Goal: Task Accomplishment & Management: Use online tool/utility

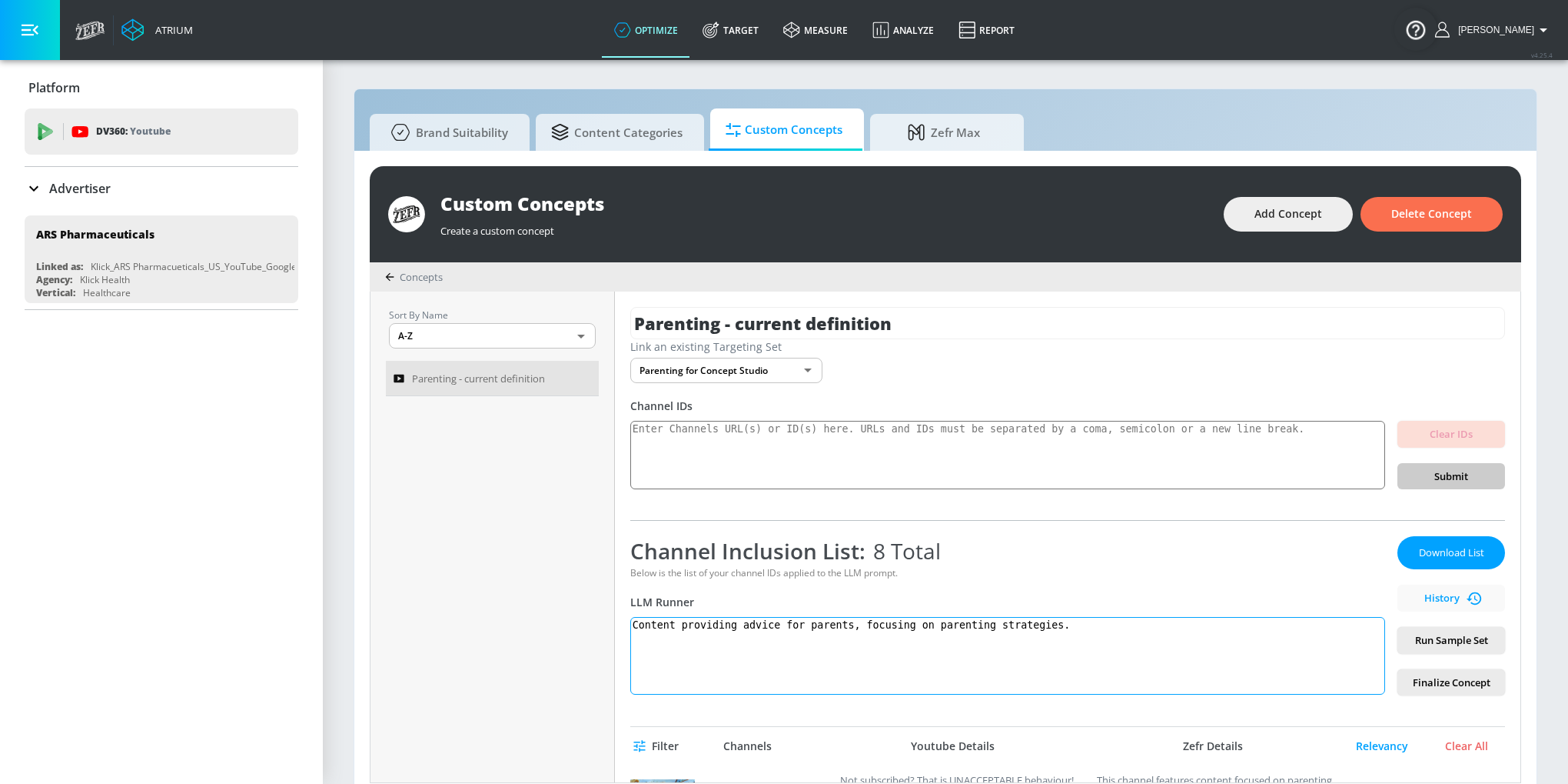
scroll to position [101, 0]
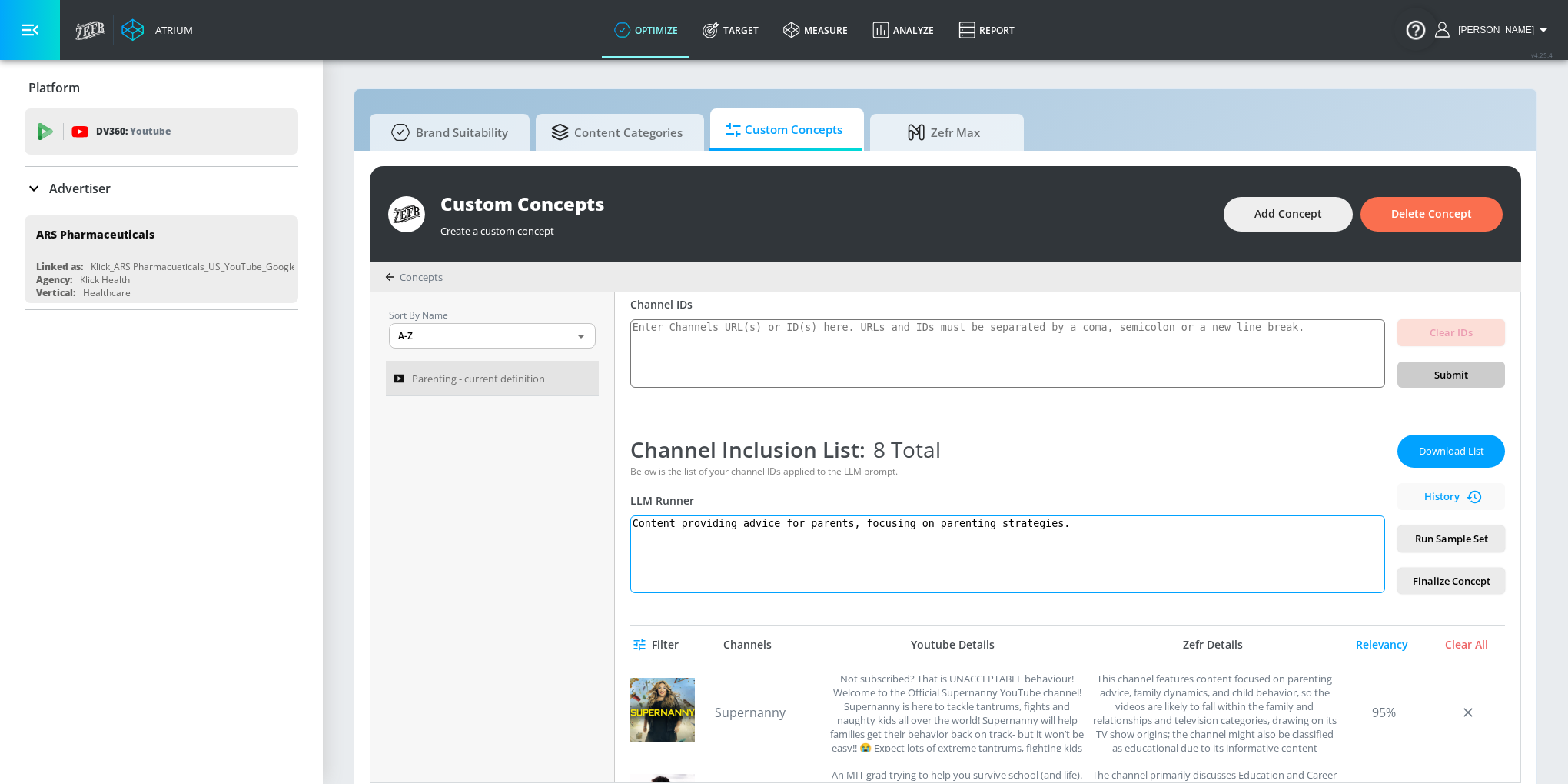
click at [837, 529] on textarea "Content providing advice for parents, focusing on parenting strategies." at bounding box center [1007, 554] width 755 height 77
click at [832, 579] on textarea "Content providing advice for parents, focusing on parenting strategies." at bounding box center [1007, 554] width 755 height 77
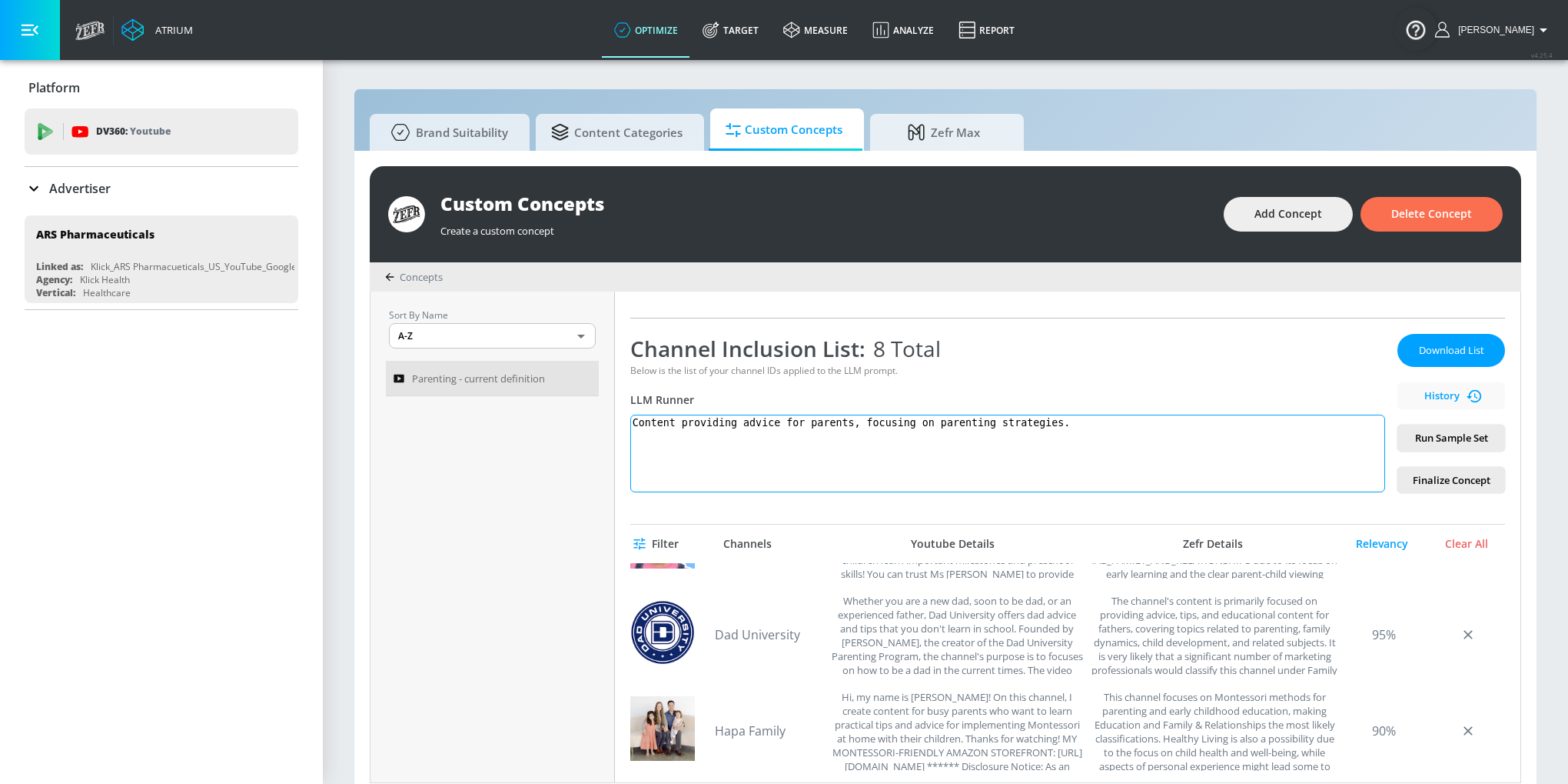
scroll to position [15, 0]
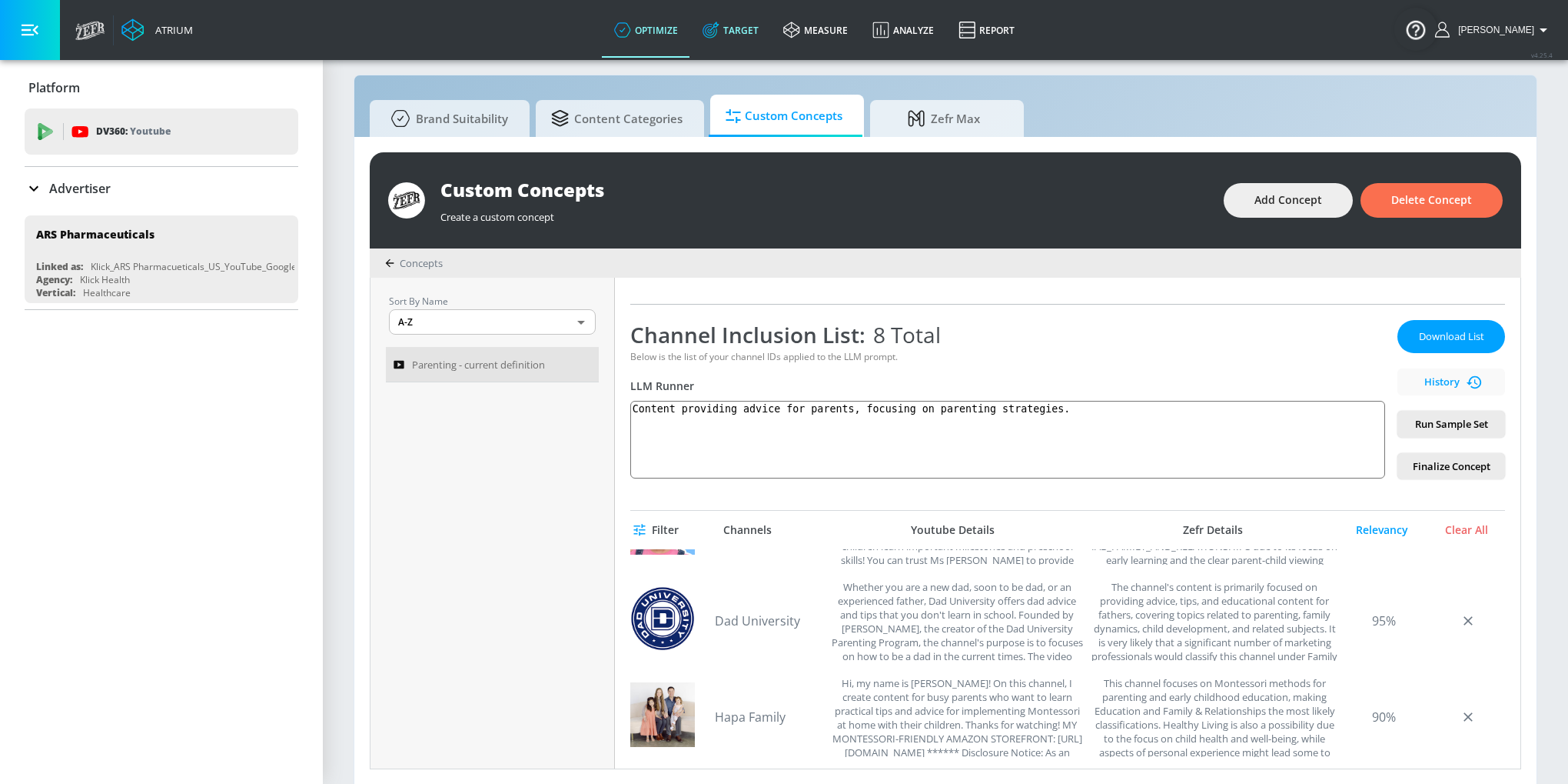
click at [762, 27] on link "Target" at bounding box center [730, 30] width 81 height 56
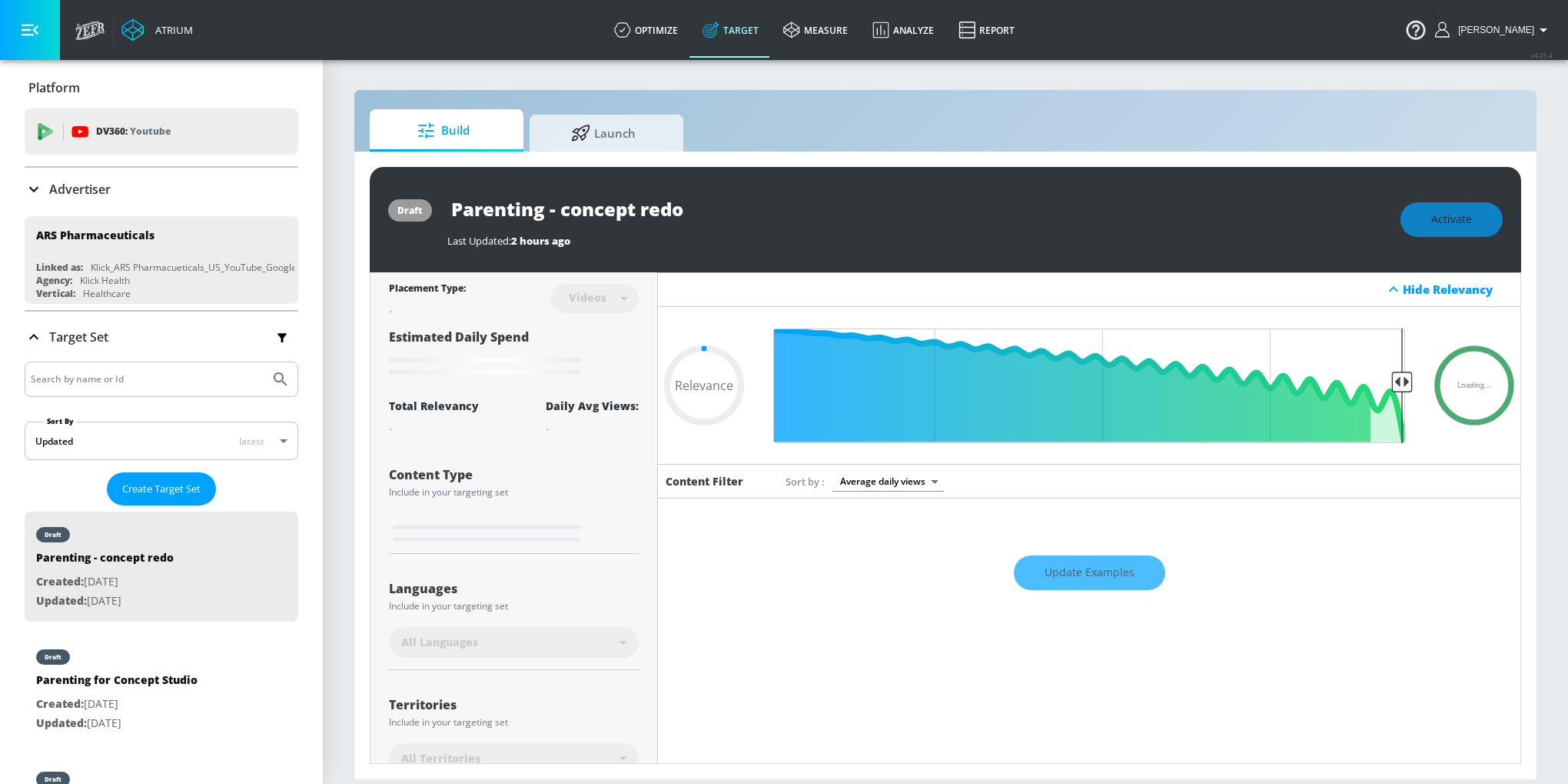
type input "0.75"
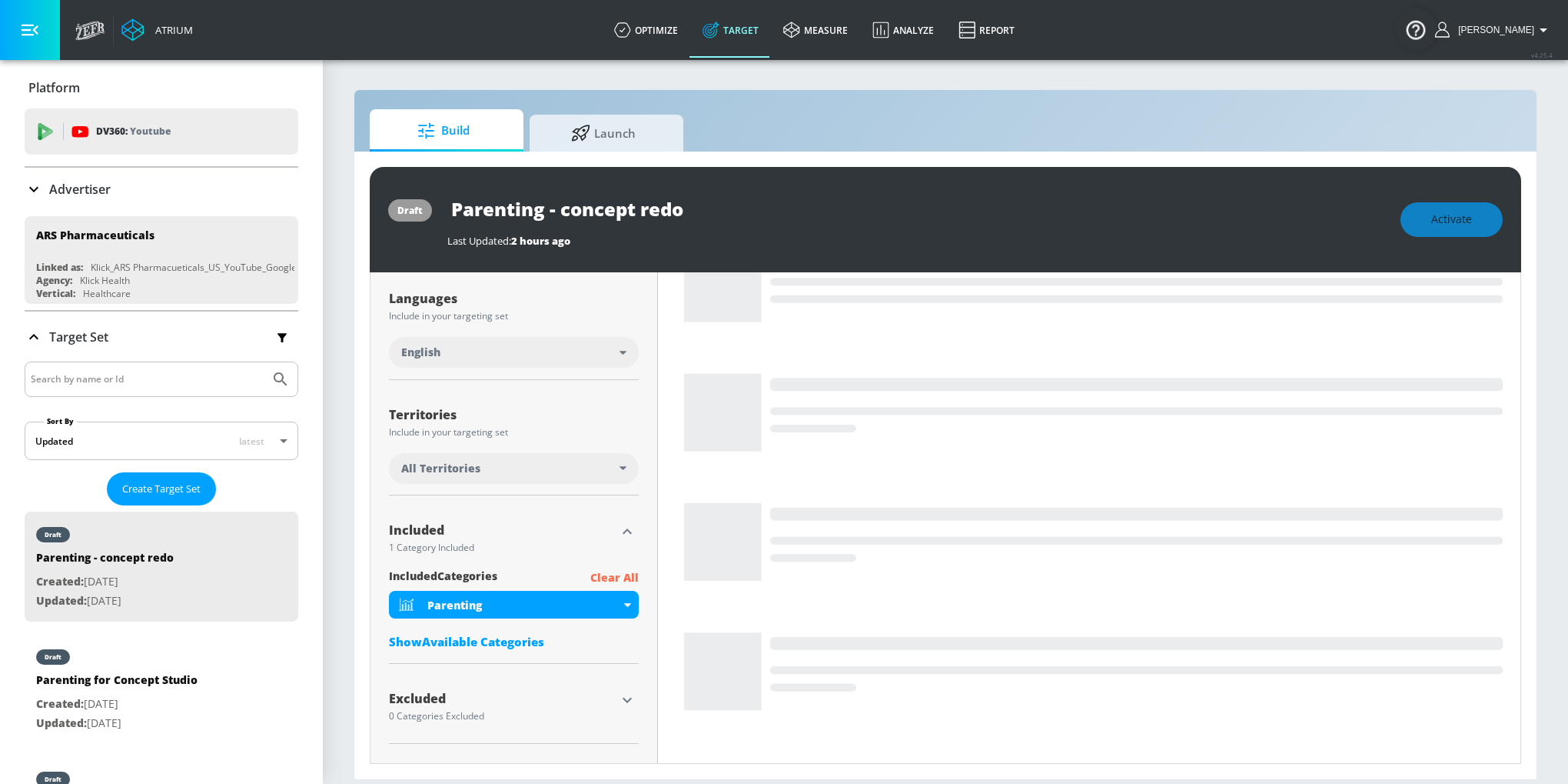
scroll to position [343, 0]
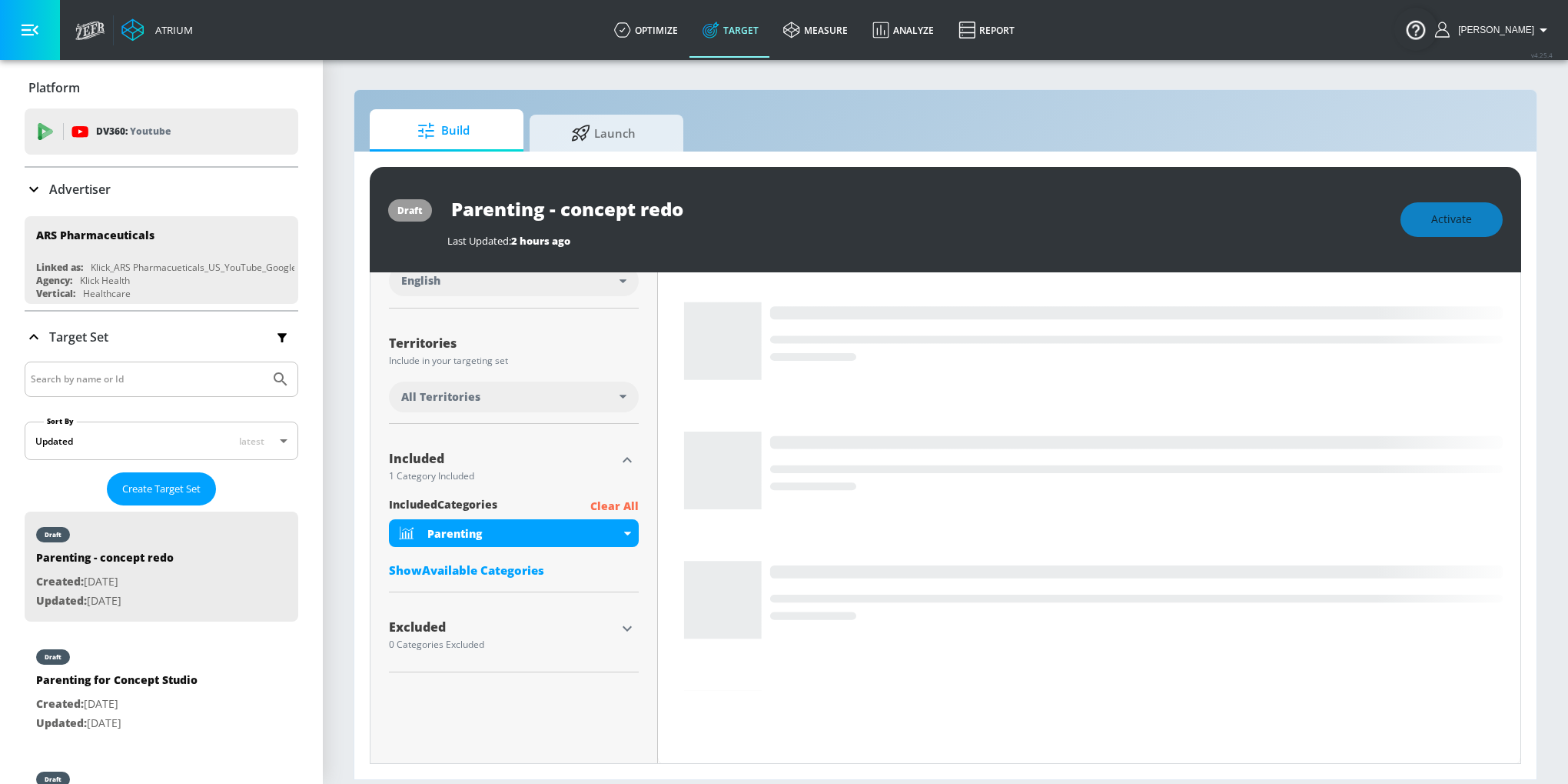
click at [517, 563] on div "Show Available Categories" at bounding box center [514, 570] width 250 height 15
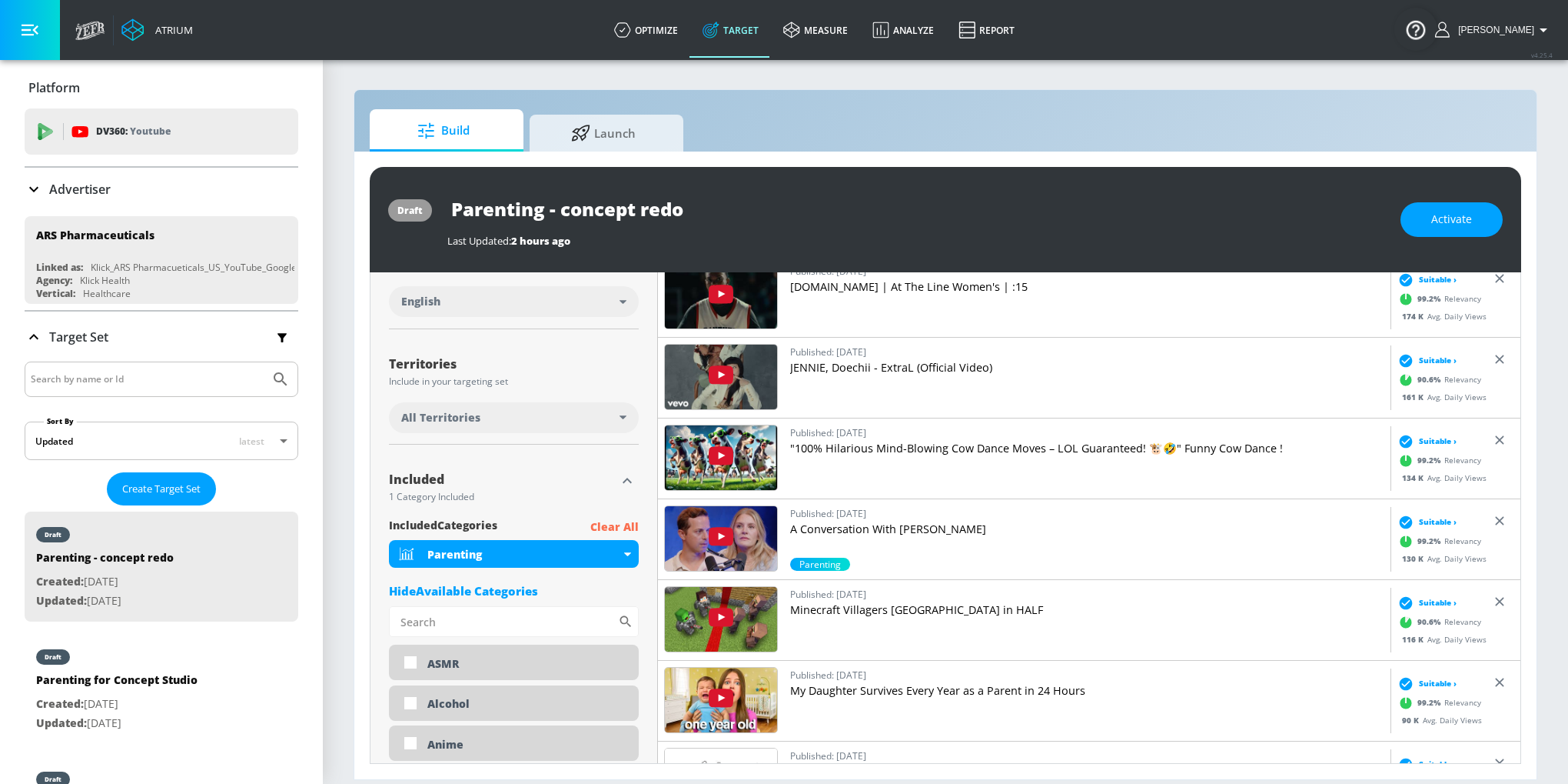
scroll to position [358, 0]
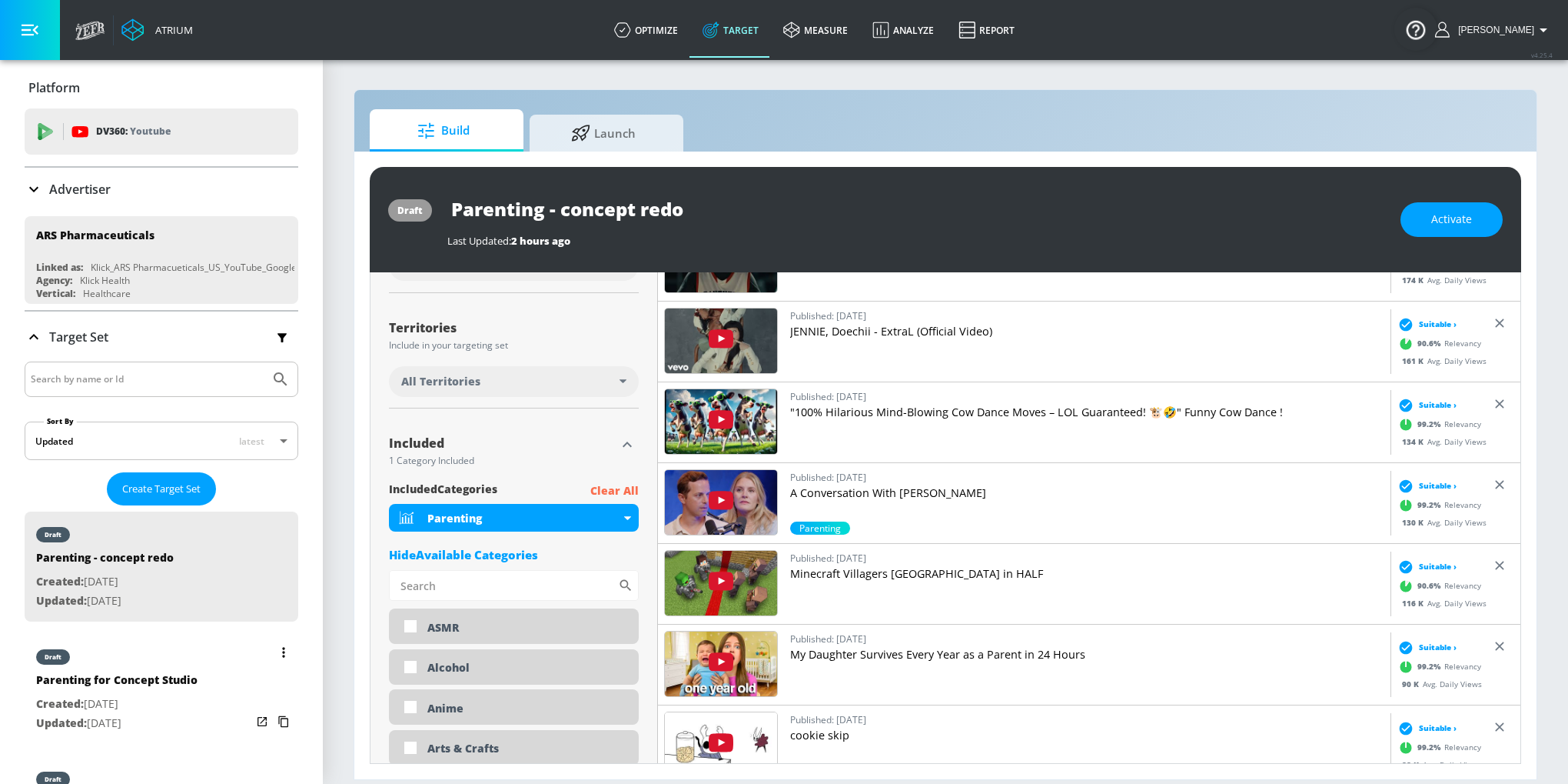
click at [203, 673] on div "draft Parenting for Concept Studio Created: [DATE] Updated: [DATE]" at bounding box center [161, 688] width 273 height 110
type input "Parenting for Concept Studio"
type input "channels"
type input "0.05"
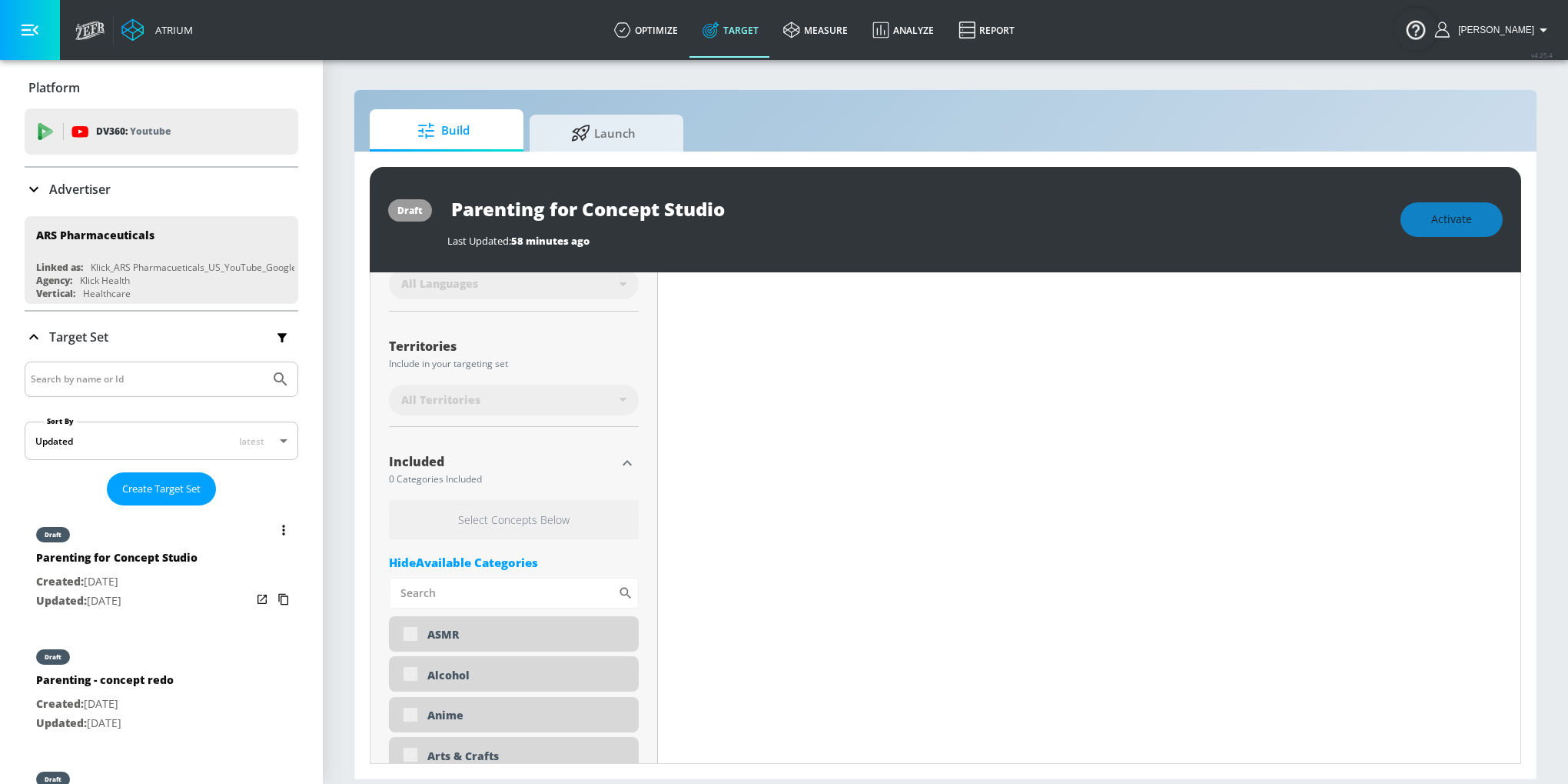
scroll to position [377, 0]
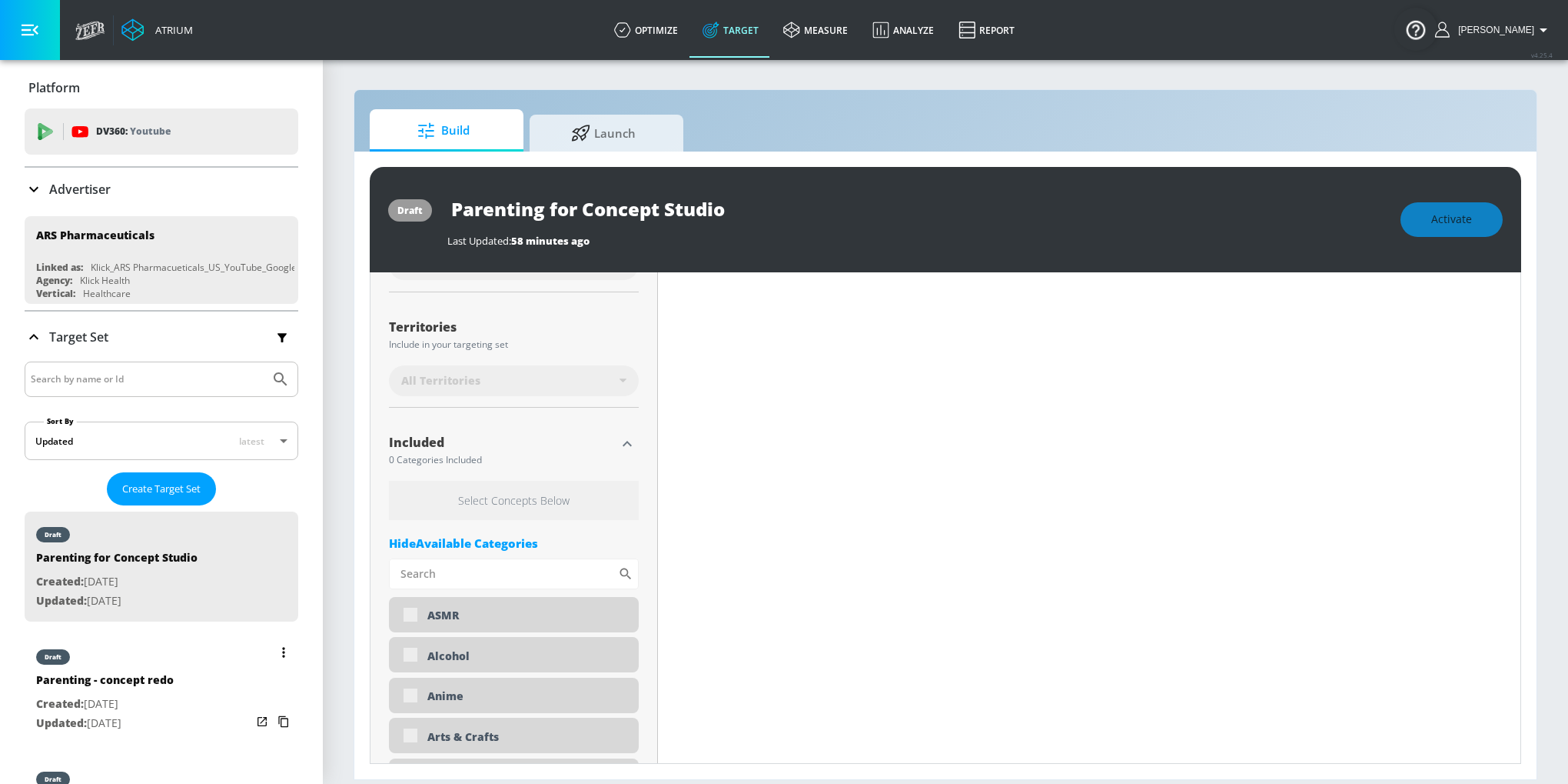
click at [149, 684] on div "Parenting - concept redo" at bounding box center [105, 683] width 138 height 22
type input "Parenting - concept redo"
type input "videos"
type input "0.05"
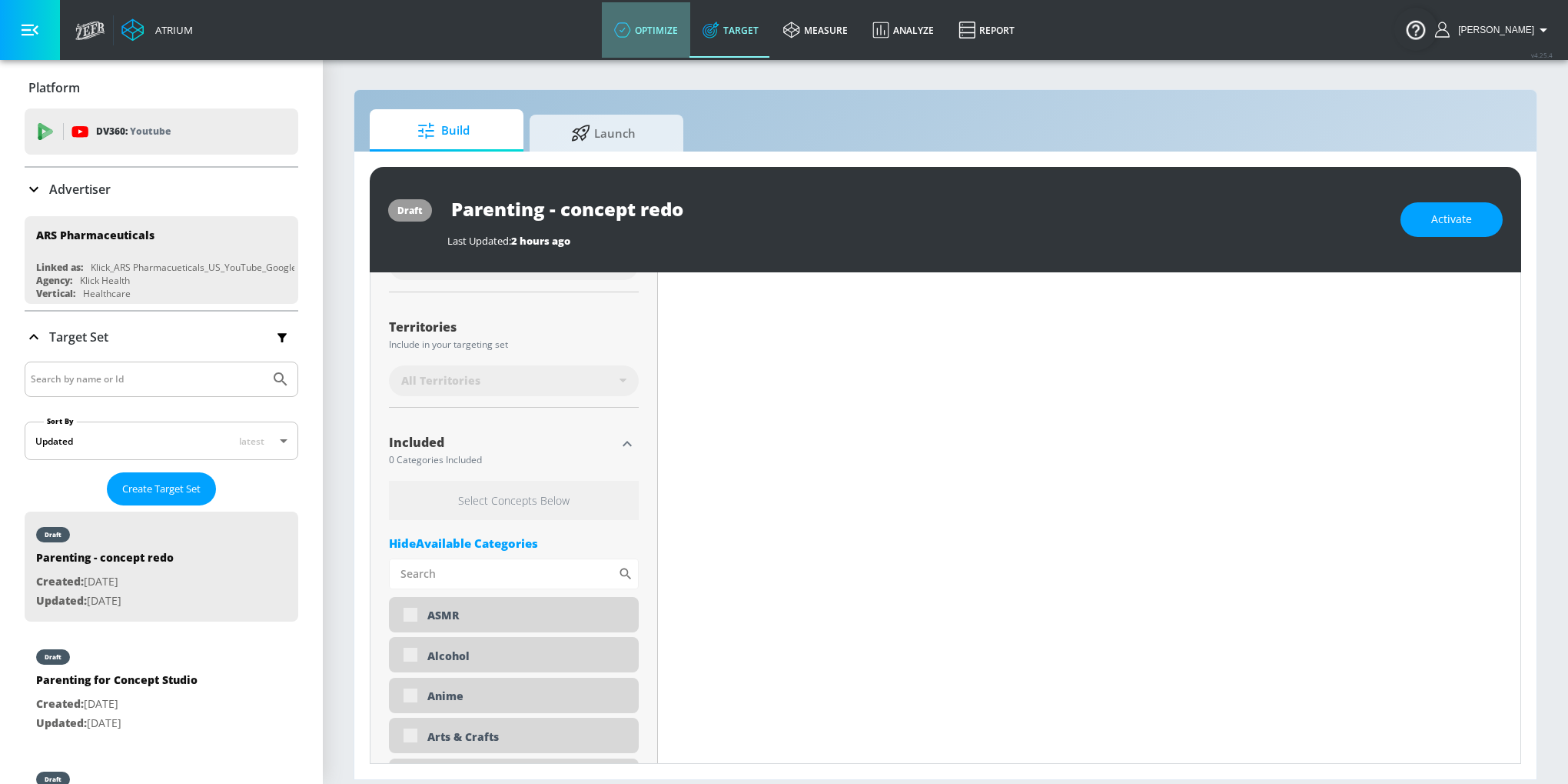
click at [691, 22] on link "optimize" at bounding box center [646, 30] width 88 height 56
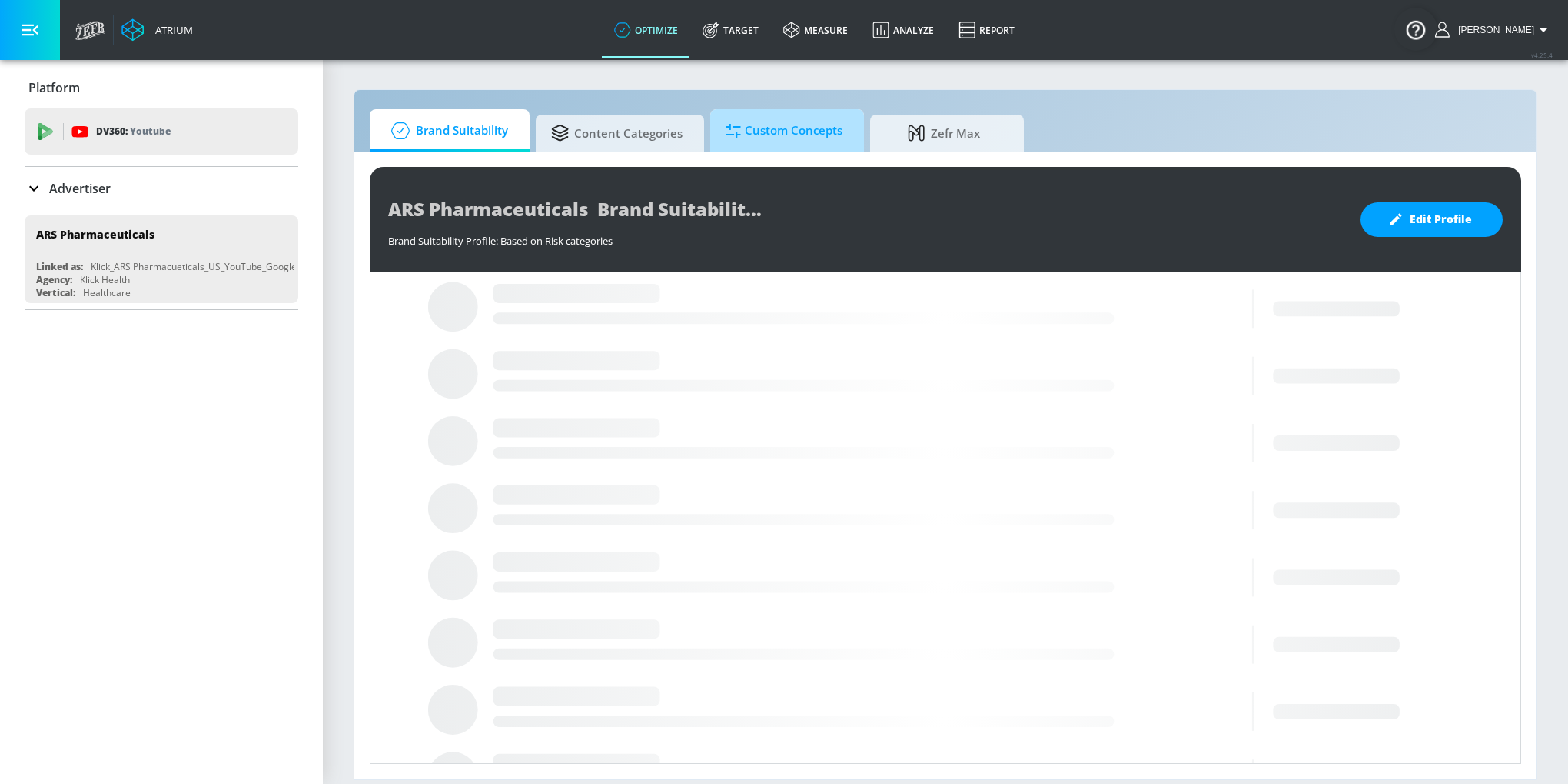
click at [759, 123] on span "Custom Concepts" at bounding box center [784, 131] width 117 height 37
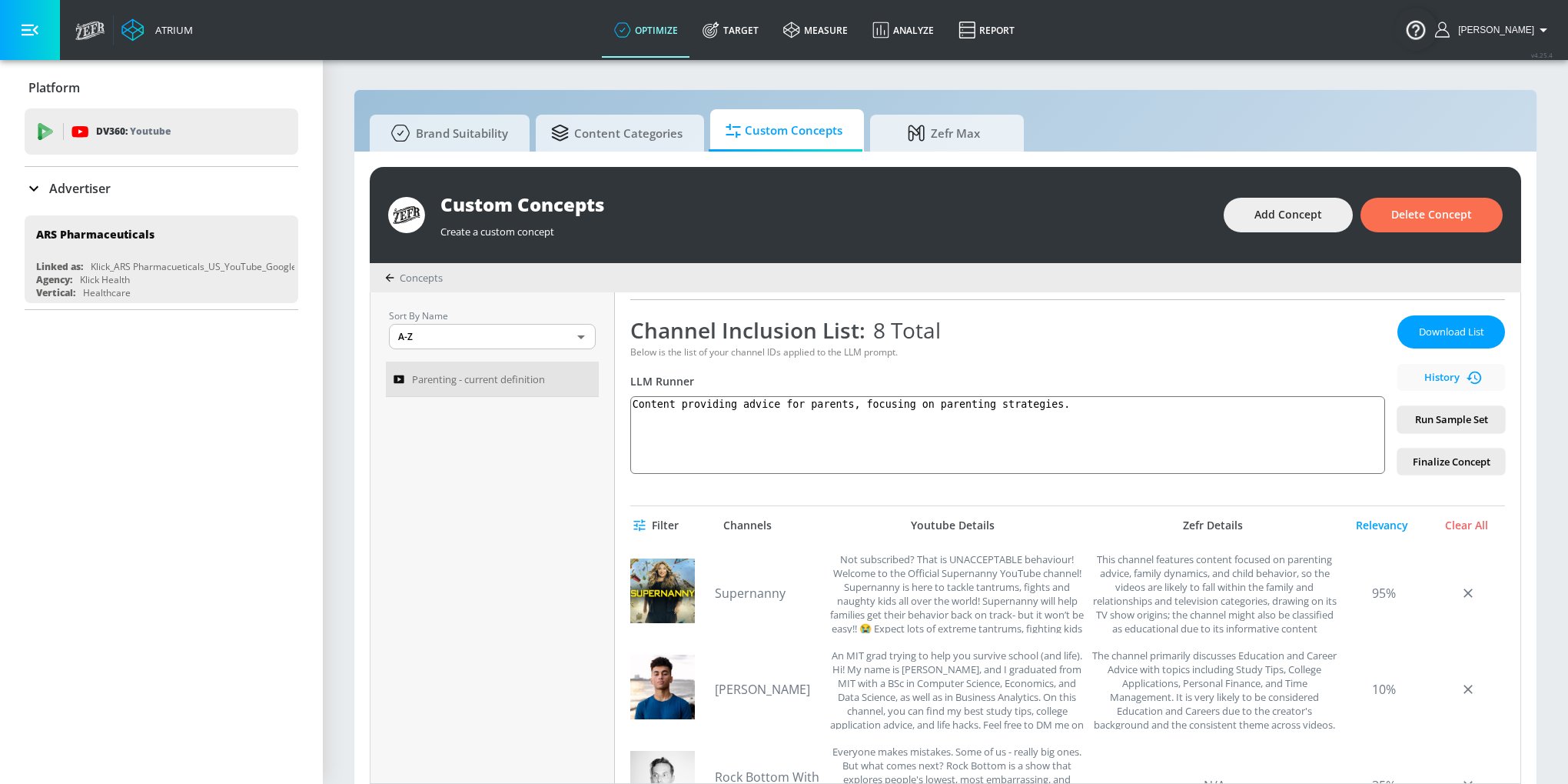
scroll to position [236, 0]
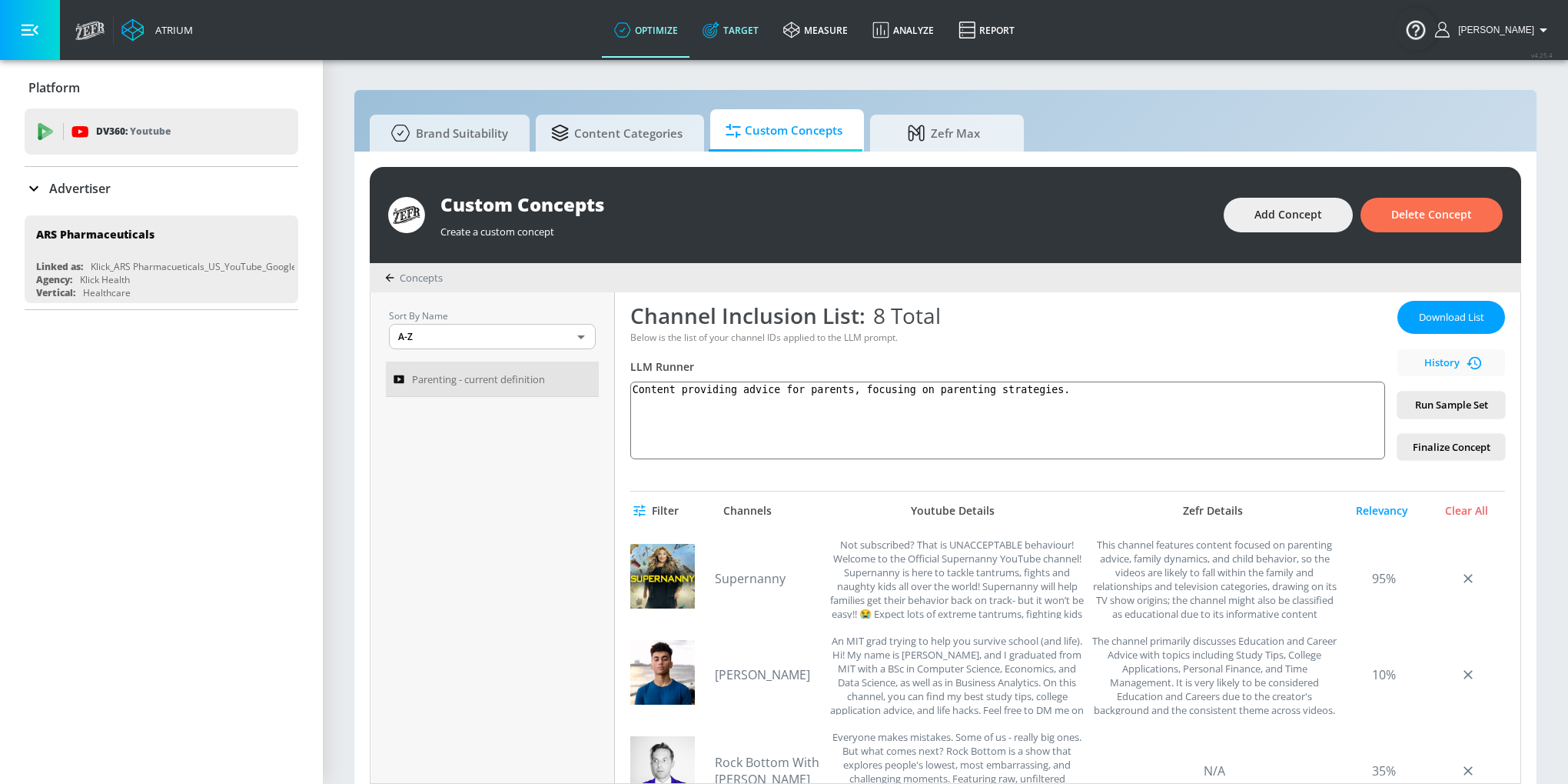
click at [757, 33] on link "Target" at bounding box center [730, 30] width 81 height 56
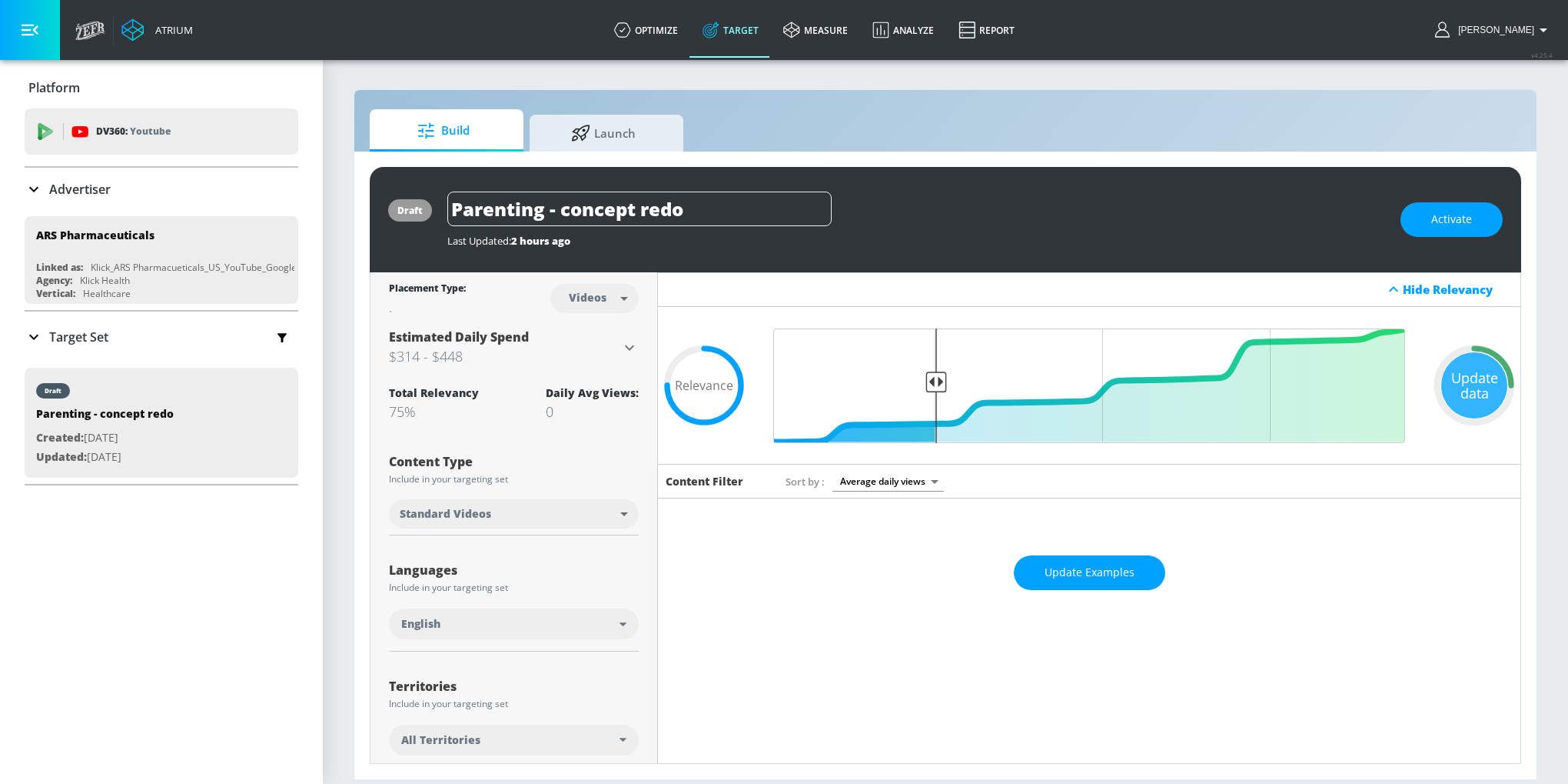
scroll to position [279, 0]
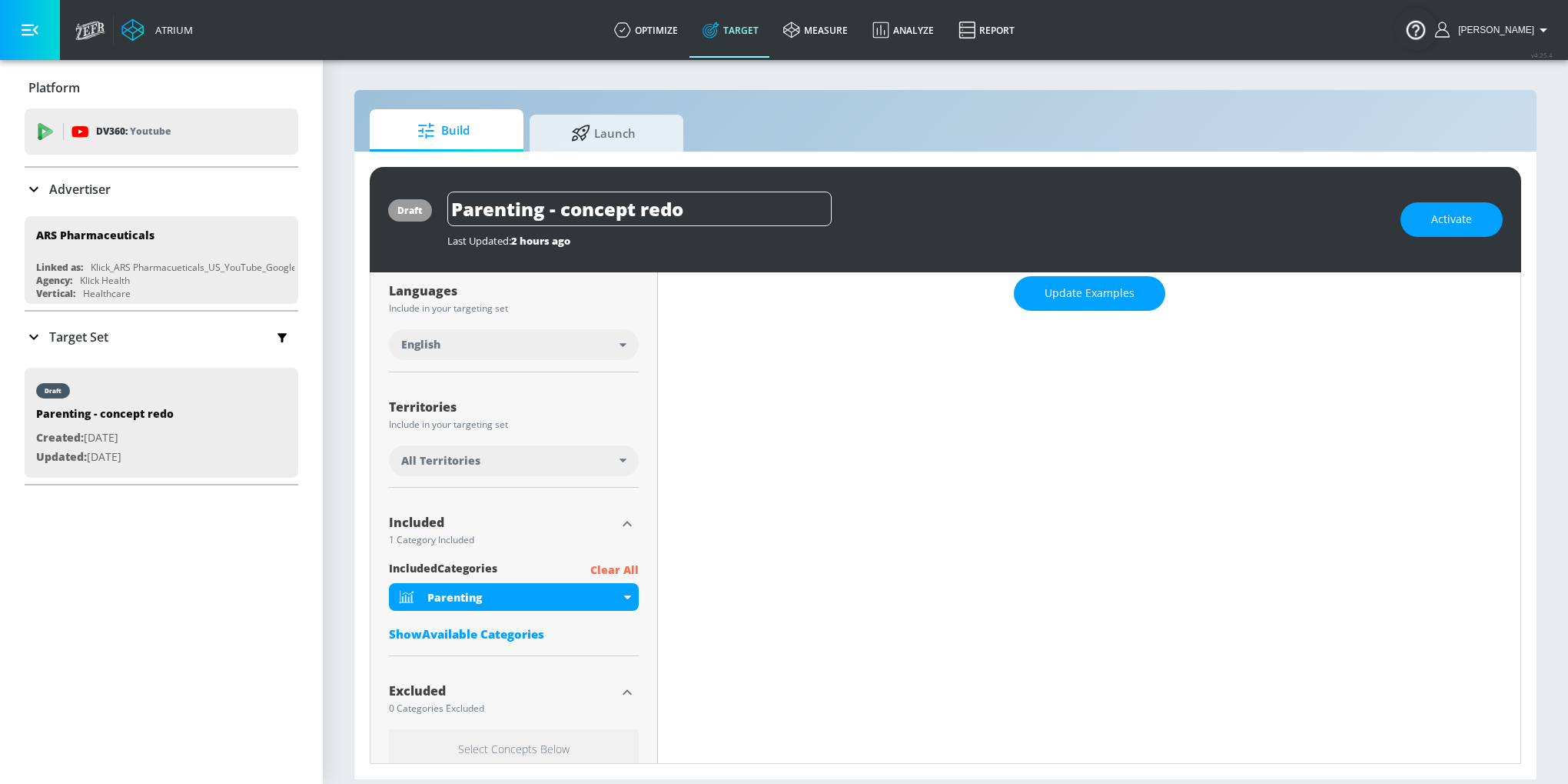
click at [524, 634] on div "Show Available Categories" at bounding box center [514, 634] width 250 height 15
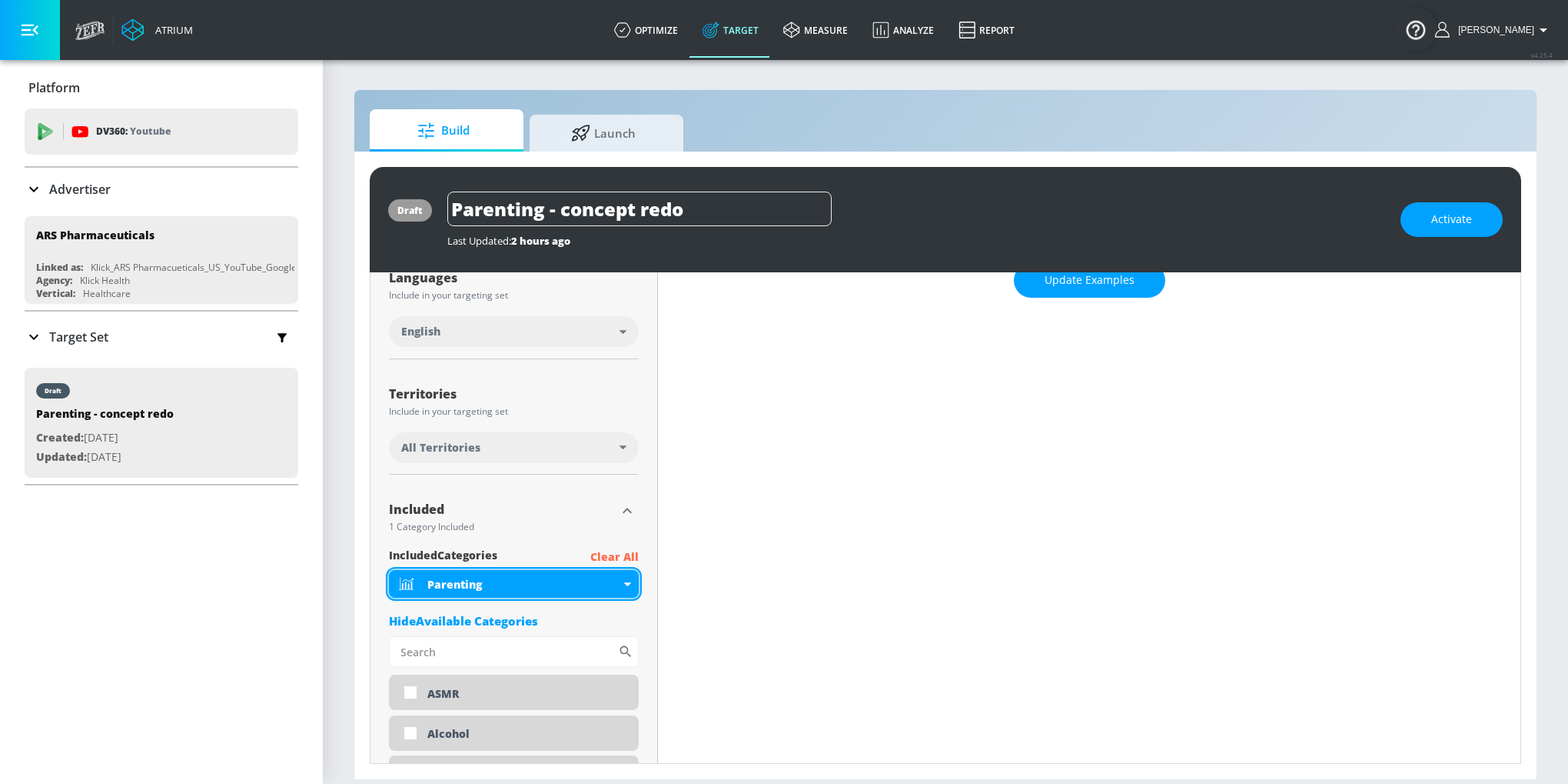
scroll to position [297, 0]
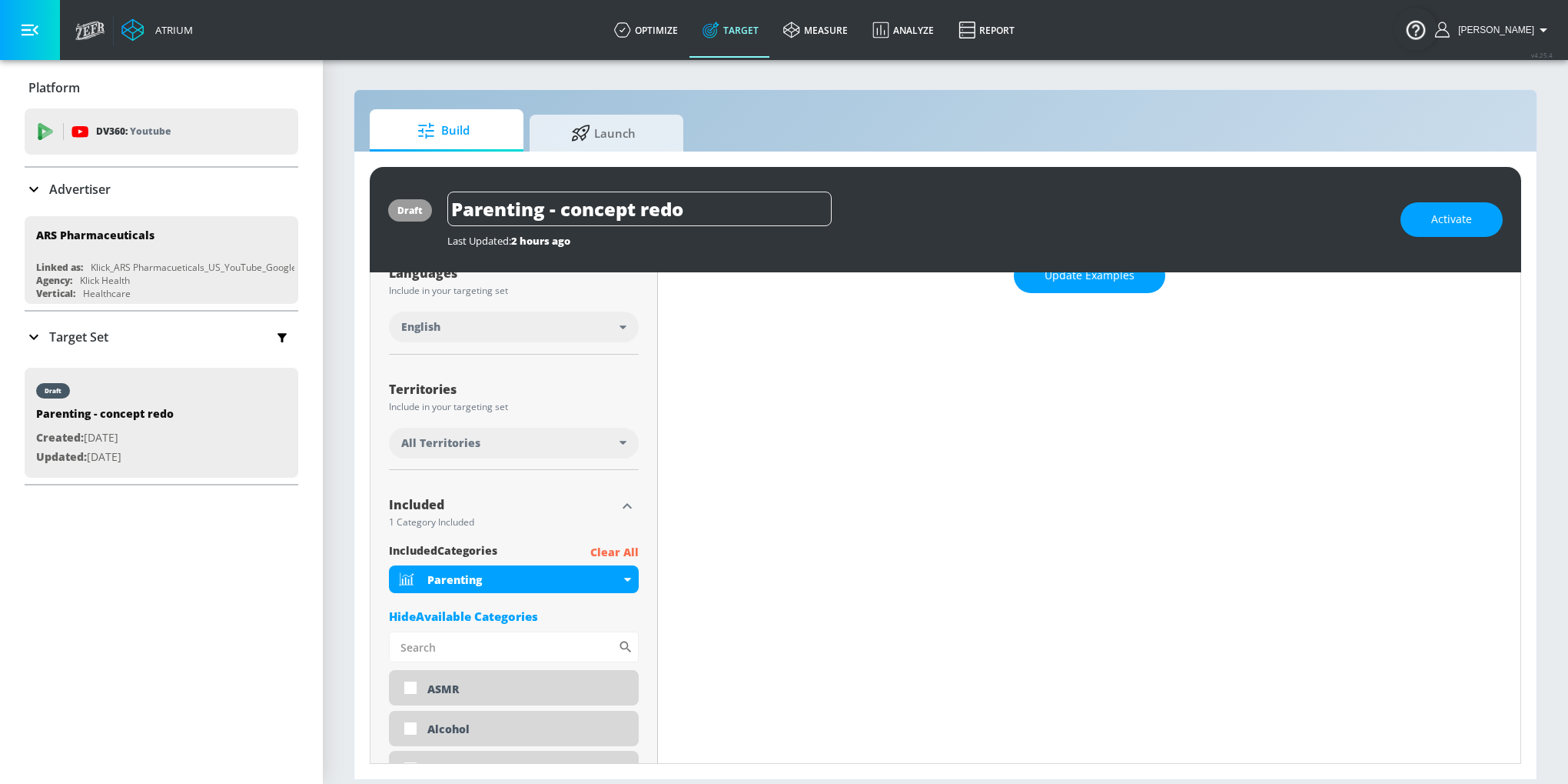
click at [625, 549] on p "Clear All" at bounding box center [614, 552] width 48 height 19
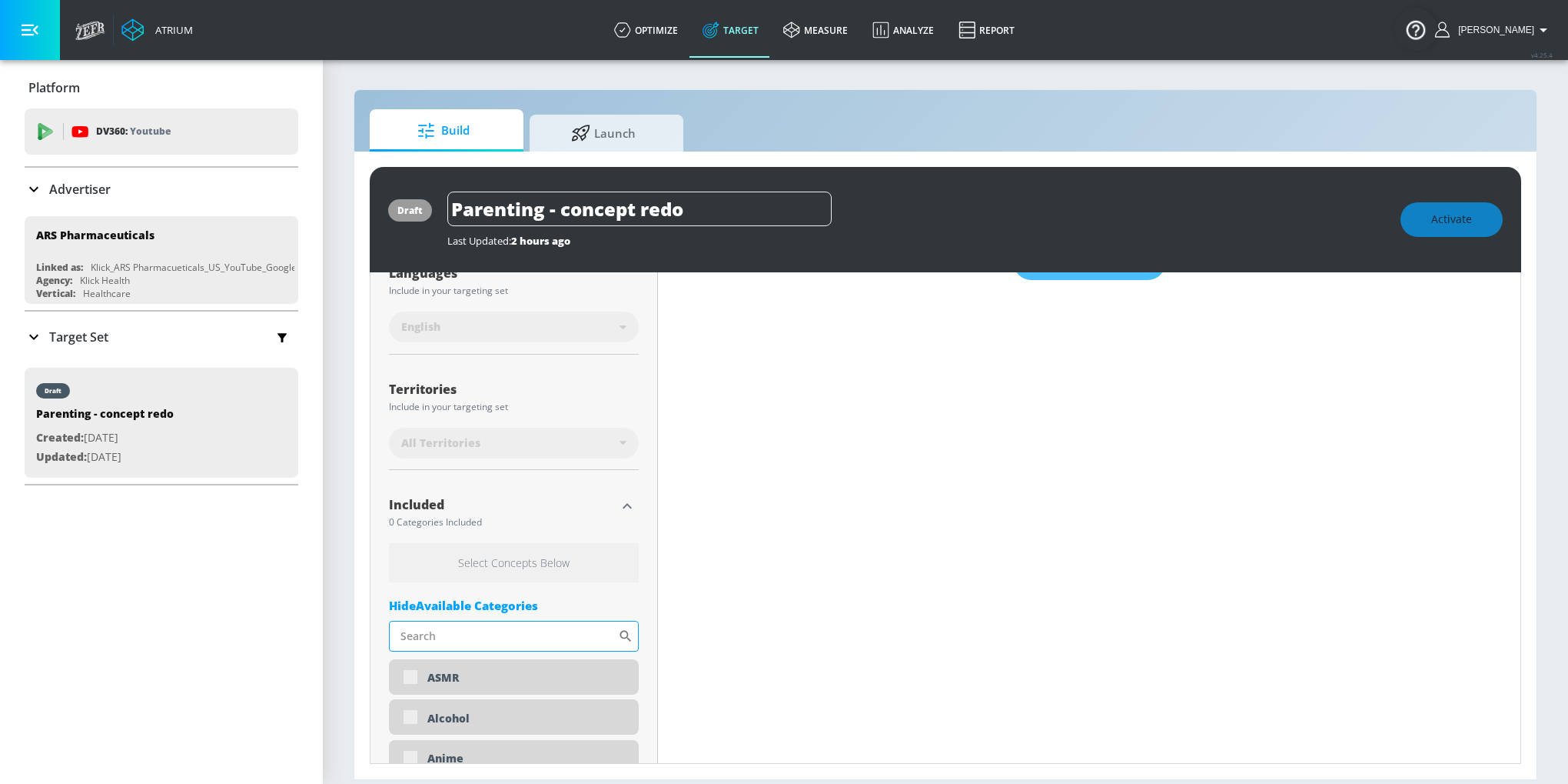
click at [488, 640] on input "Sort By" at bounding box center [504, 635] width 229 height 31
type input "paren"
click at [133, 333] on div "Target Set" at bounding box center [161, 337] width 273 height 32
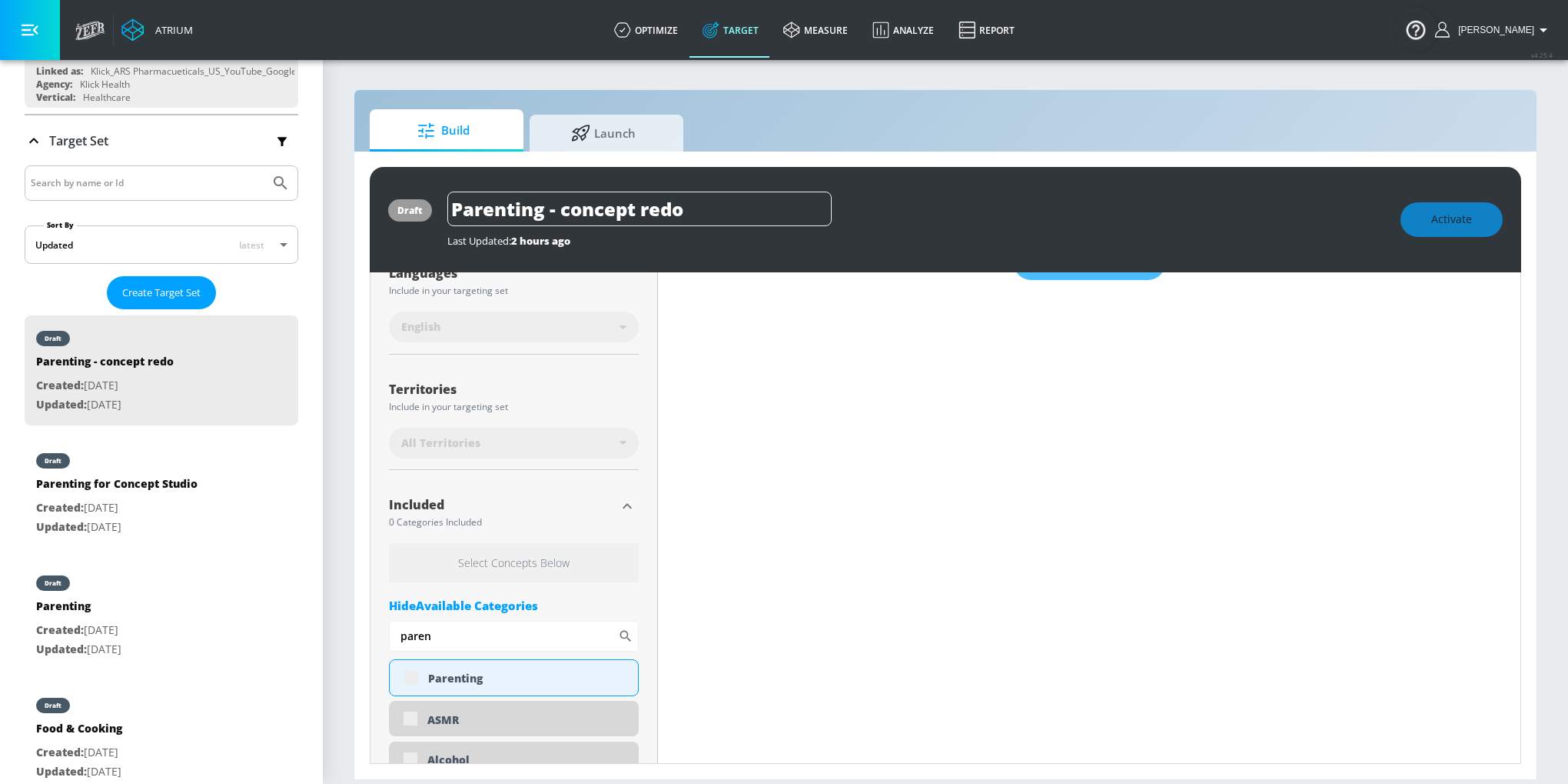
scroll to position [249, 0]
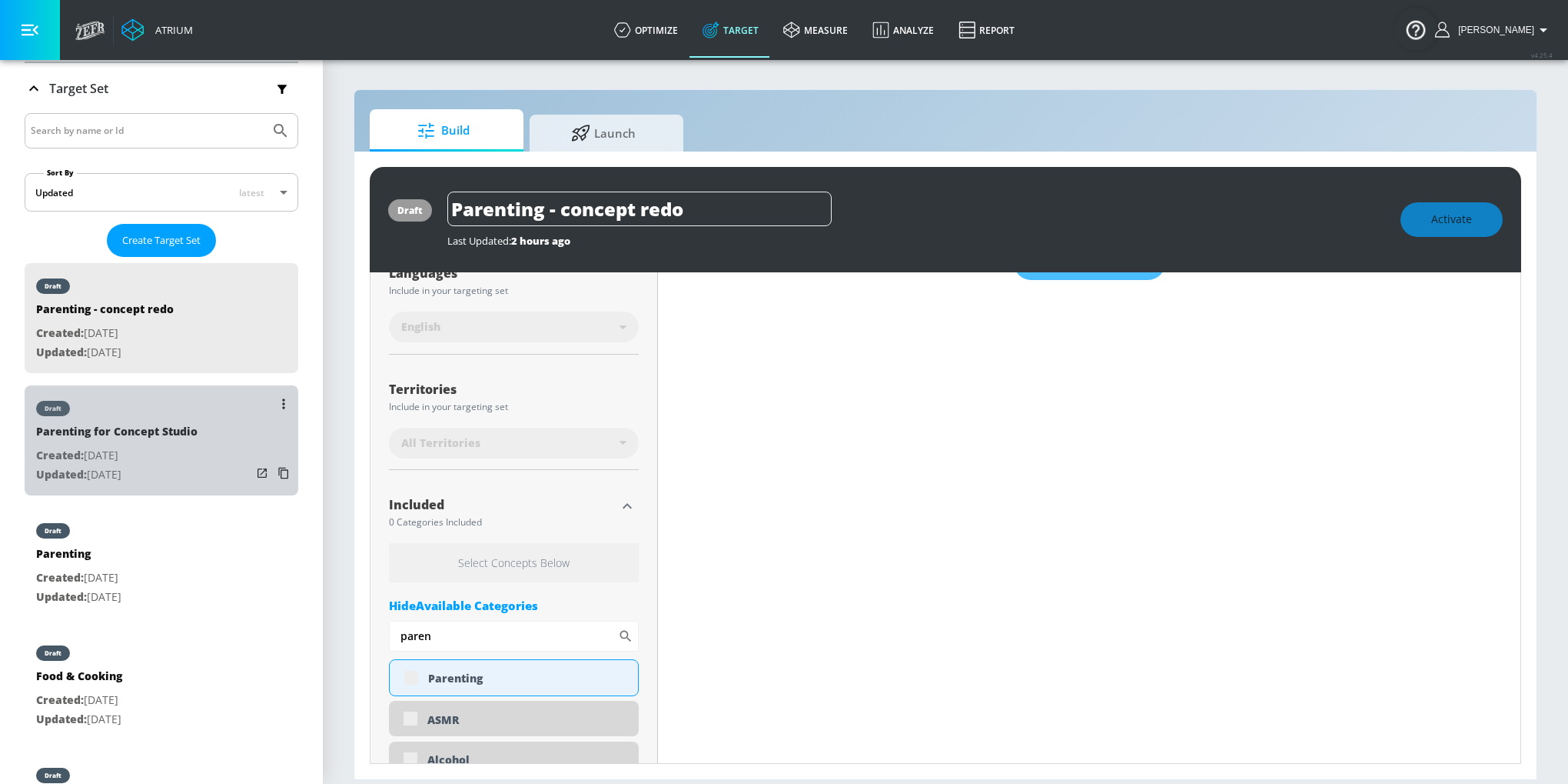
click at [111, 436] on div "Parenting for Concept Studio" at bounding box center [116, 435] width 161 height 22
type input "Parenting for Concept Studio"
type input "channels"
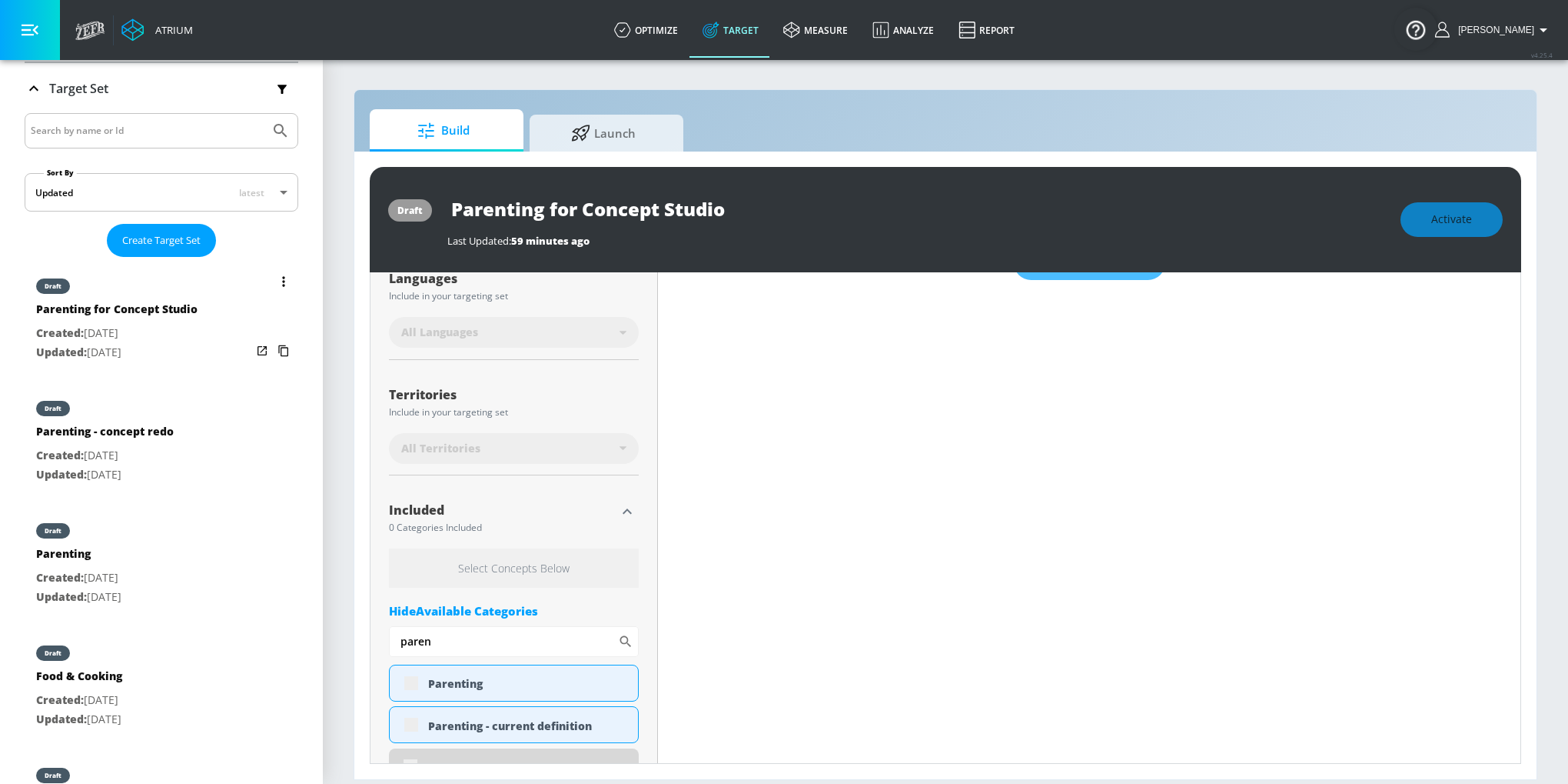
scroll to position [315, 0]
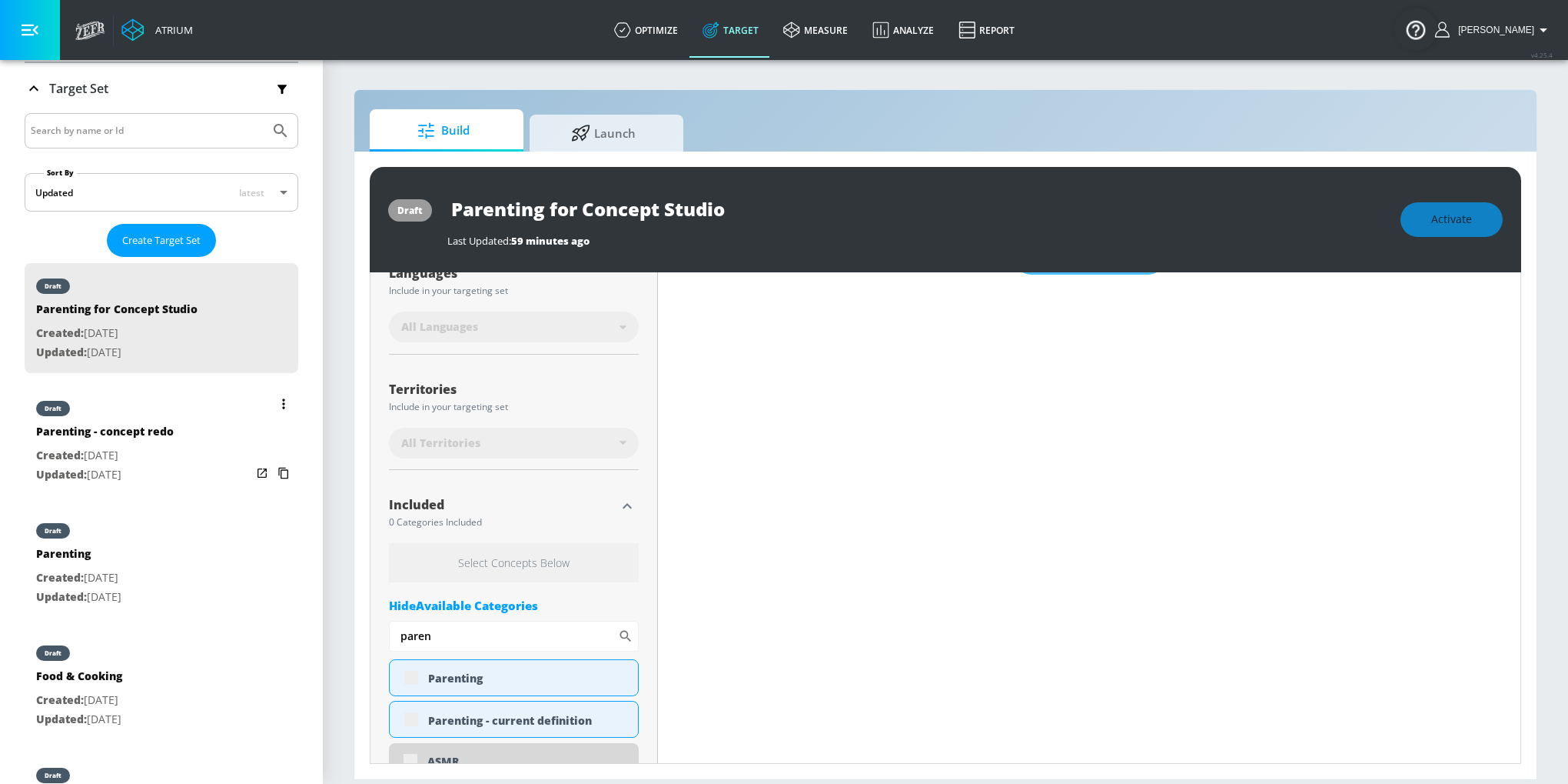
type input "0.05"
click at [138, 431] on div "Parenting - concept redo" at bounding box center [105, 435] width 138 height 22
type input "Parenting - concept redo"
type input "videos"
type input "0.05"
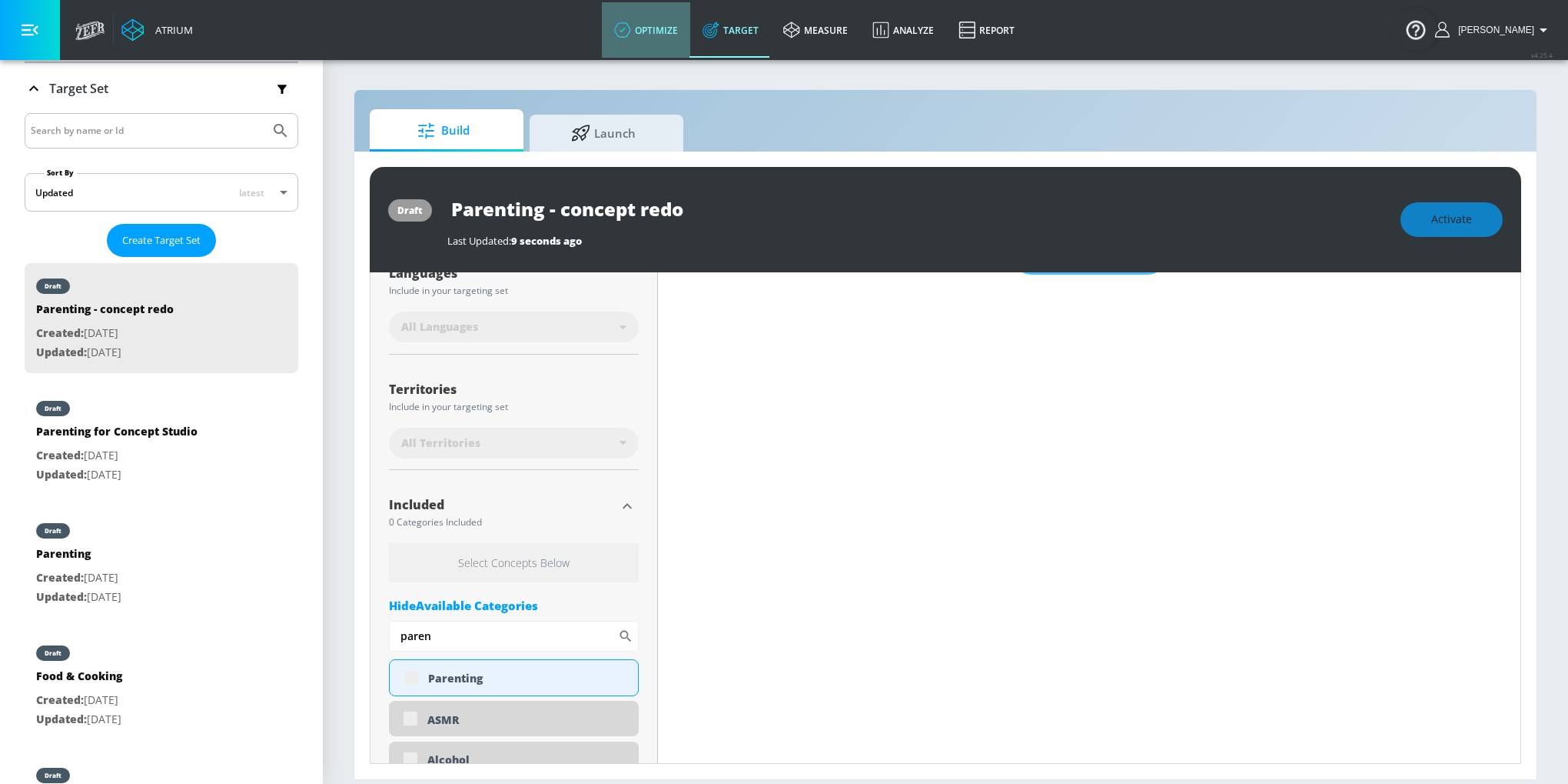
click at [671, 37] on link "optimize" at bounding box center [646, 30] width 88 height 56
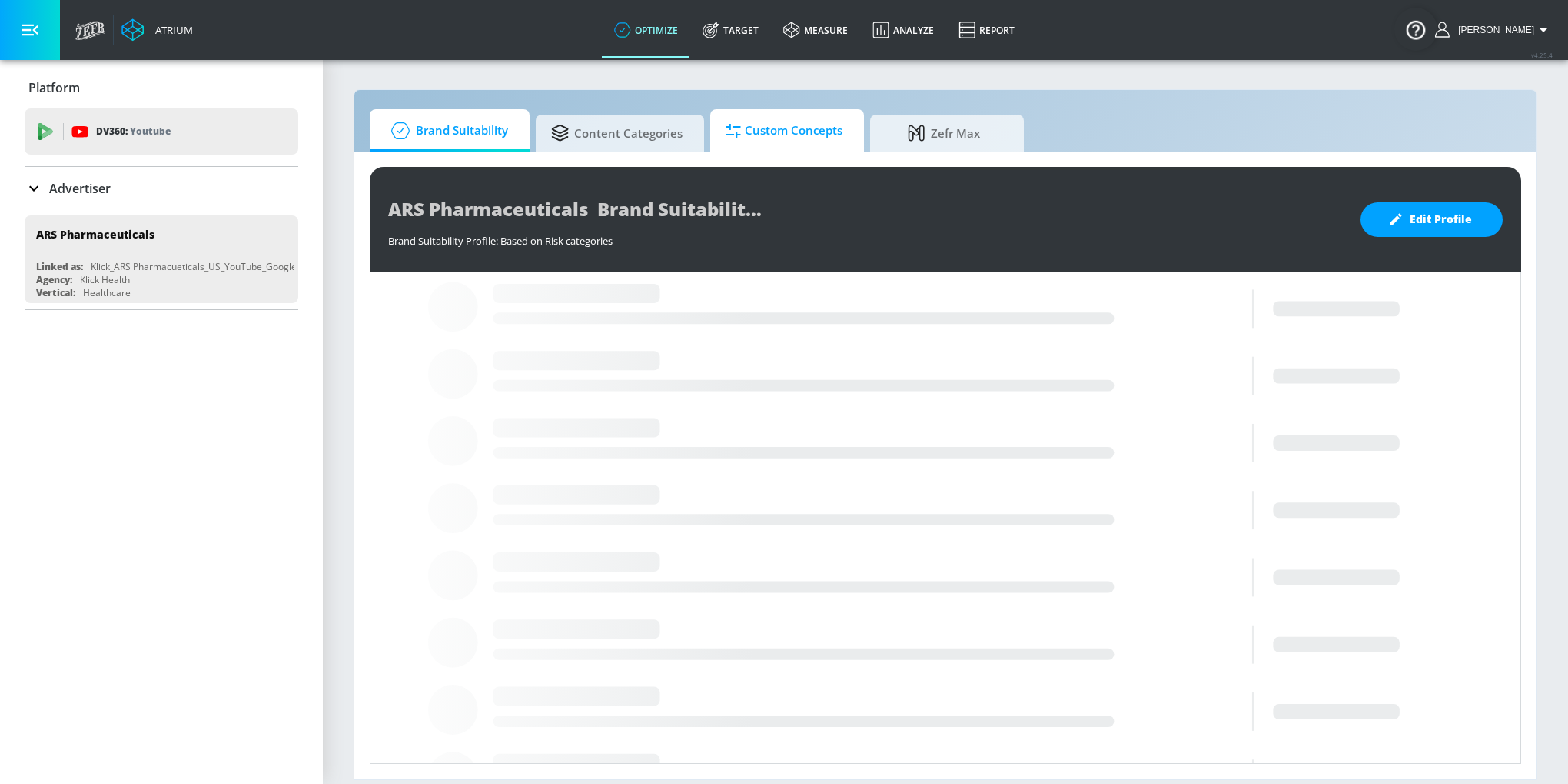
click at [768, 133] on span "Custom Concepts" at bounding box center [784, 131] width 117 height 37
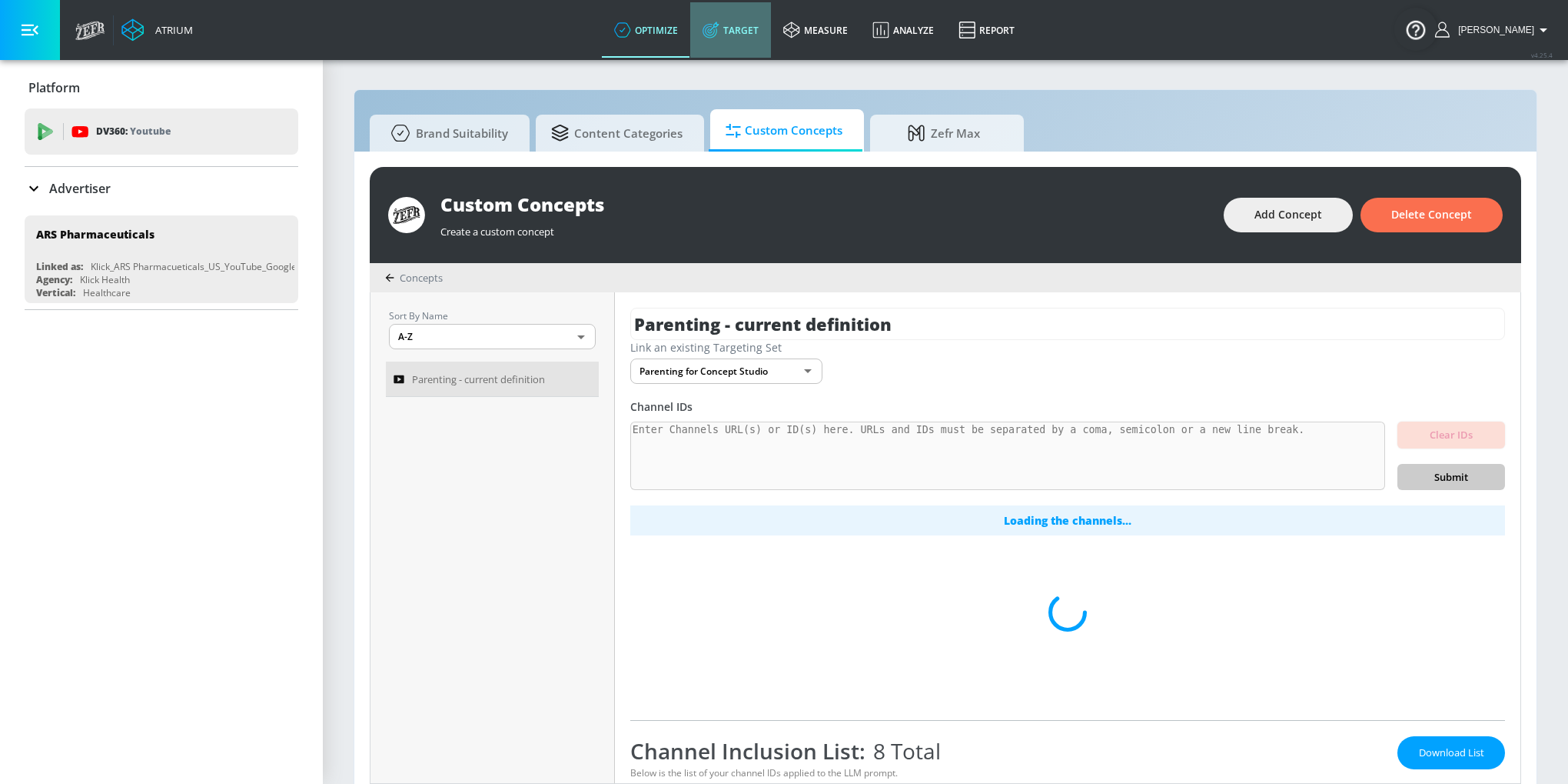
click at [740, 37] on link "Target" at bounding box center [730, 30] width 81 height 56
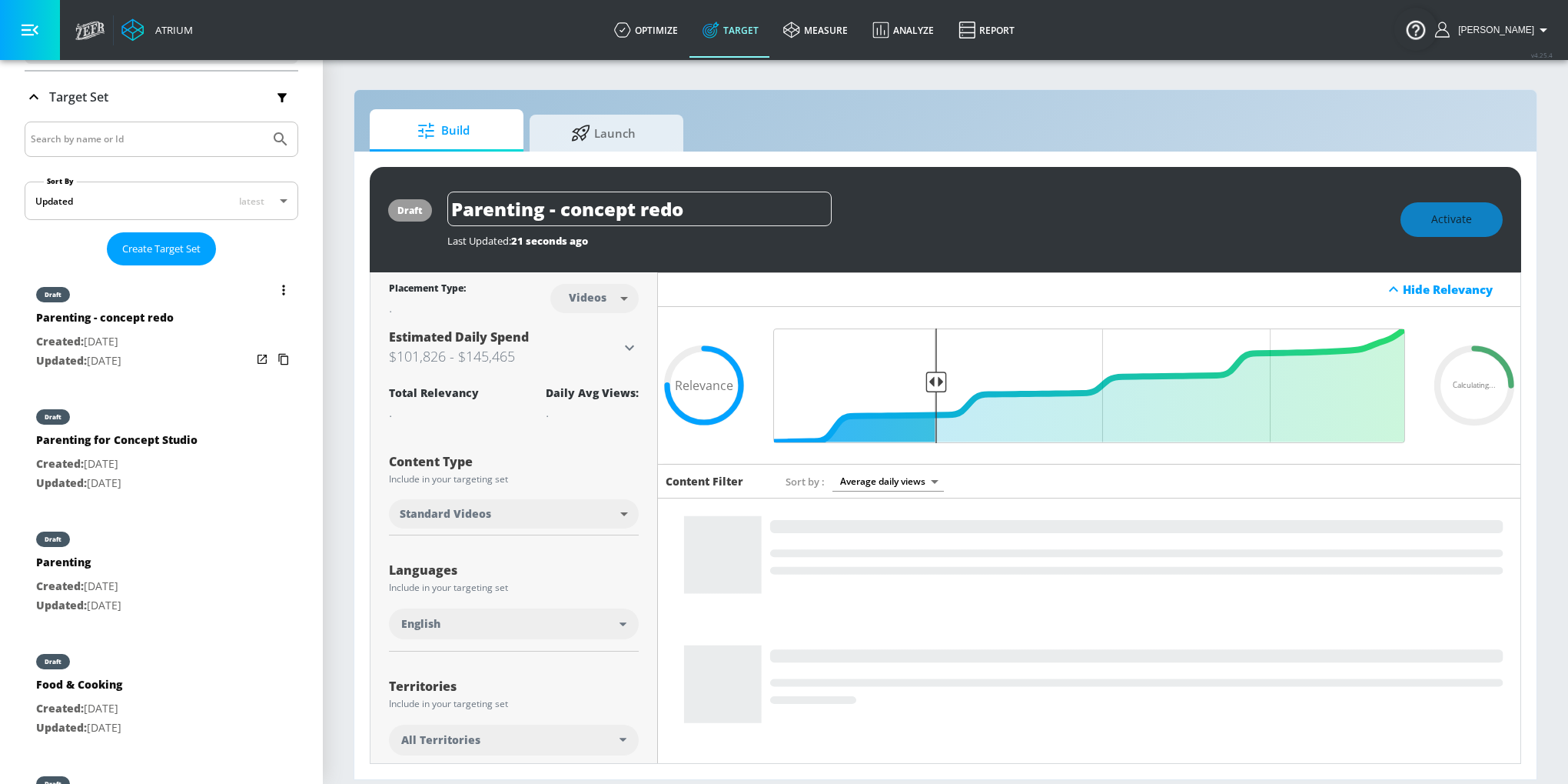
scroll to position [266, 0]
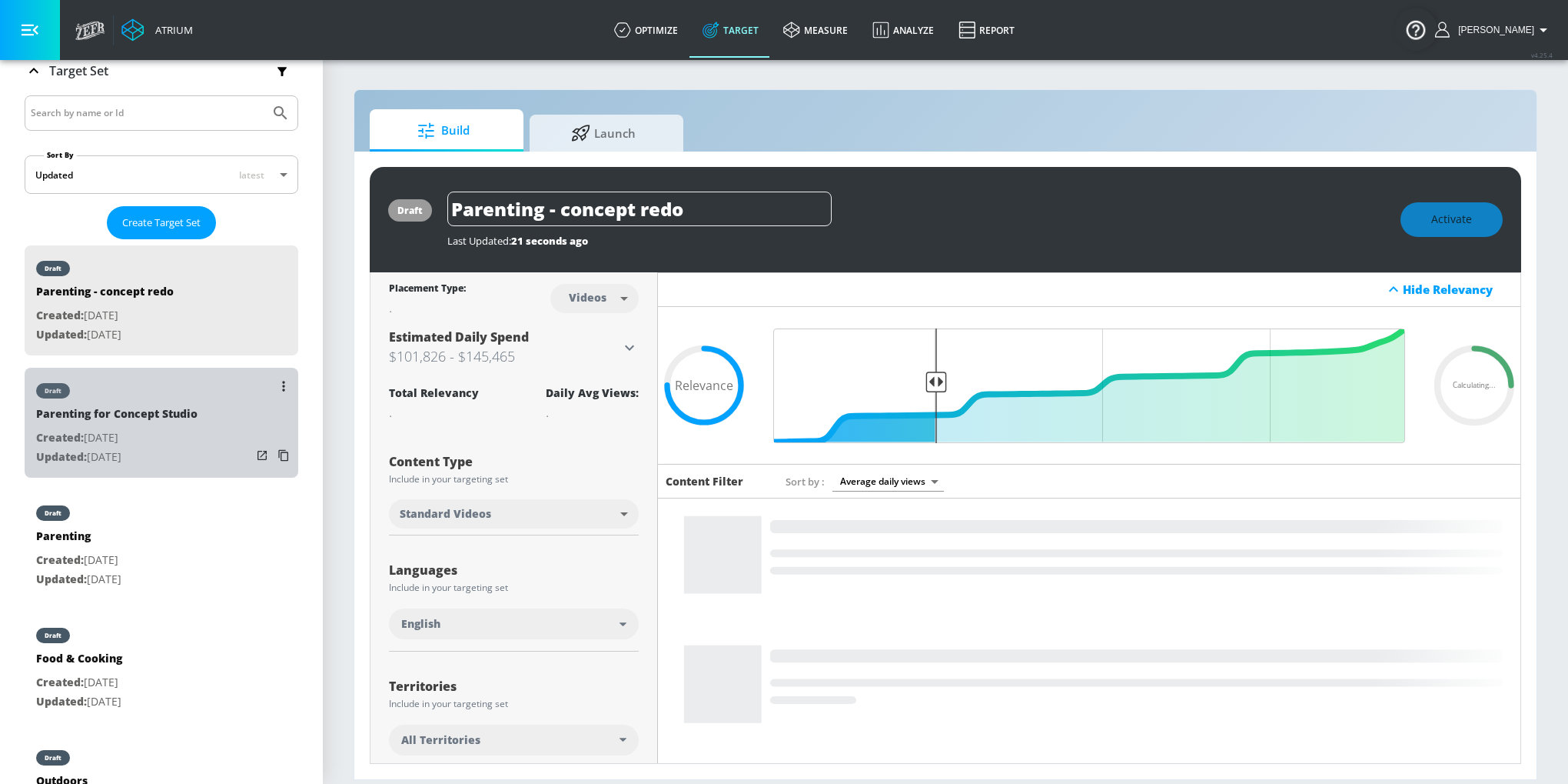
click at [184, 422] on div "Parenting for Concept Studio" at bounding box center [116, 417] width 161 height 22
type input "Parenting for Concept Studio"
type input "channels"
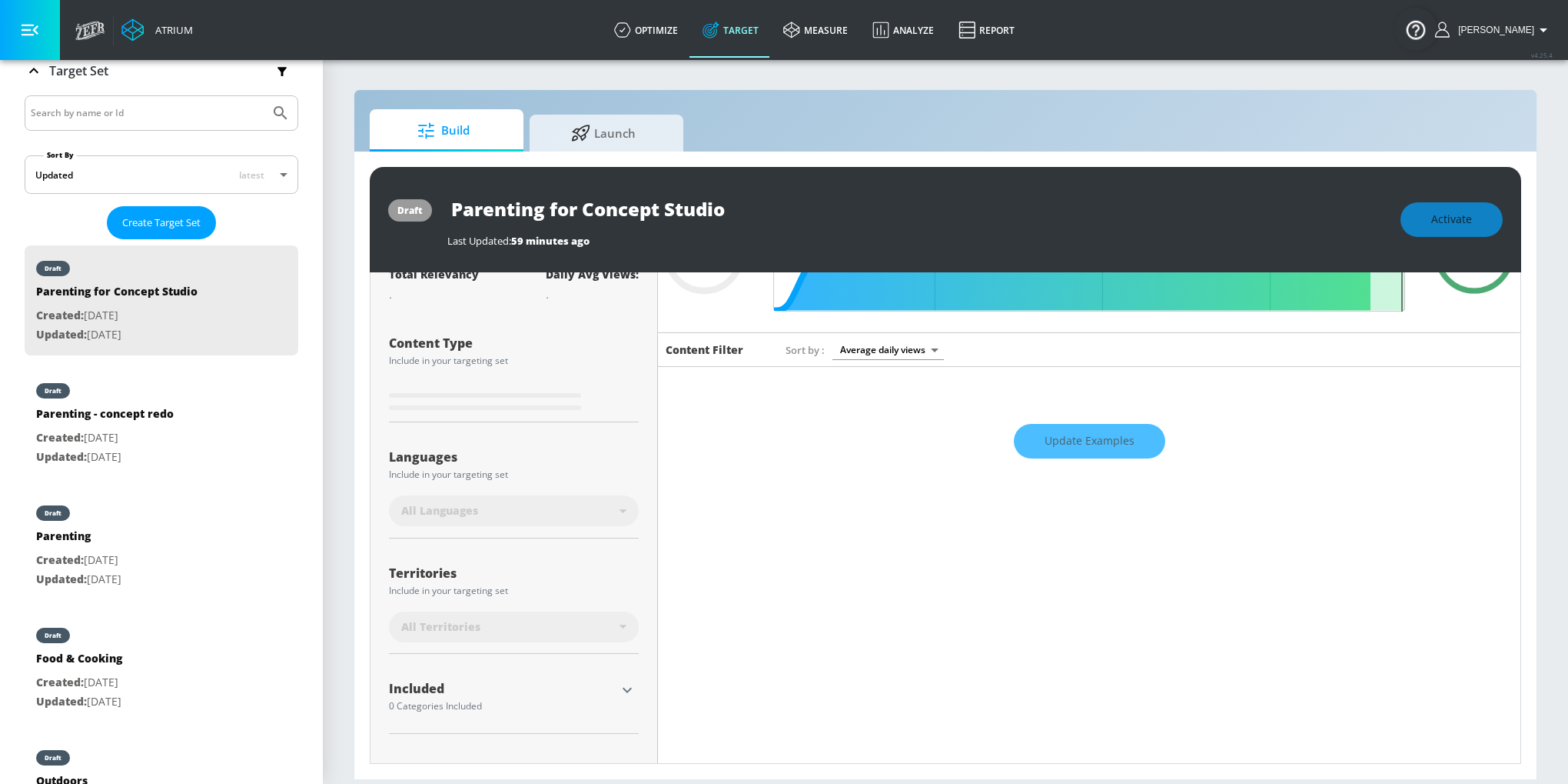
type input "0.62"
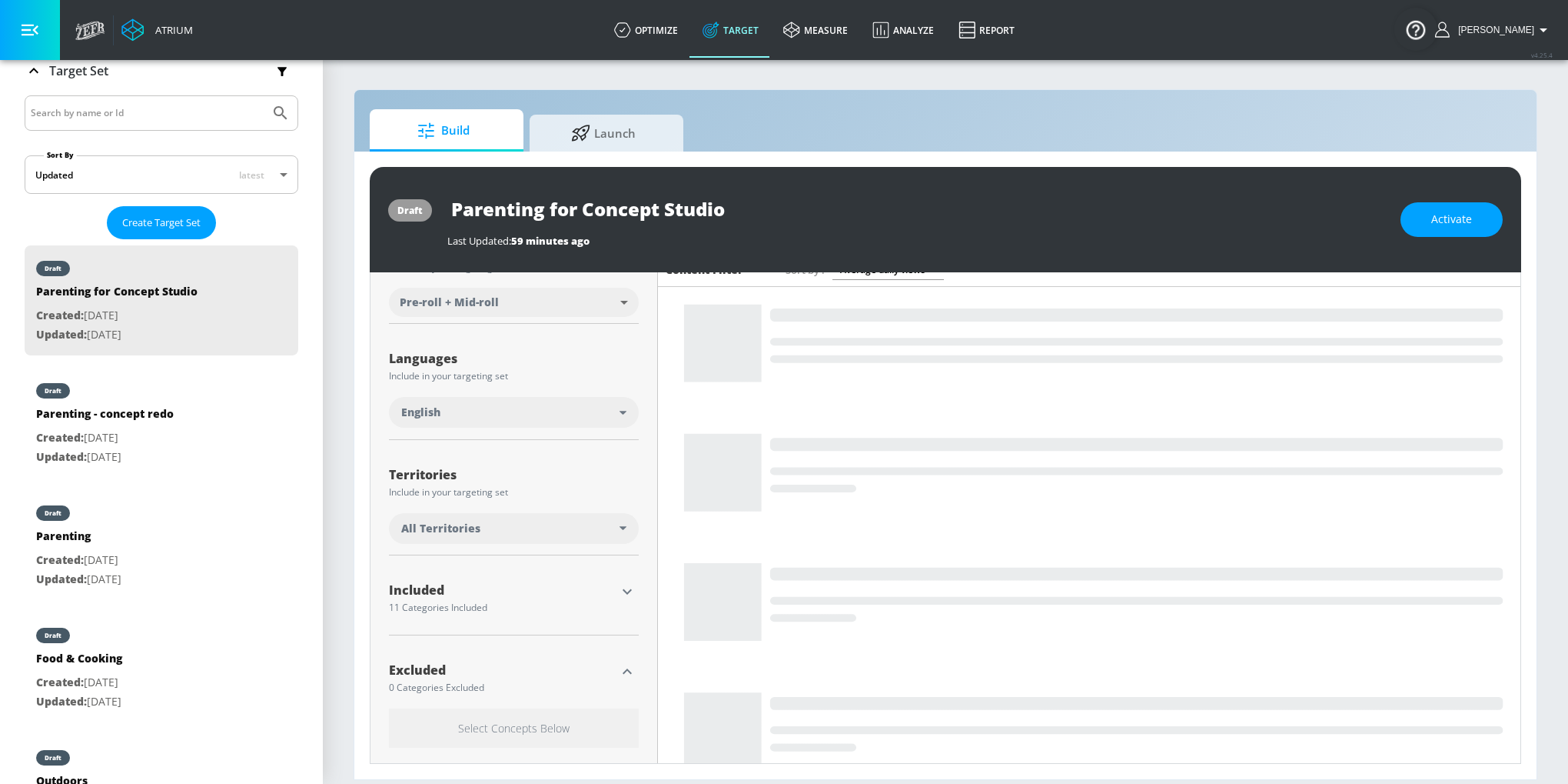
scroll to position [206, 0]
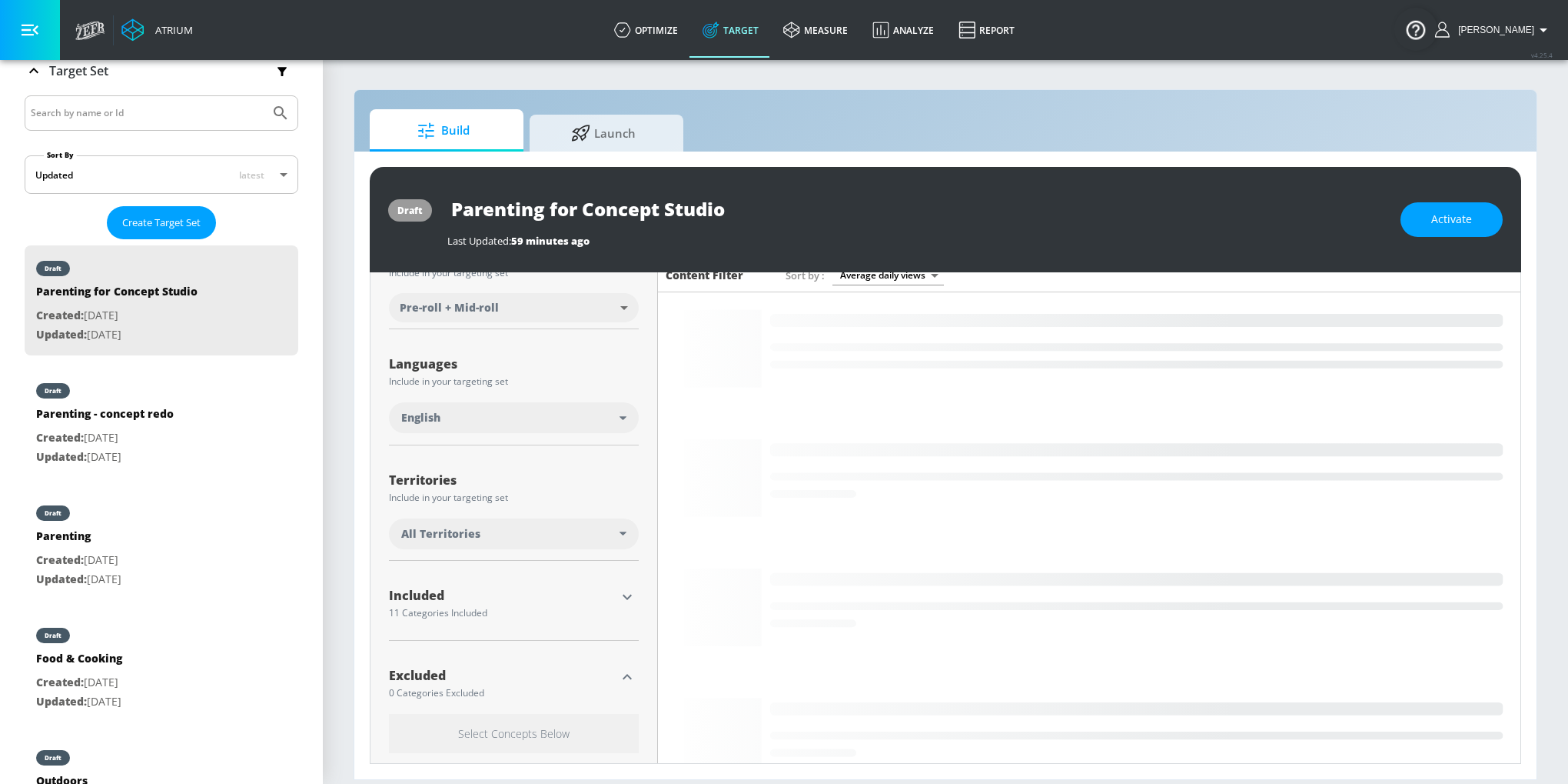
click at [622, 589] on icon "button" at bounding box center [627, 597] width 18 height 18
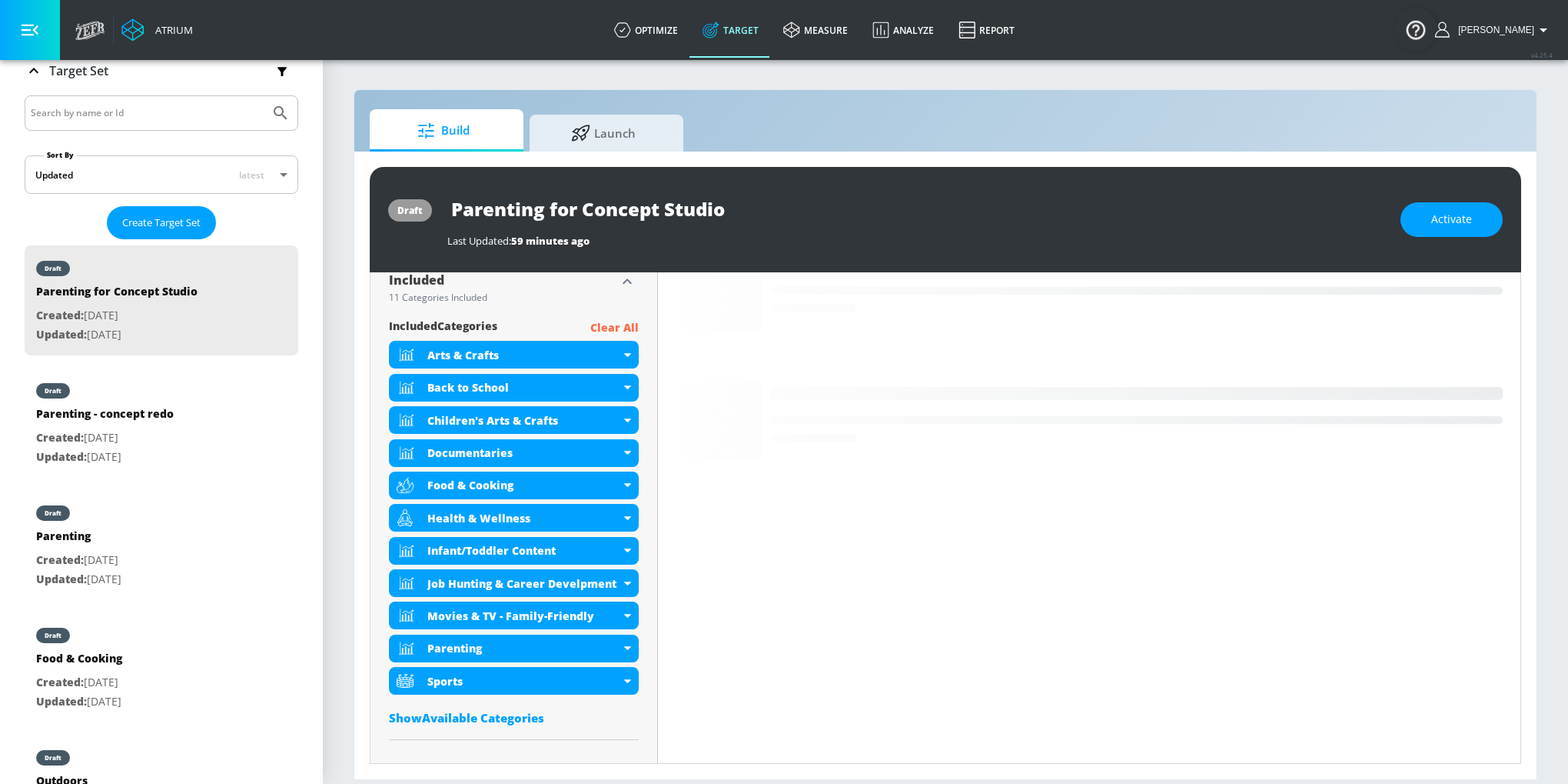
scroll to position [553, 0]
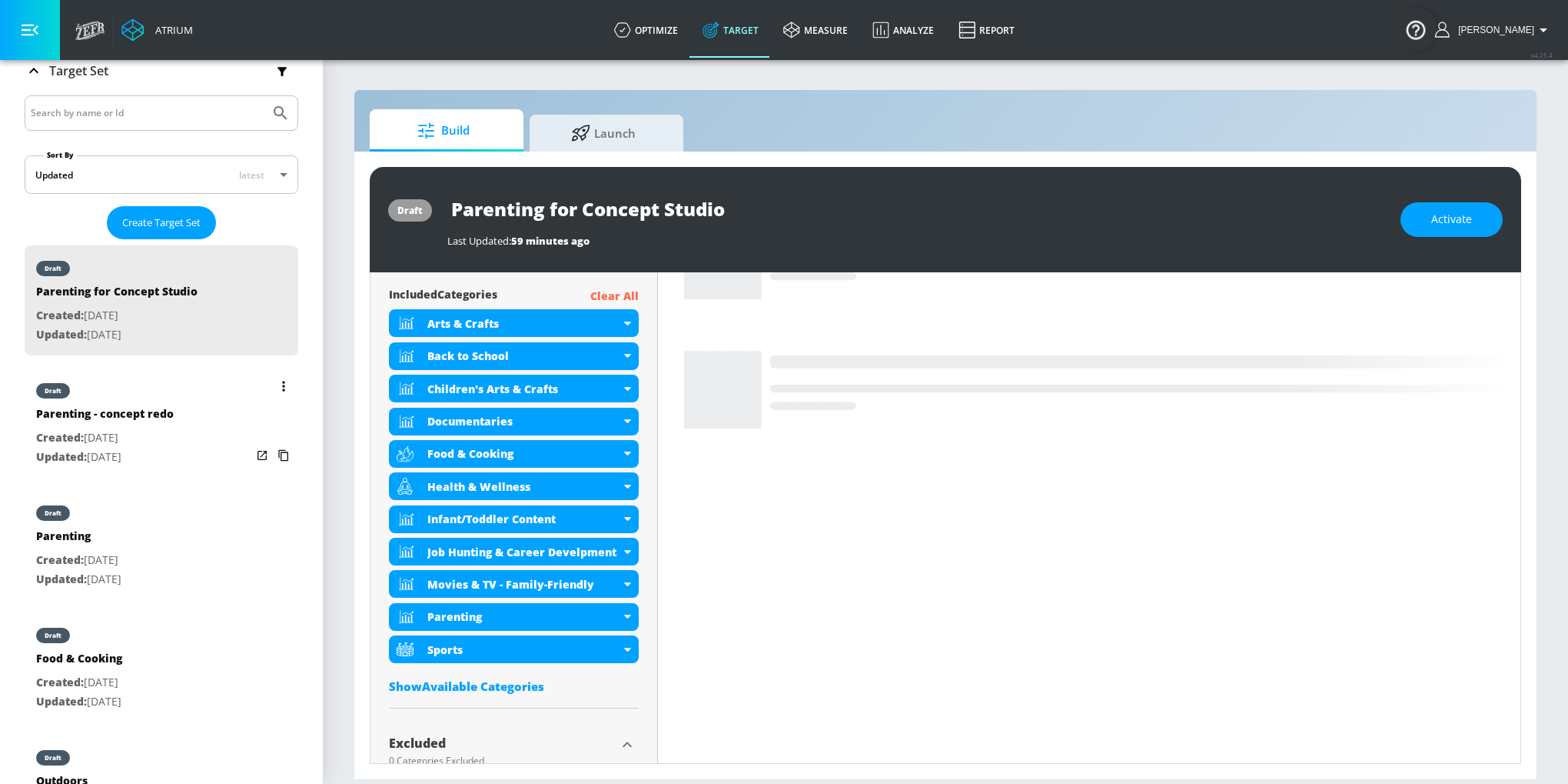
click at [221, 407] on div "draft Parenting - concept redo Created: Sep. 24, 2025 Updated: Sep. 24, 2025" at bounding box center [161, 422] width 273 height 110
type input "Parenting - concept redo"
type input "videos"
type input "0.05"
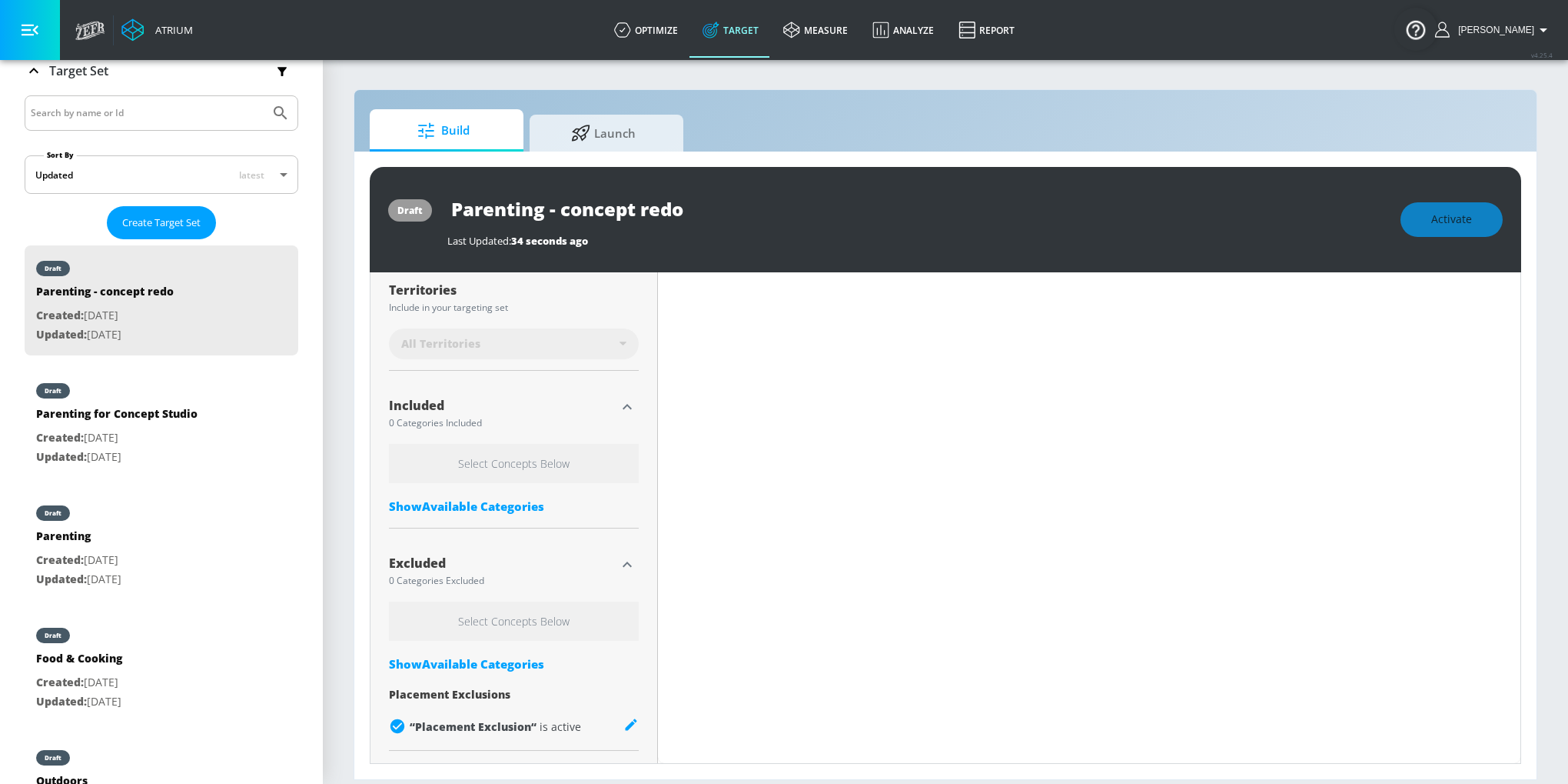
scroll to position [415, 0]
click at [519, 510] on div "Show Available Categories" at bounding box center [514, 505] width 250 height 15
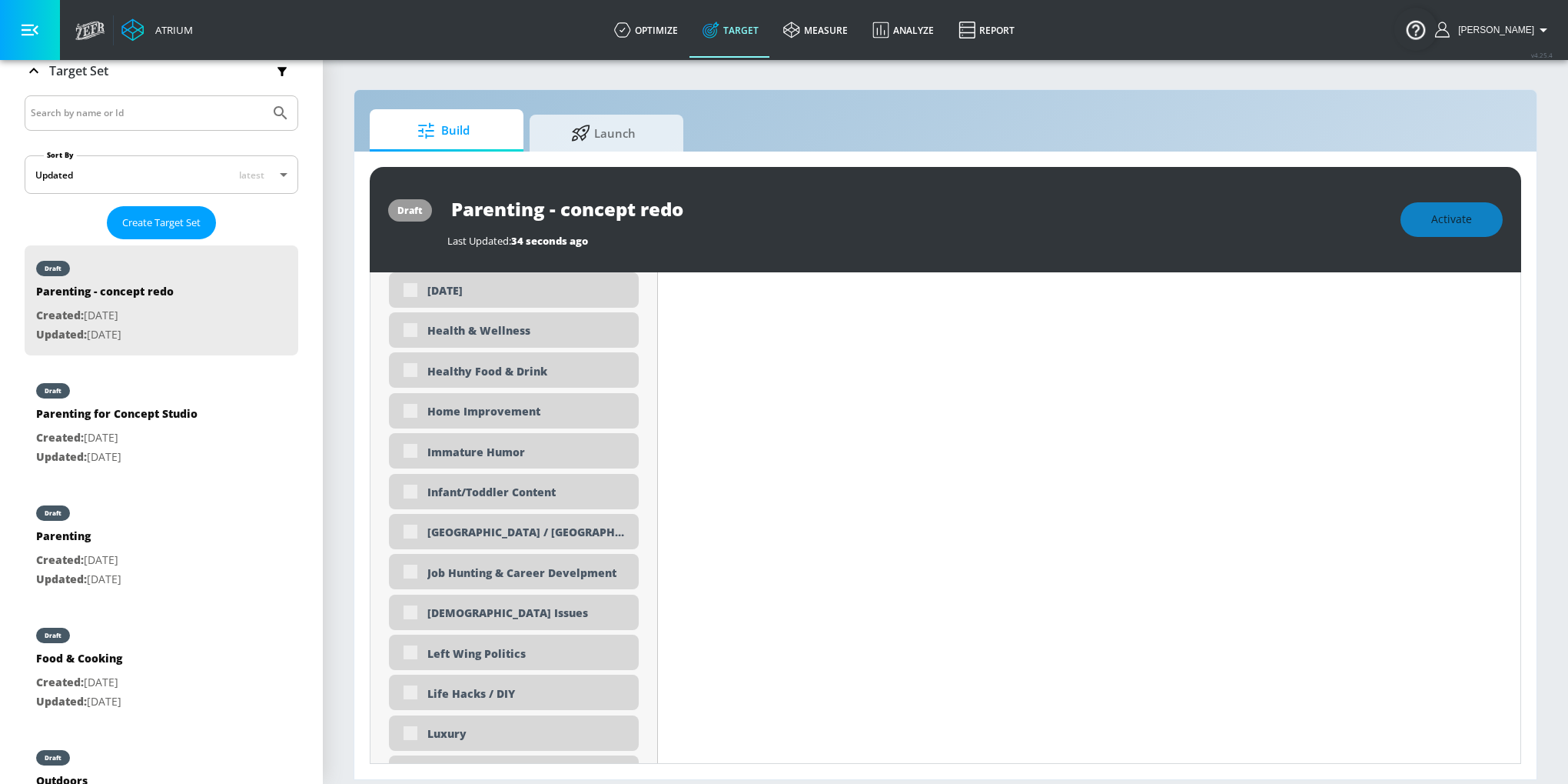
scroll to position [2784, 0]
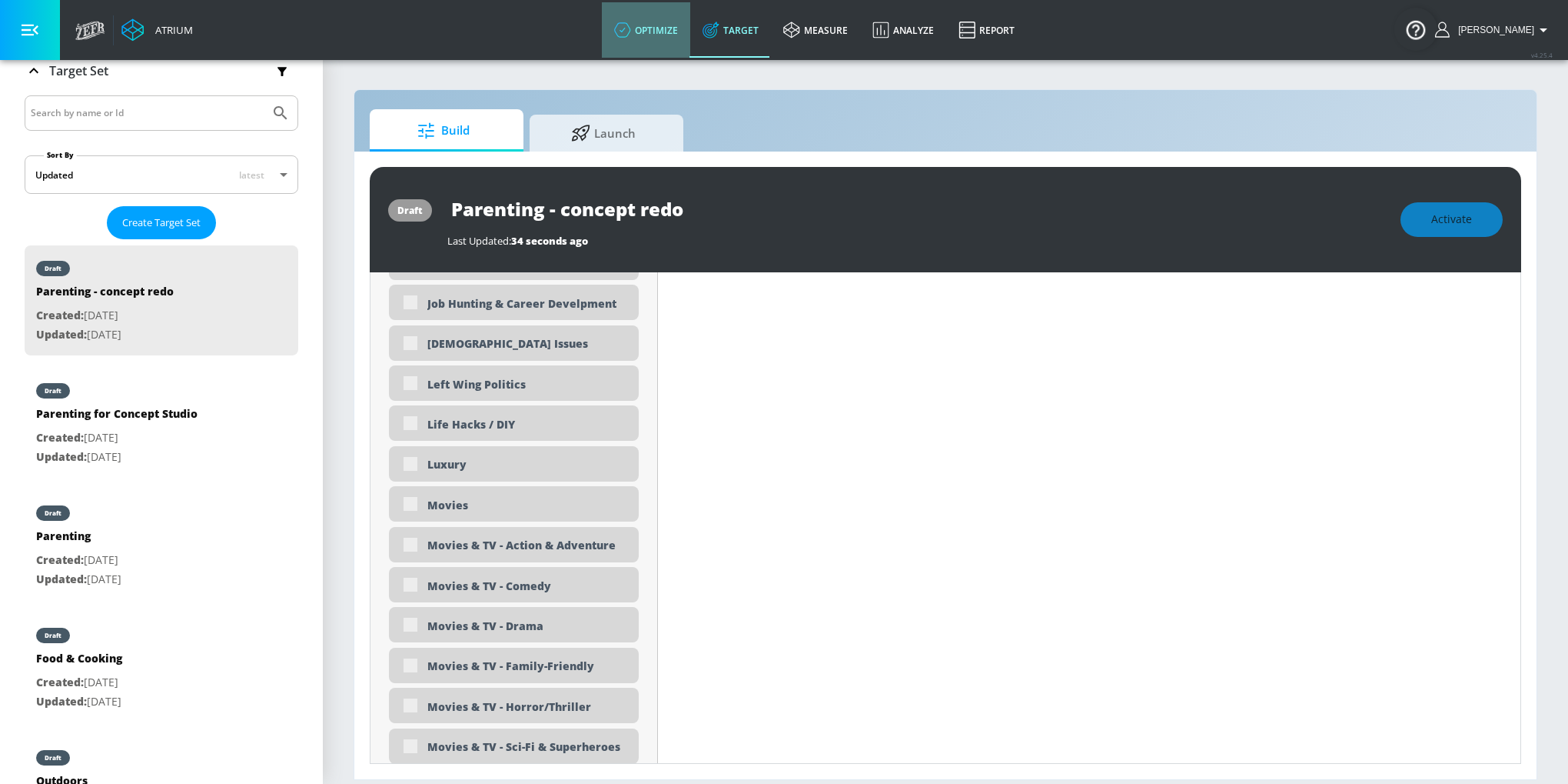
click at [685, 37] on link "optimize" at bounding box center [646, 30] width 88 height 56
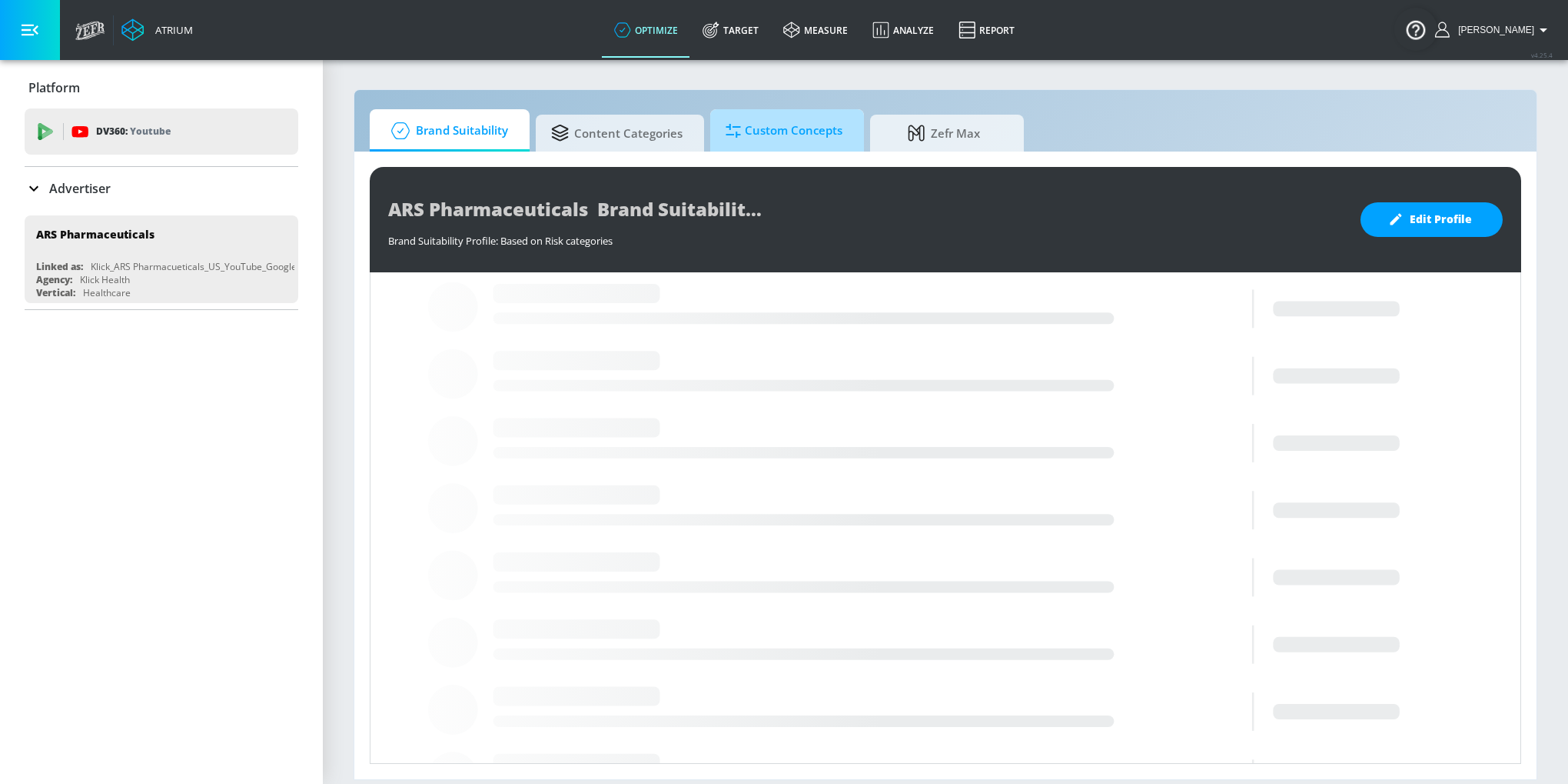
click at [790, 121] on span "Custom Concepts" at bounding box center [784, 131] width 117 height 37
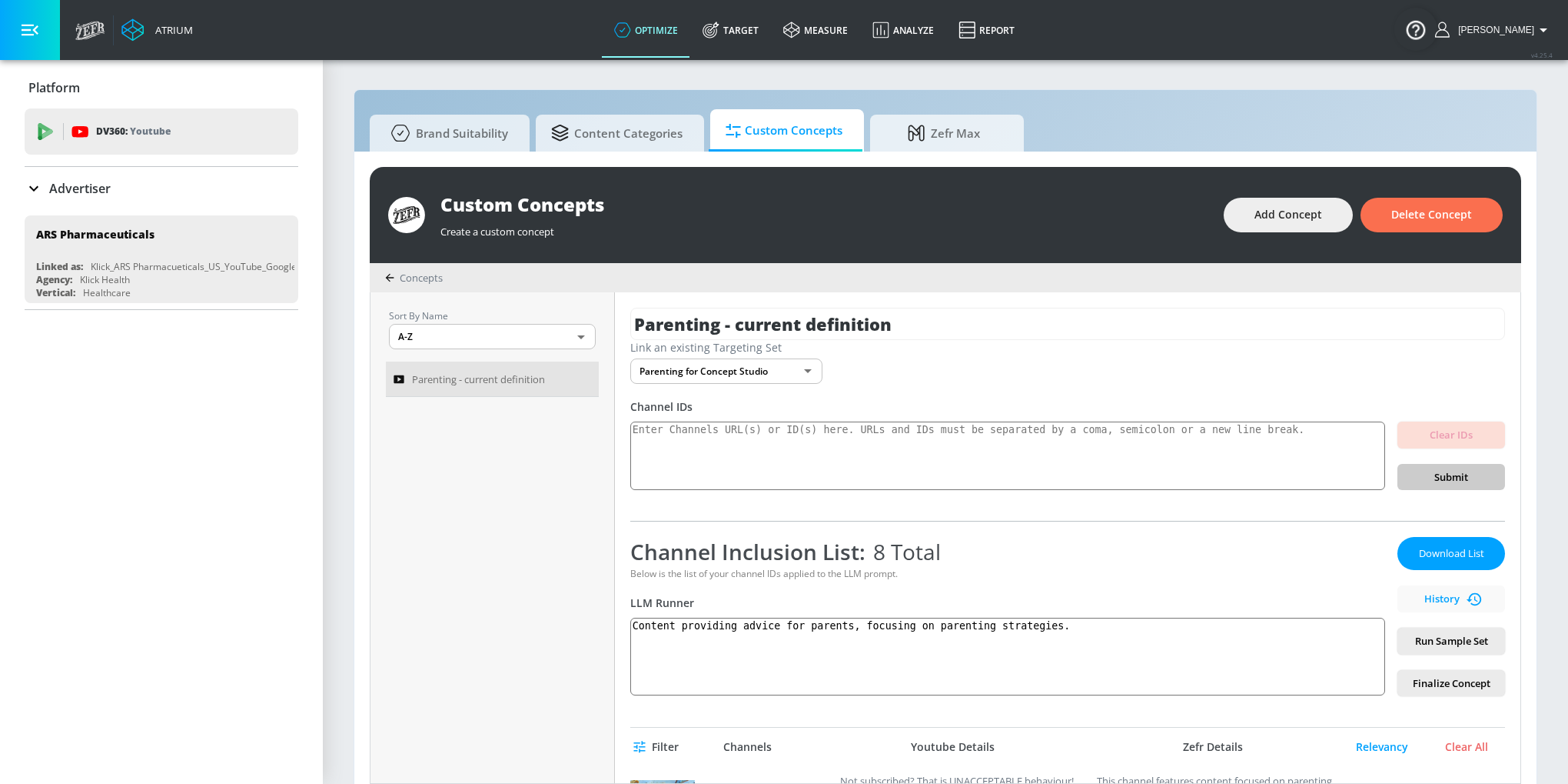
click at [897, 368] on div "Link an existing Targeting Set Parenting for Concept Studio 424b6802-a90e-4333-…" at bounding box center [1067, 362] width 875 height 44
click at [873, 318] on input "Parenting - current definition" at bounding box center [1067, 323] width 875 height 32
click at [743, 49] on link "Target" at bounding box center [730, 30] width 81 height 56
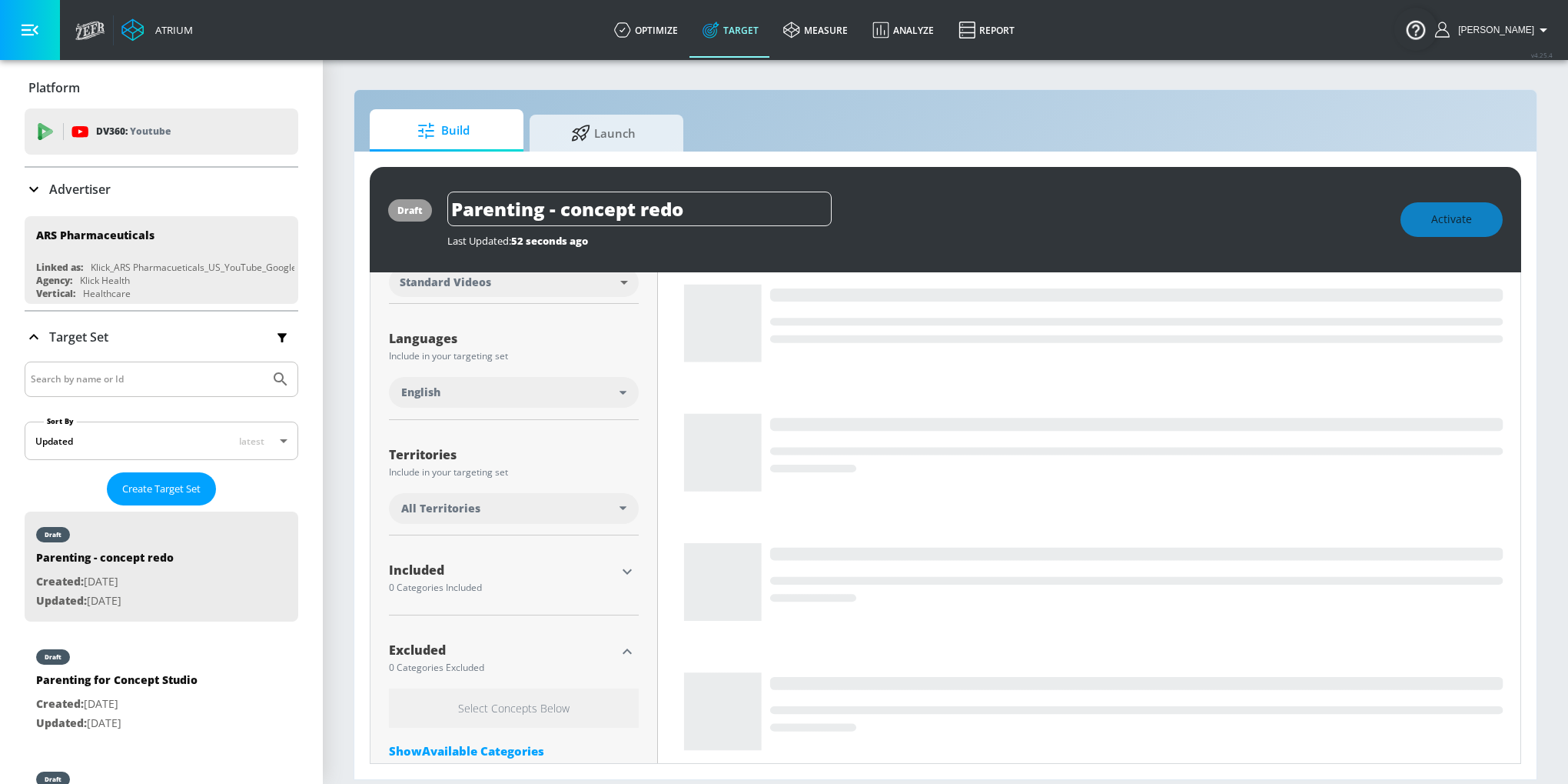
scroll to position [343, 0]
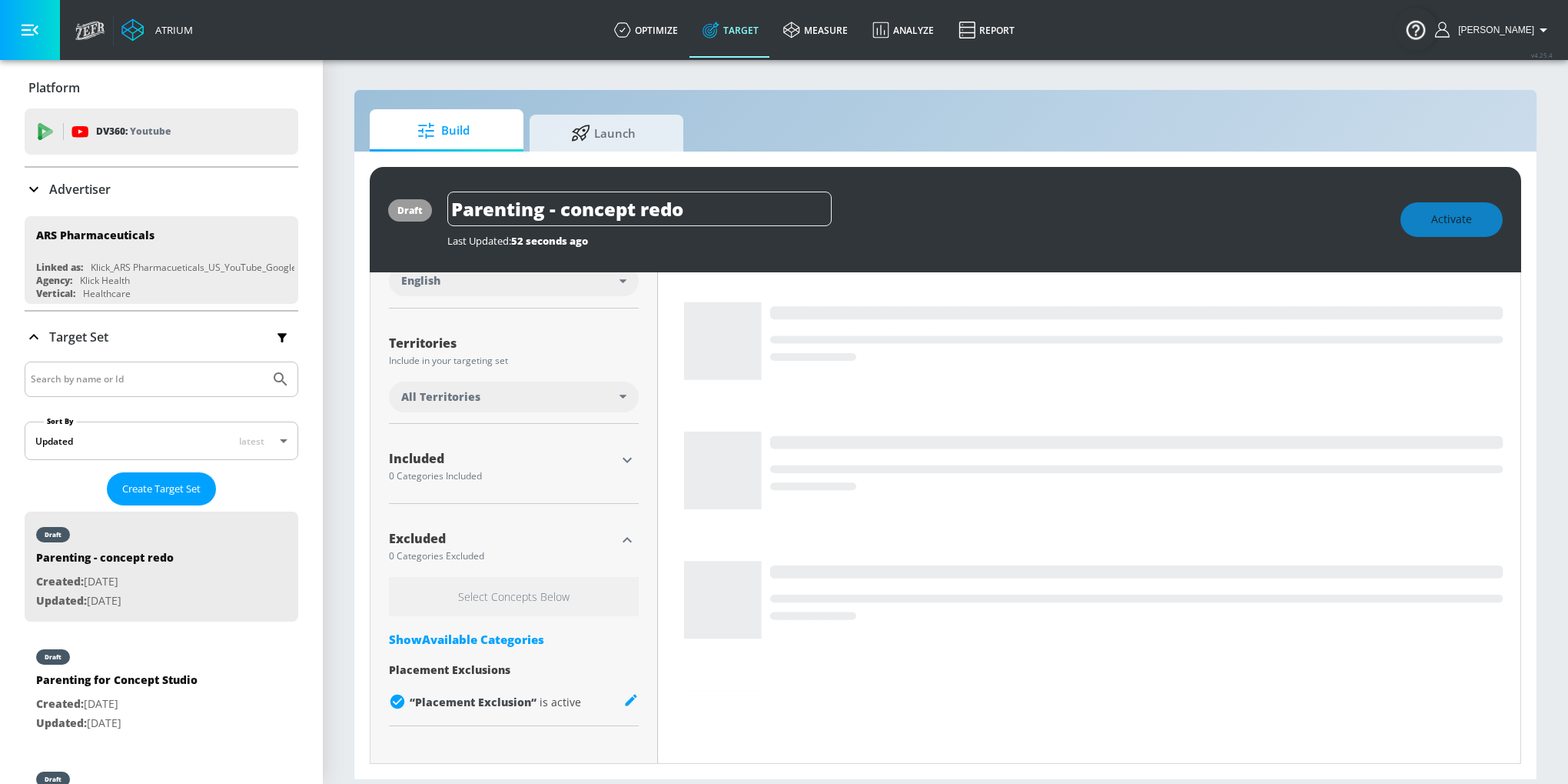
click at [622, 454] on icon "button" at bounding box center [627, 460] width 18 height 18
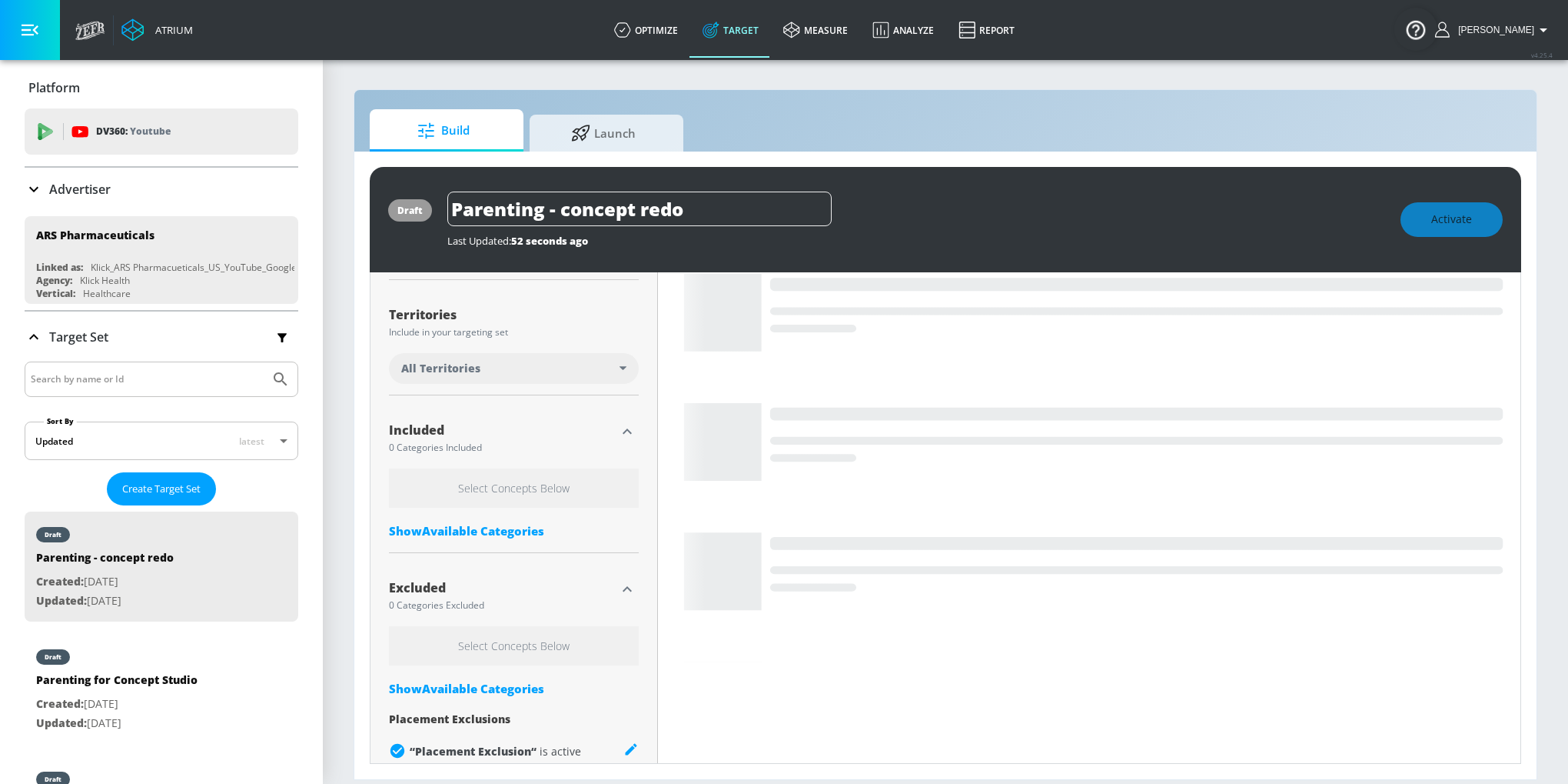
click at [537, 537] on div "Show Available Categories" at bounding box center [514, 530] width 250 height 15
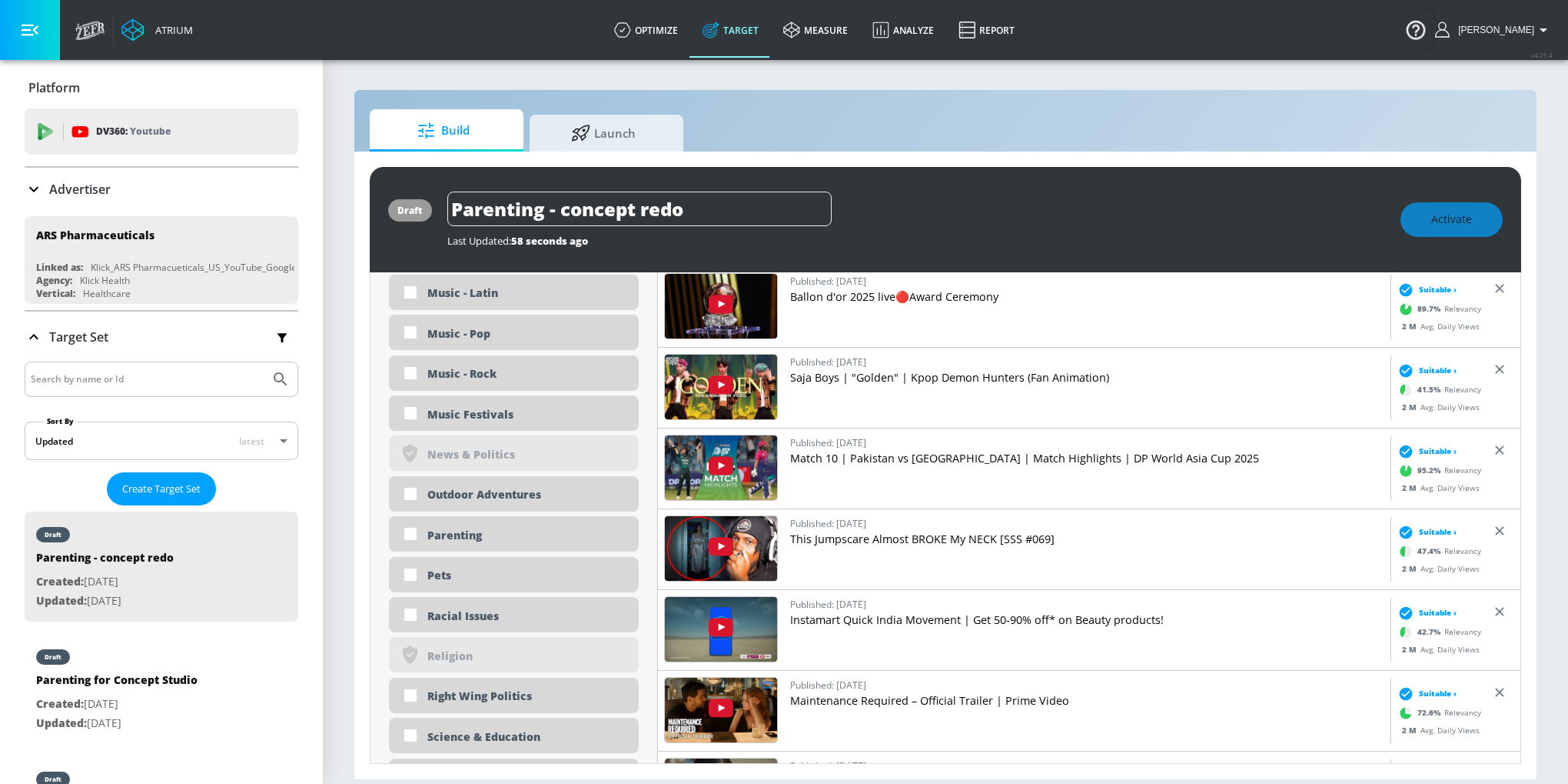
scroll to position [3490, 0]
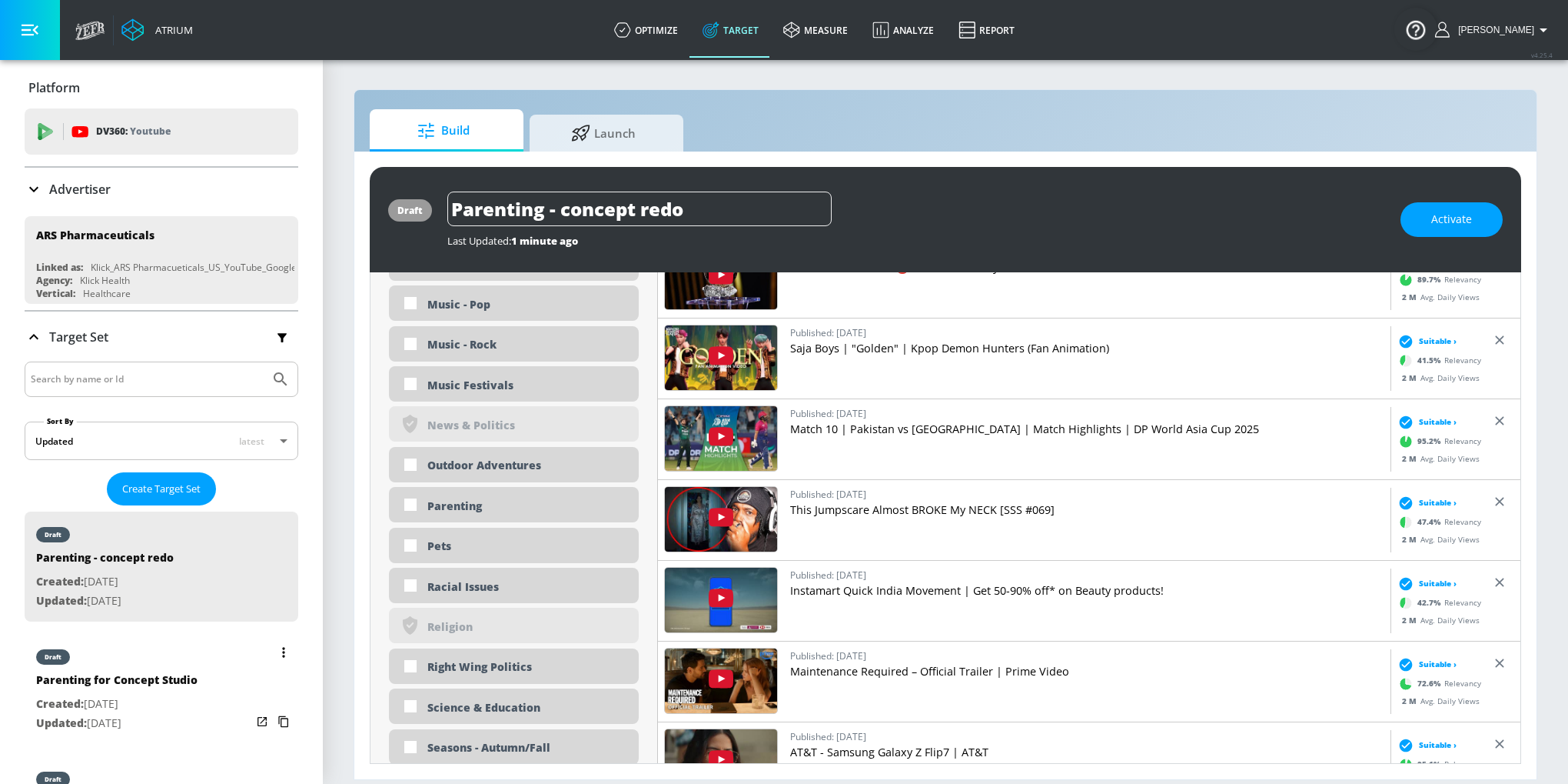
click at [138, 673] on div "Parenting for Concept Studio" at bounding box center [116, 683] width 161 height 22
type input "Parenting for Concept Studio"
type input "channels"
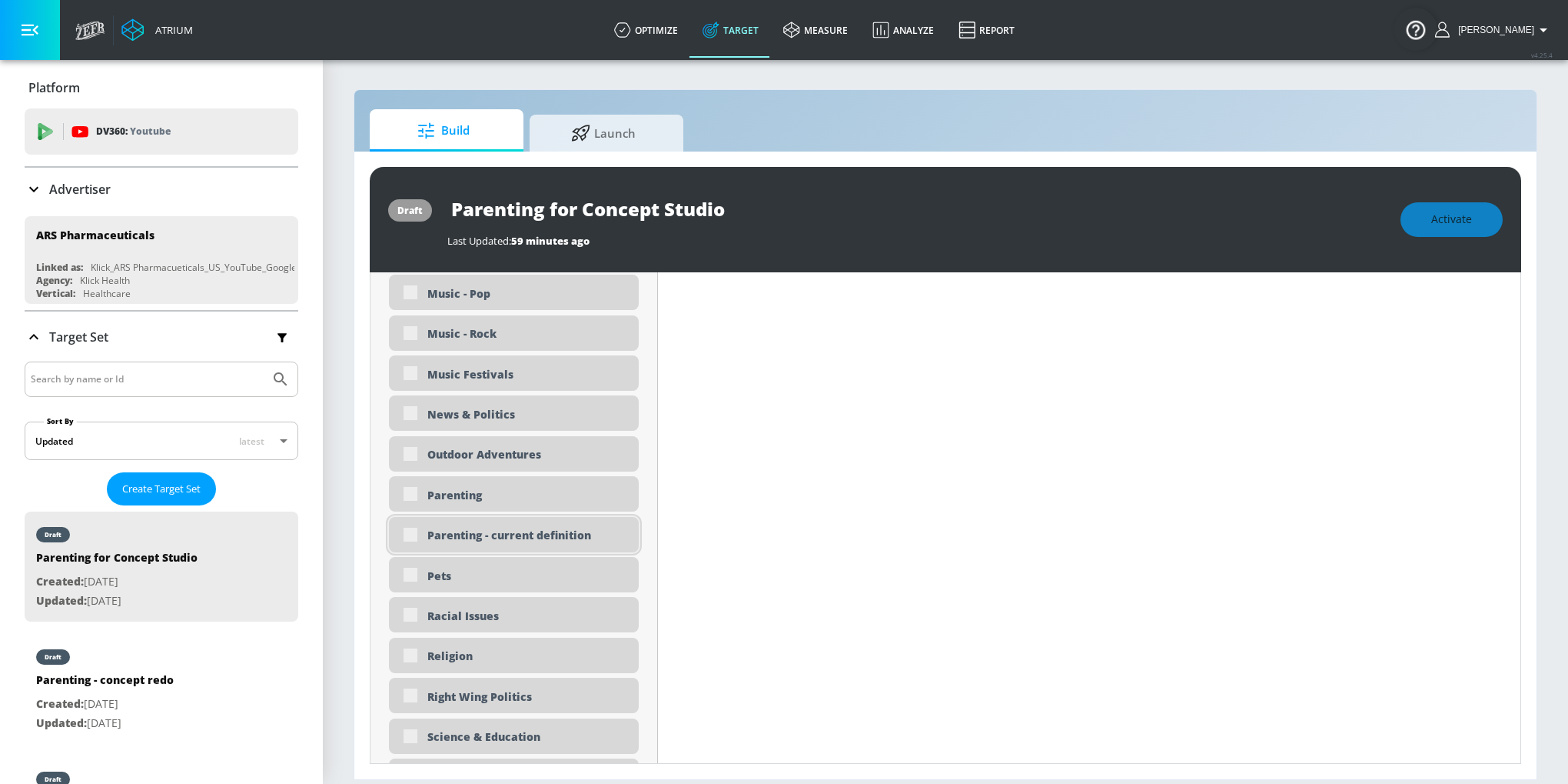
scroll to position [3509, 0]
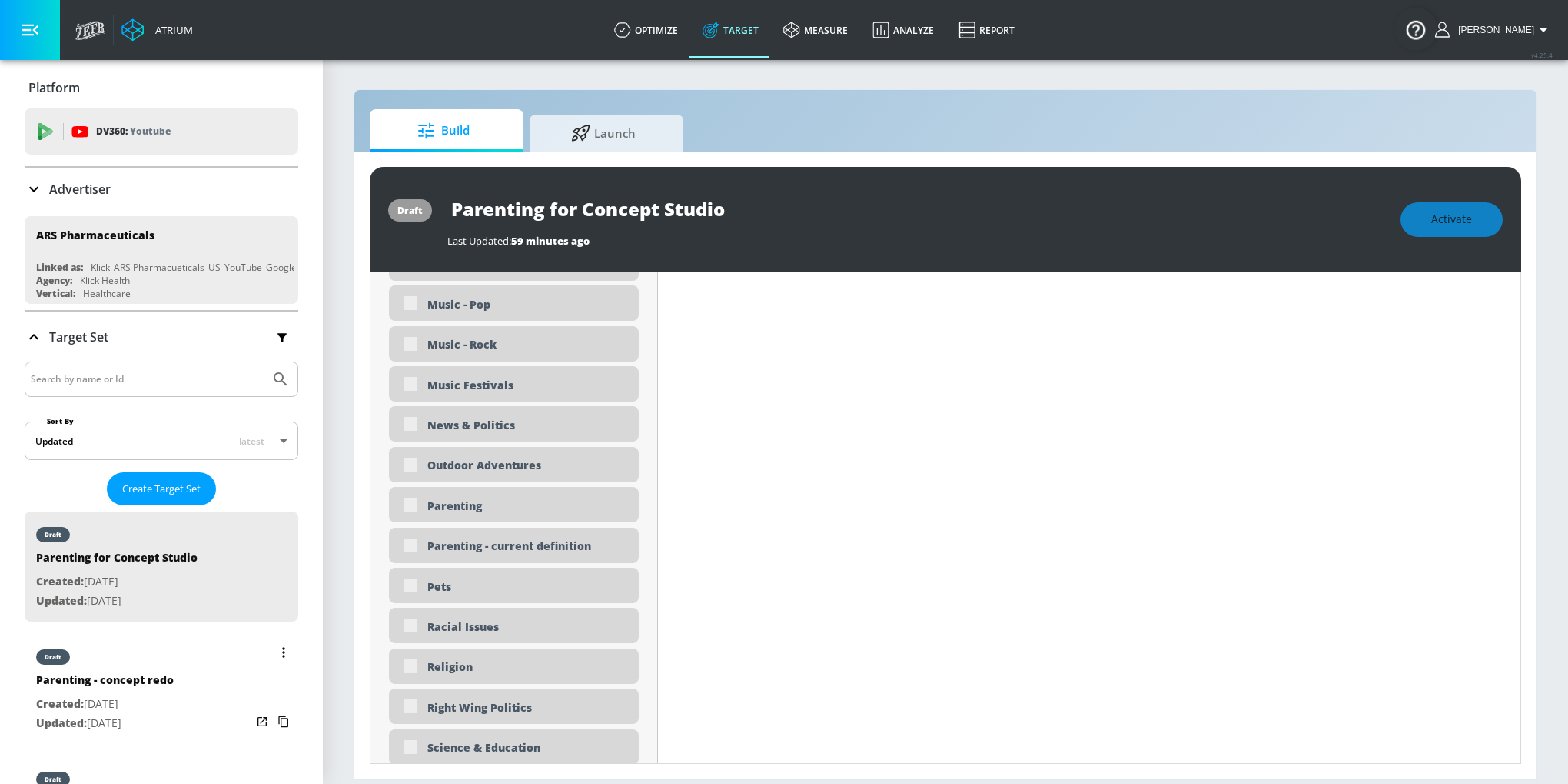
type input "0.62"
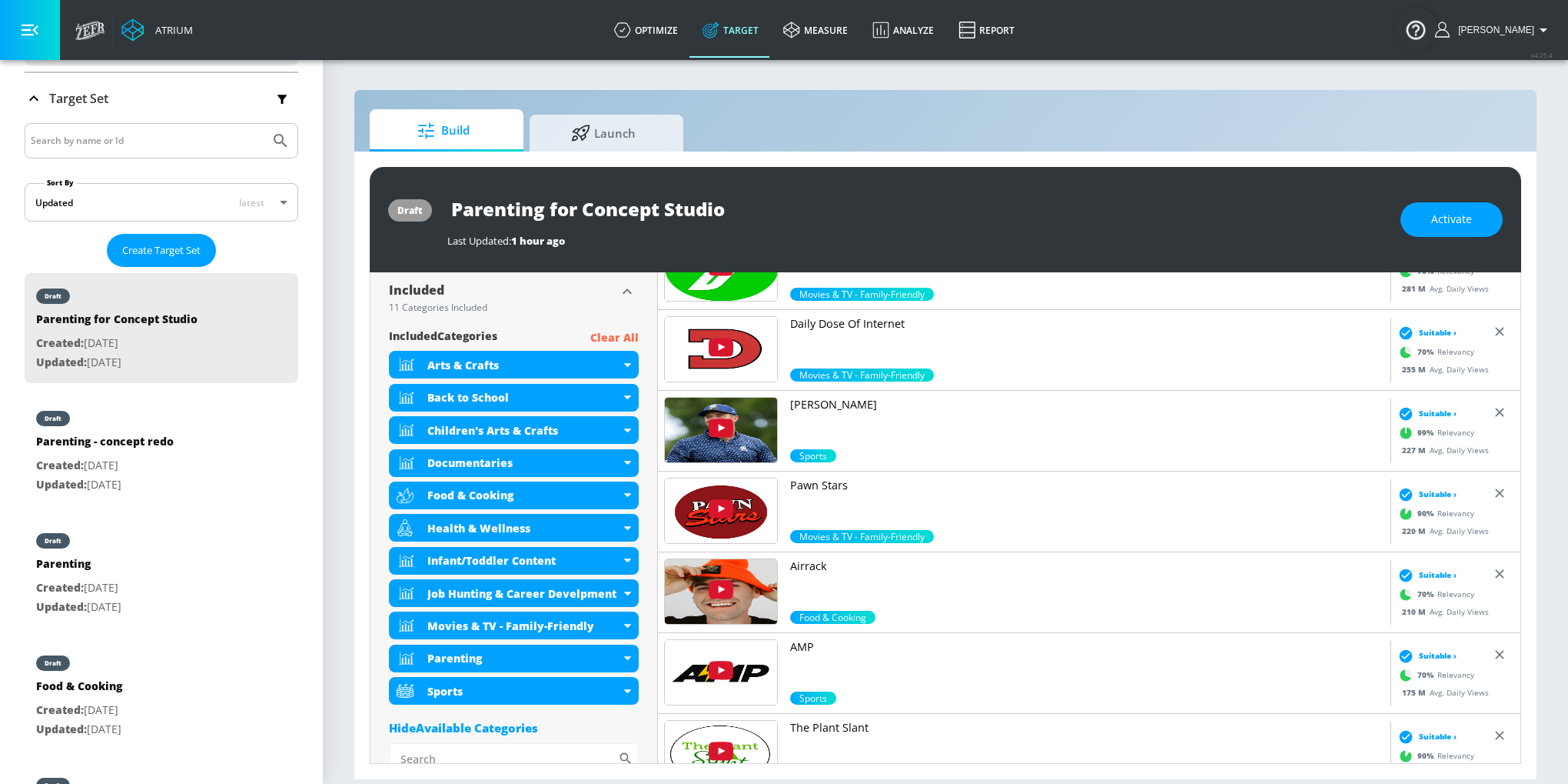
scroll to position [515, 0]
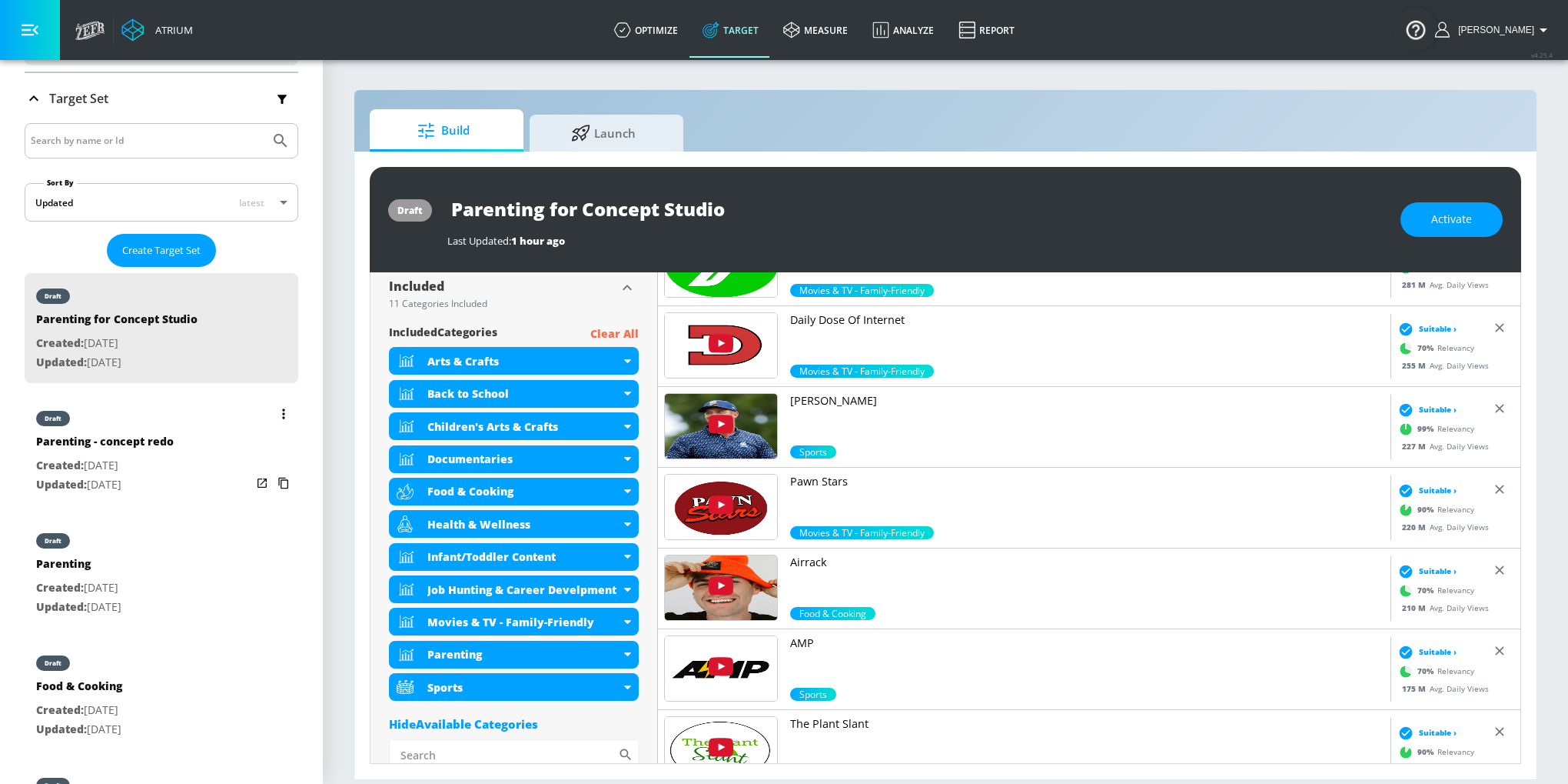
click at [198, 489] on div "draft Parenting - concept redo Created: Sep. 24, 2025 Updated: Sep. 24, 2025" at bounding box center [161, 450] width 273 height 110
type input "Parenting - concept redo"
type input "videos"
type input "0.05"
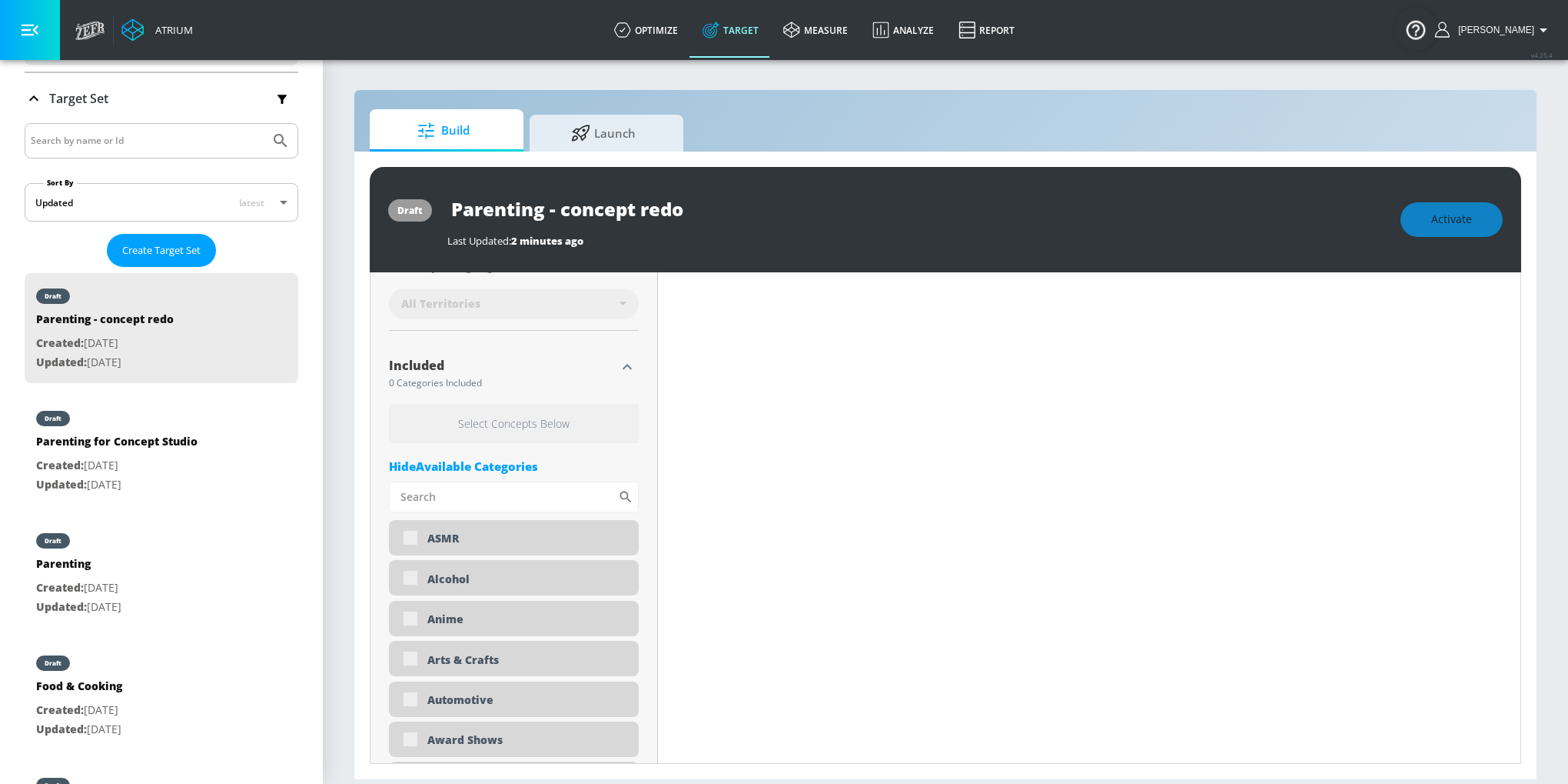
scroll to position [369, 0]
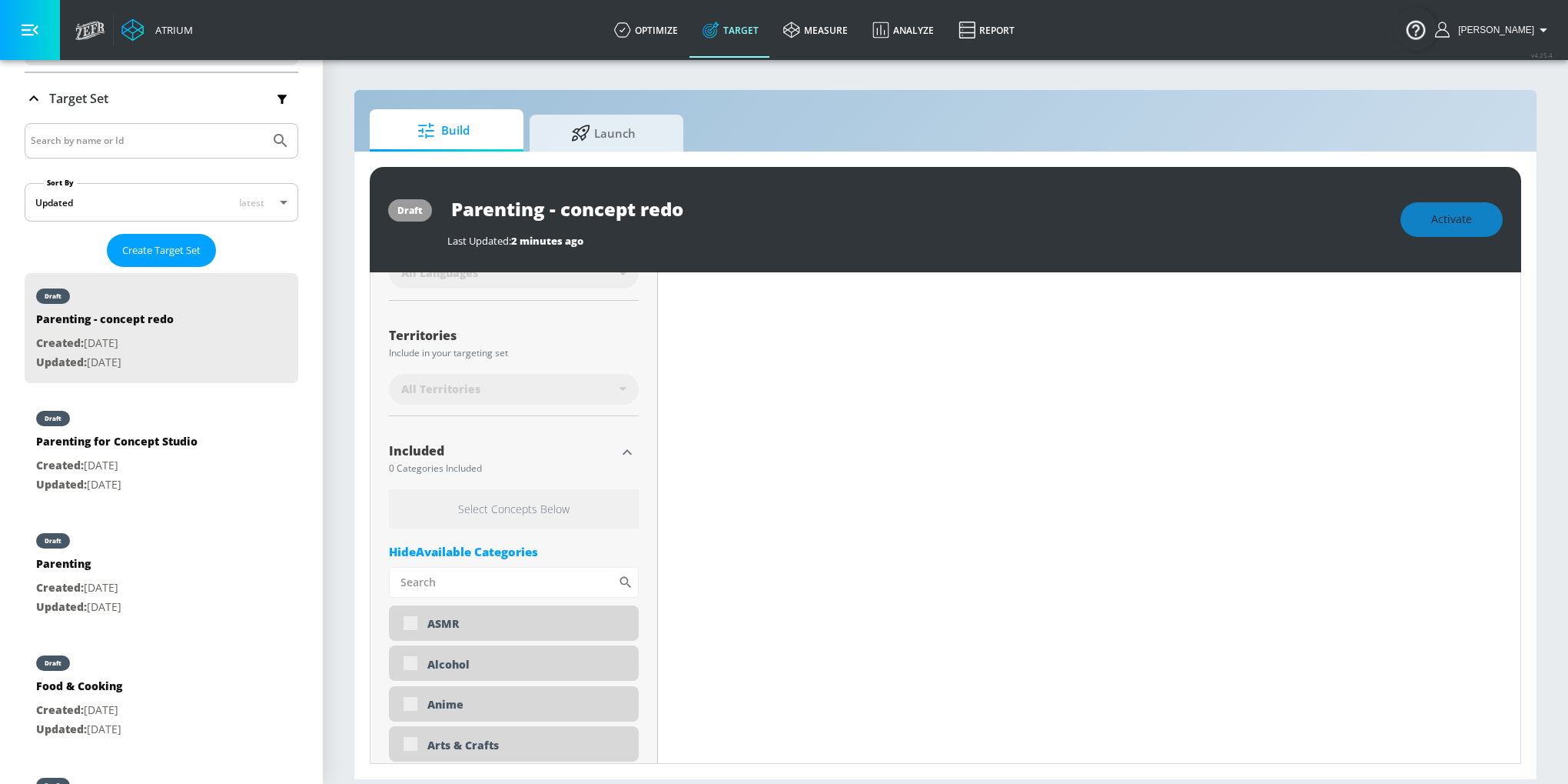
click at [578, 512] on h6 "Select Concepts Below" at bounding box center [514, 508] width 250 height 39
click at [516, 591] on input "Sort By" at bounding box center [504, 582] width 229 height 31
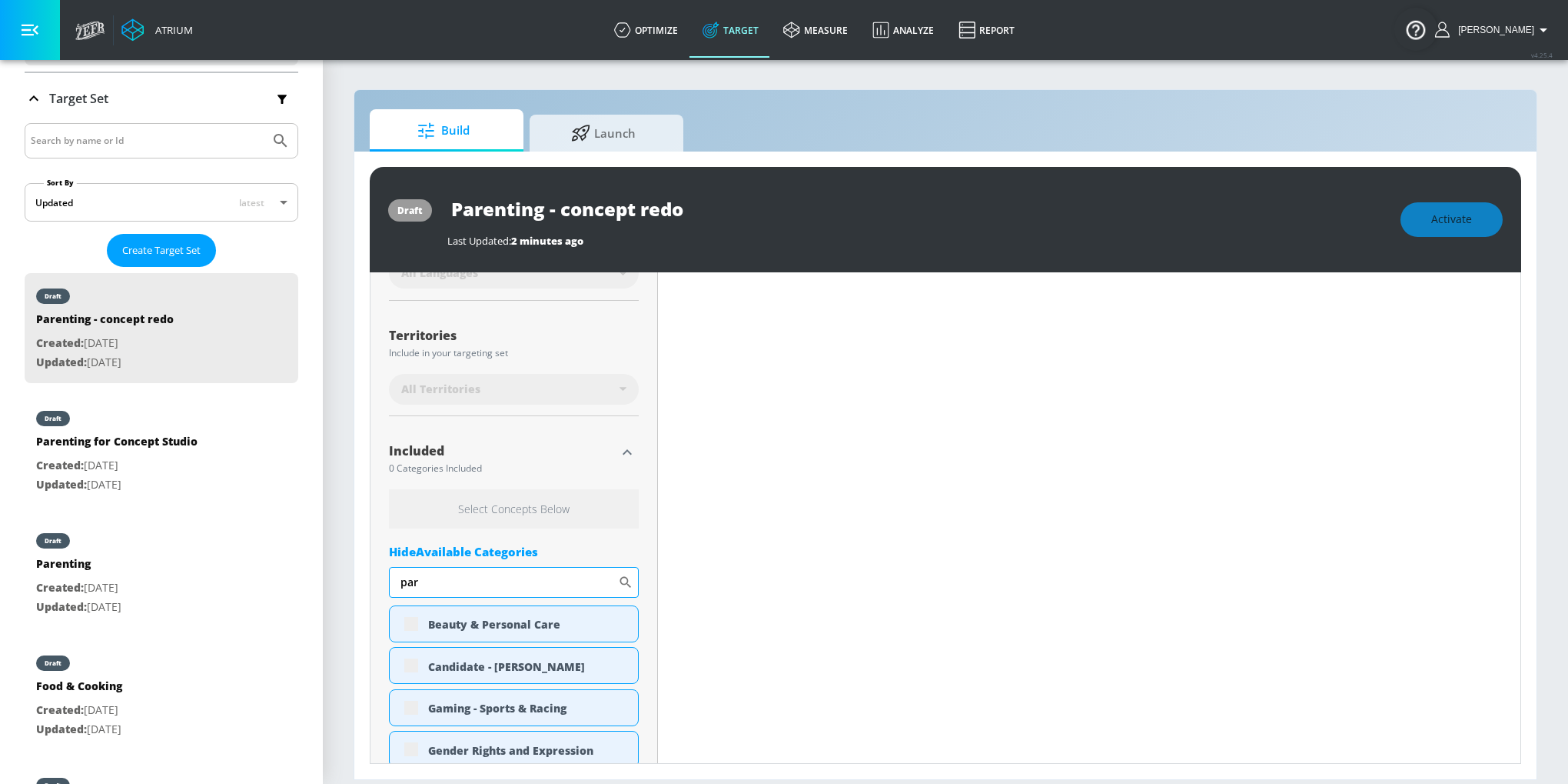
type input "pare"
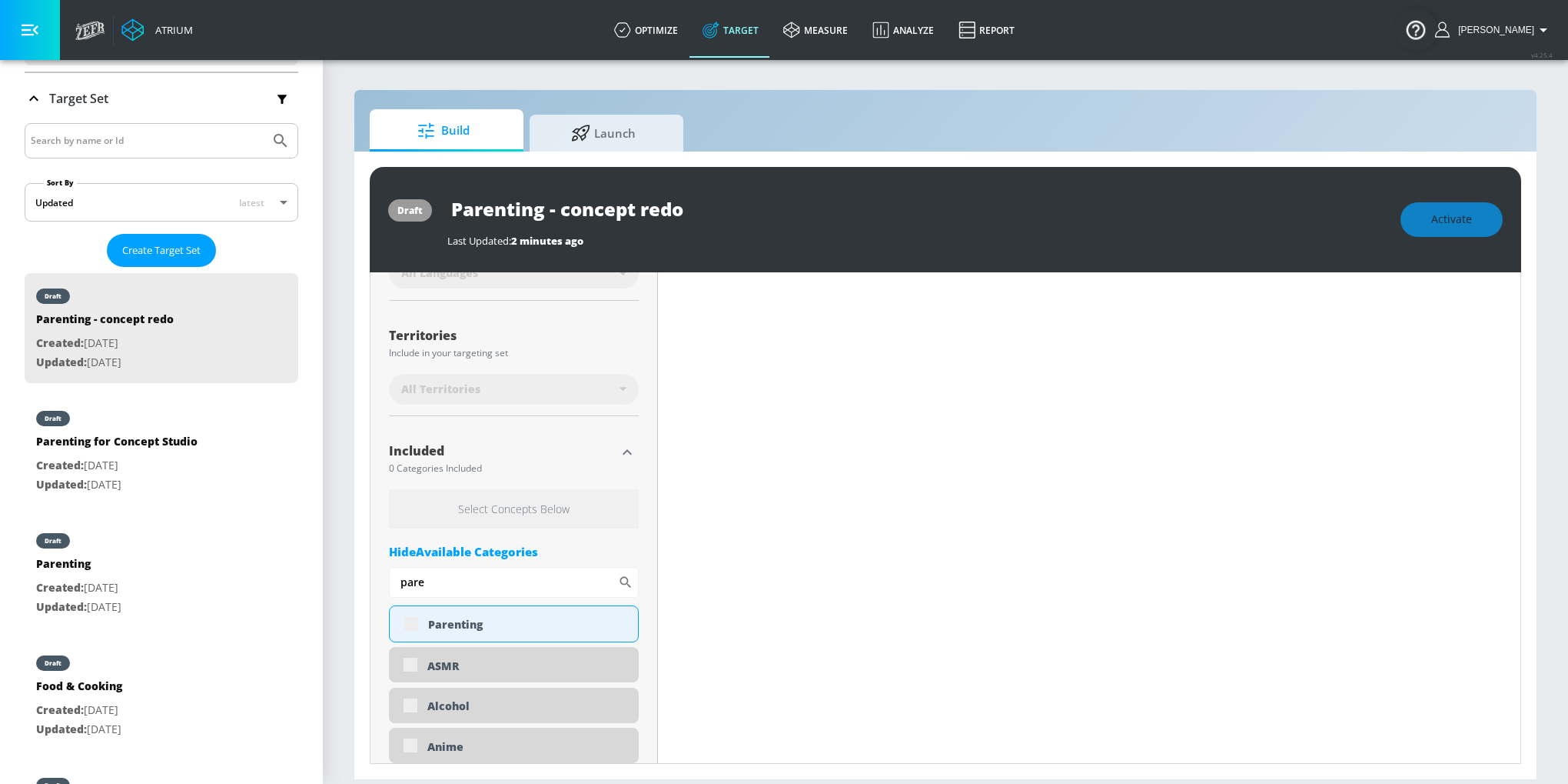
type input "0.75"
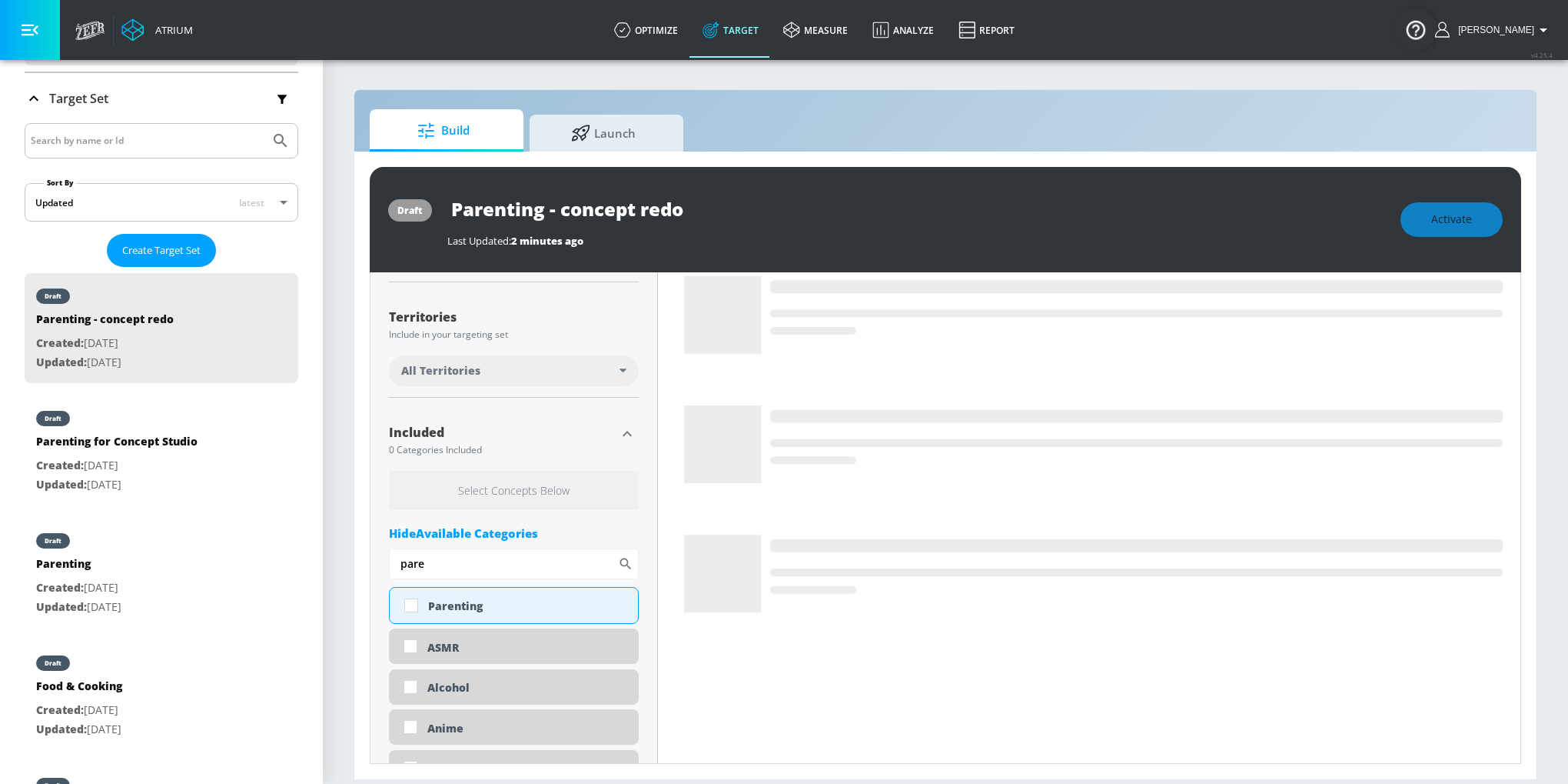
scroll to position [350, 0]
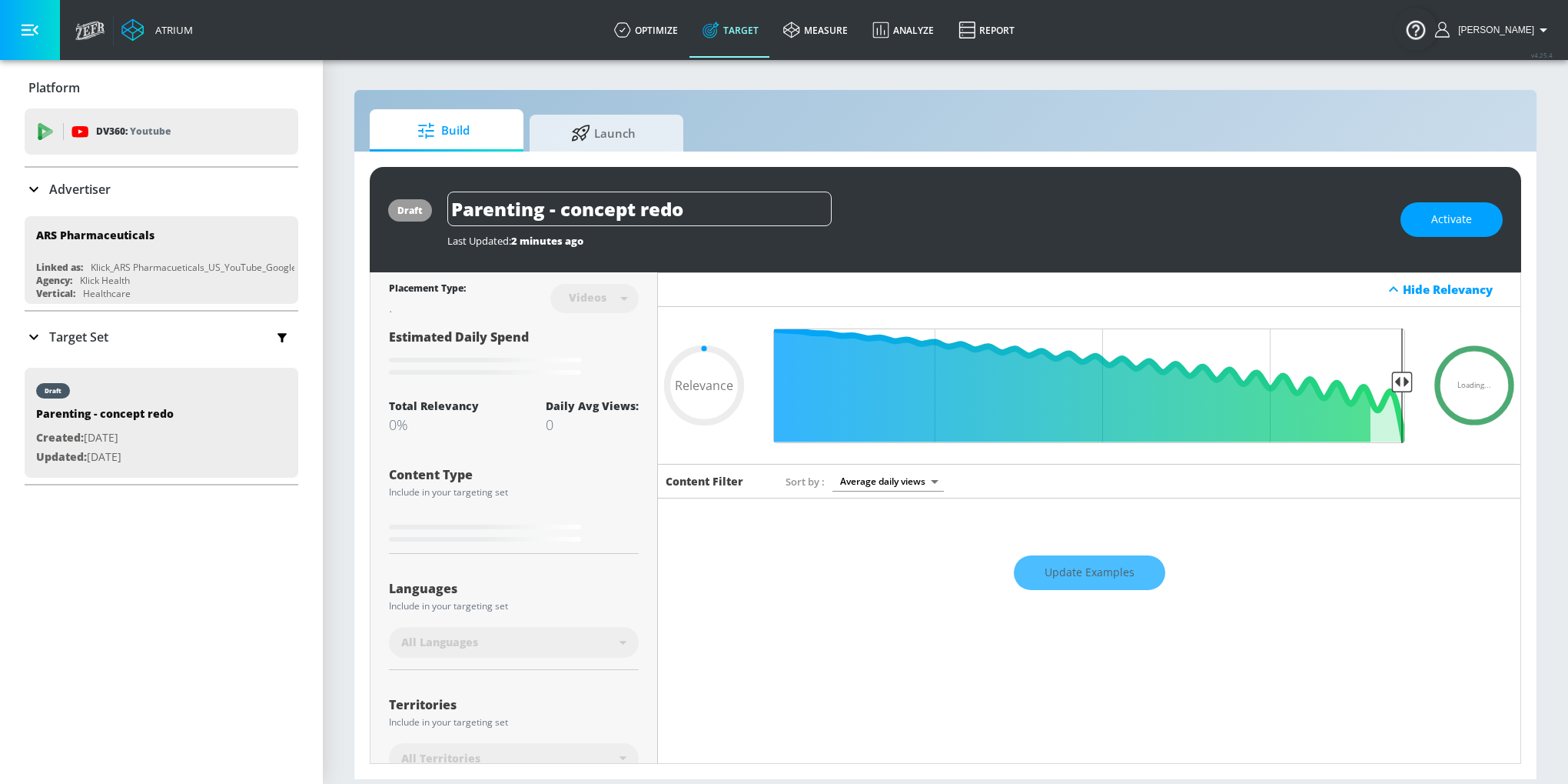
click at [61, 346] on div "Target Set" at bounding box center [161, 337] width 273 height 32
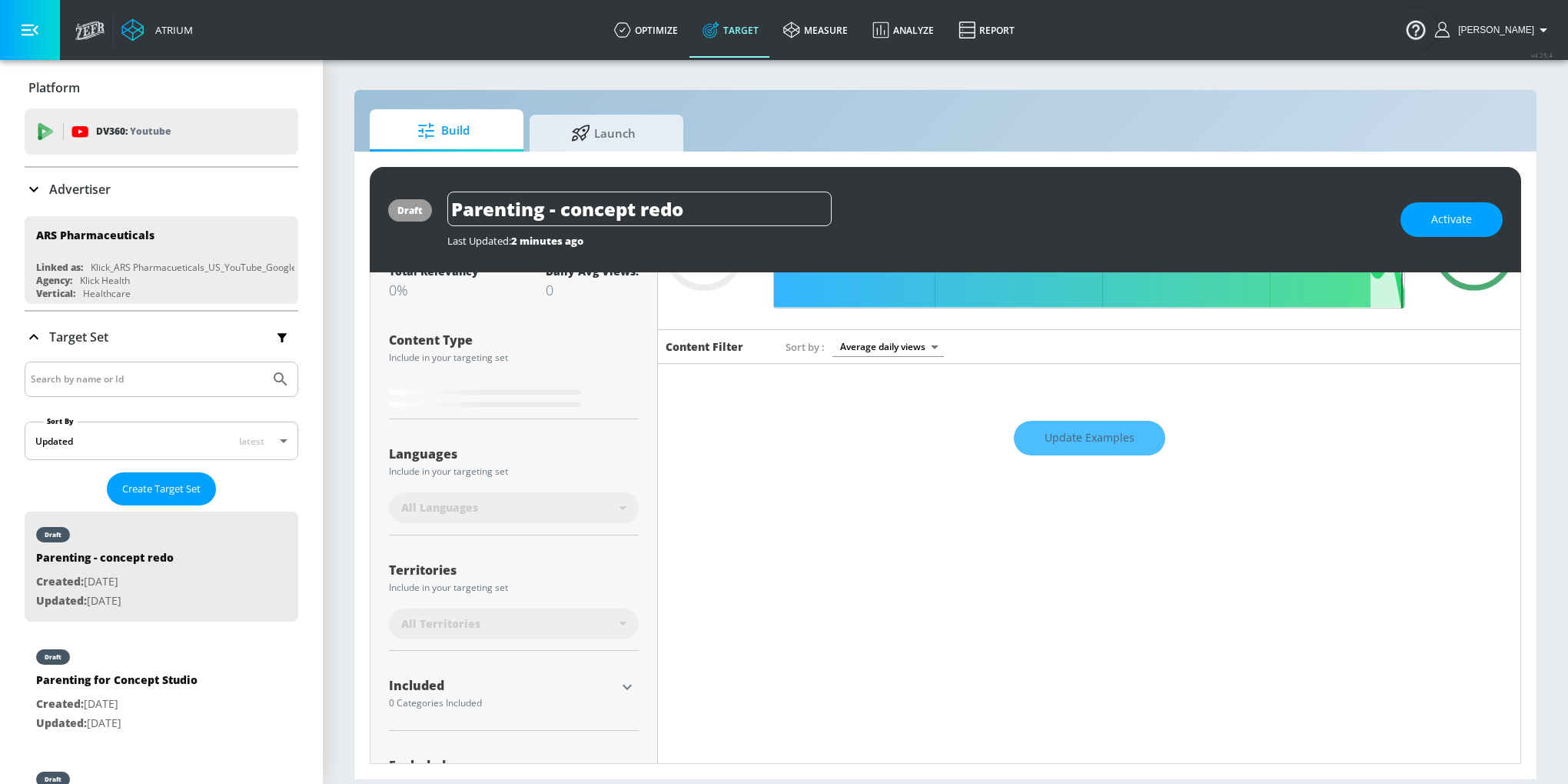
scroll to position [193, 0]
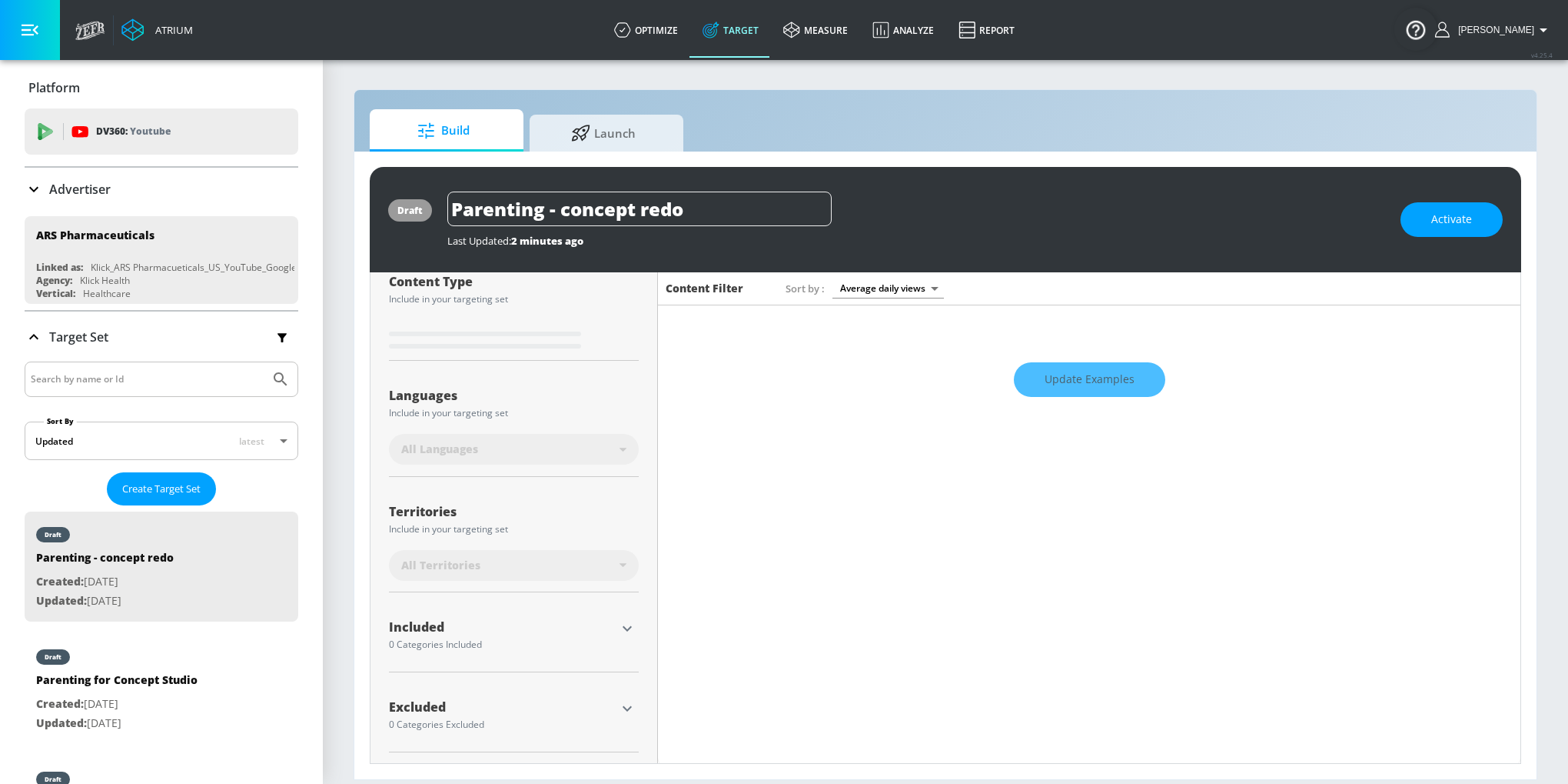
click at [616, 617] on div at bounding box center [627, 629] width 23 height 23
click at [627, 625] on icon "button" at bounding box center [627, 629] width 18 height 18
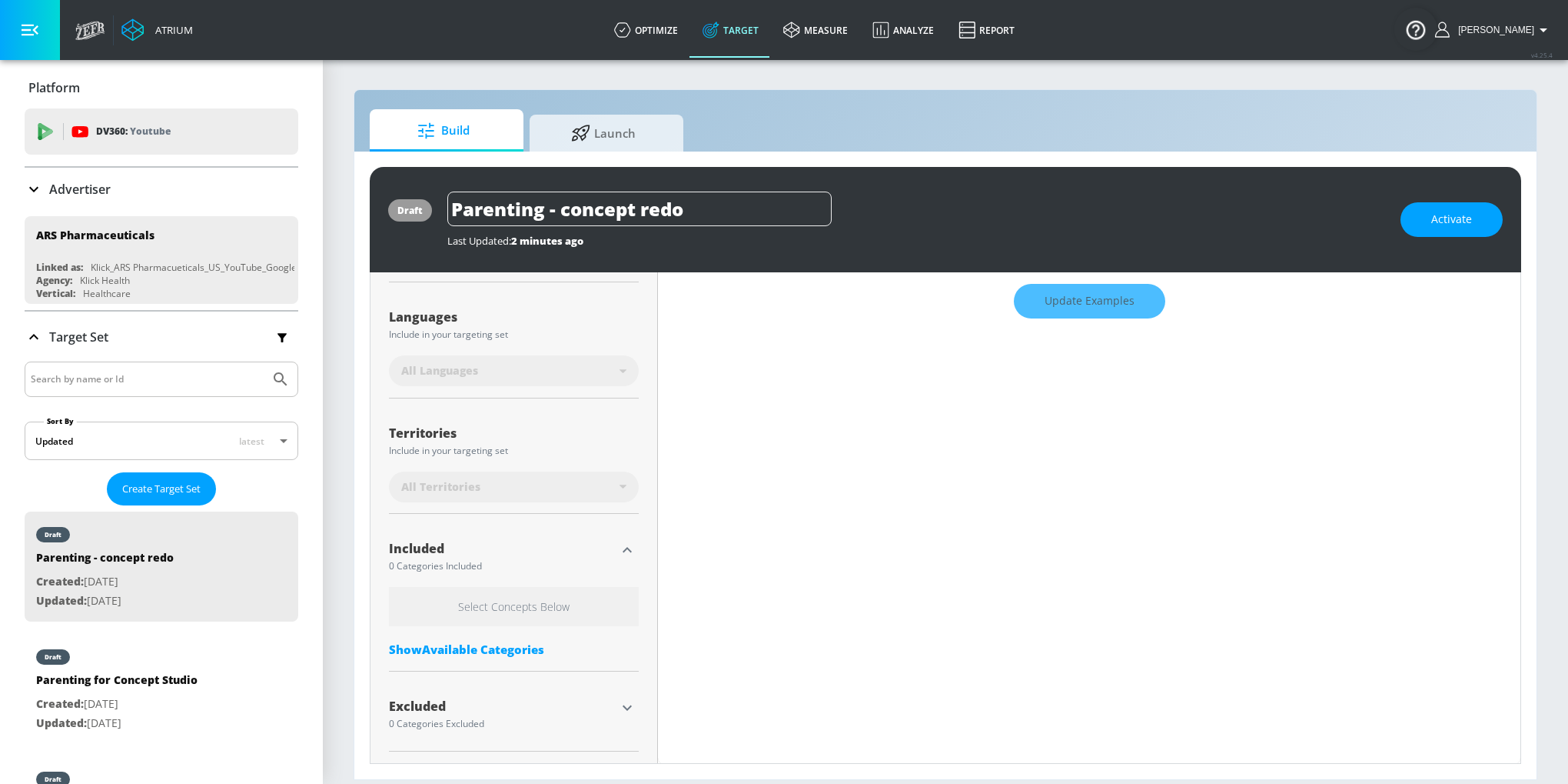
click at [502, 648] on div "Show Available Categories" at bounding box center [514, 648] width 250 height 15
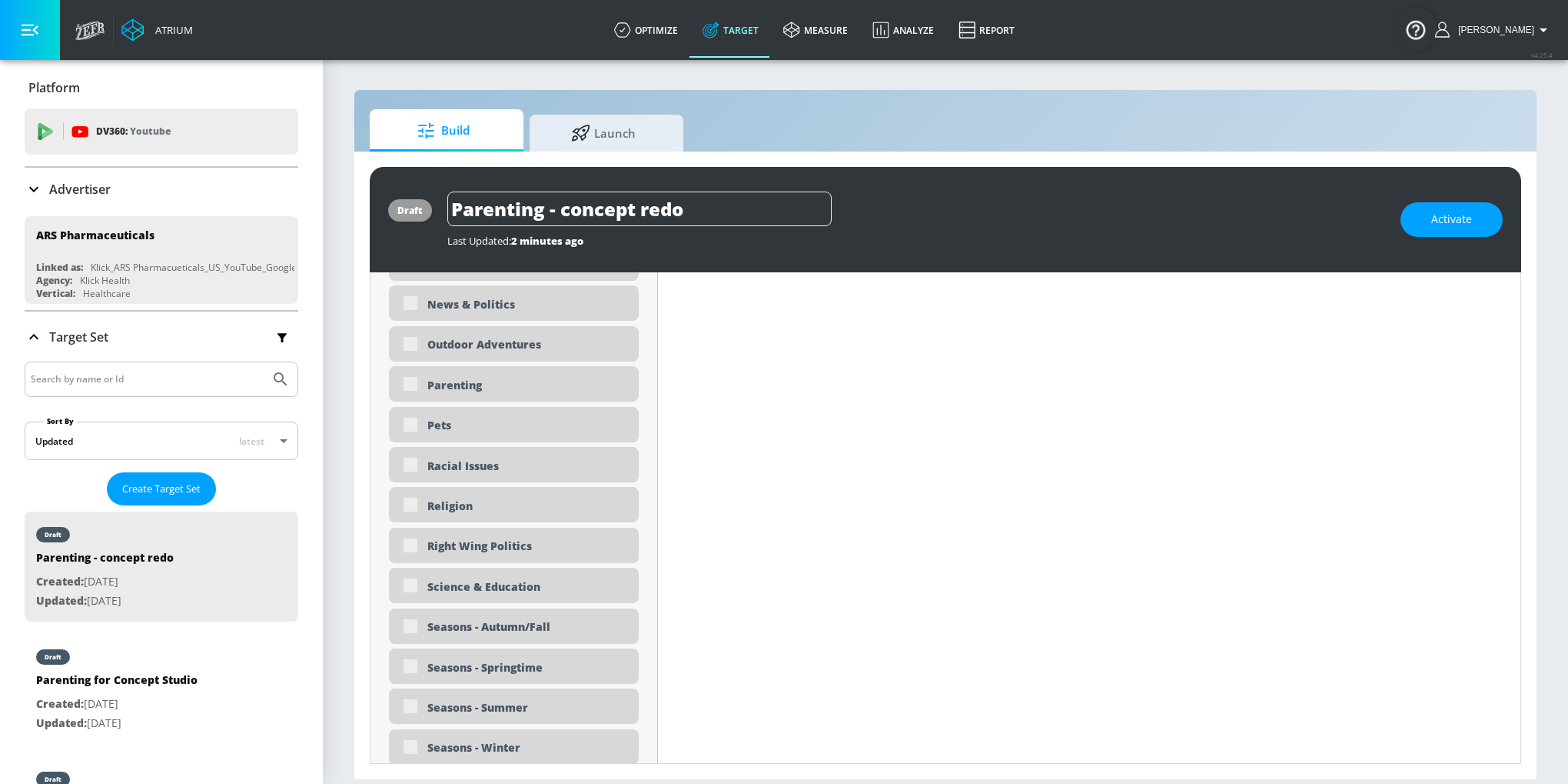
scroll to position [3627, 0]
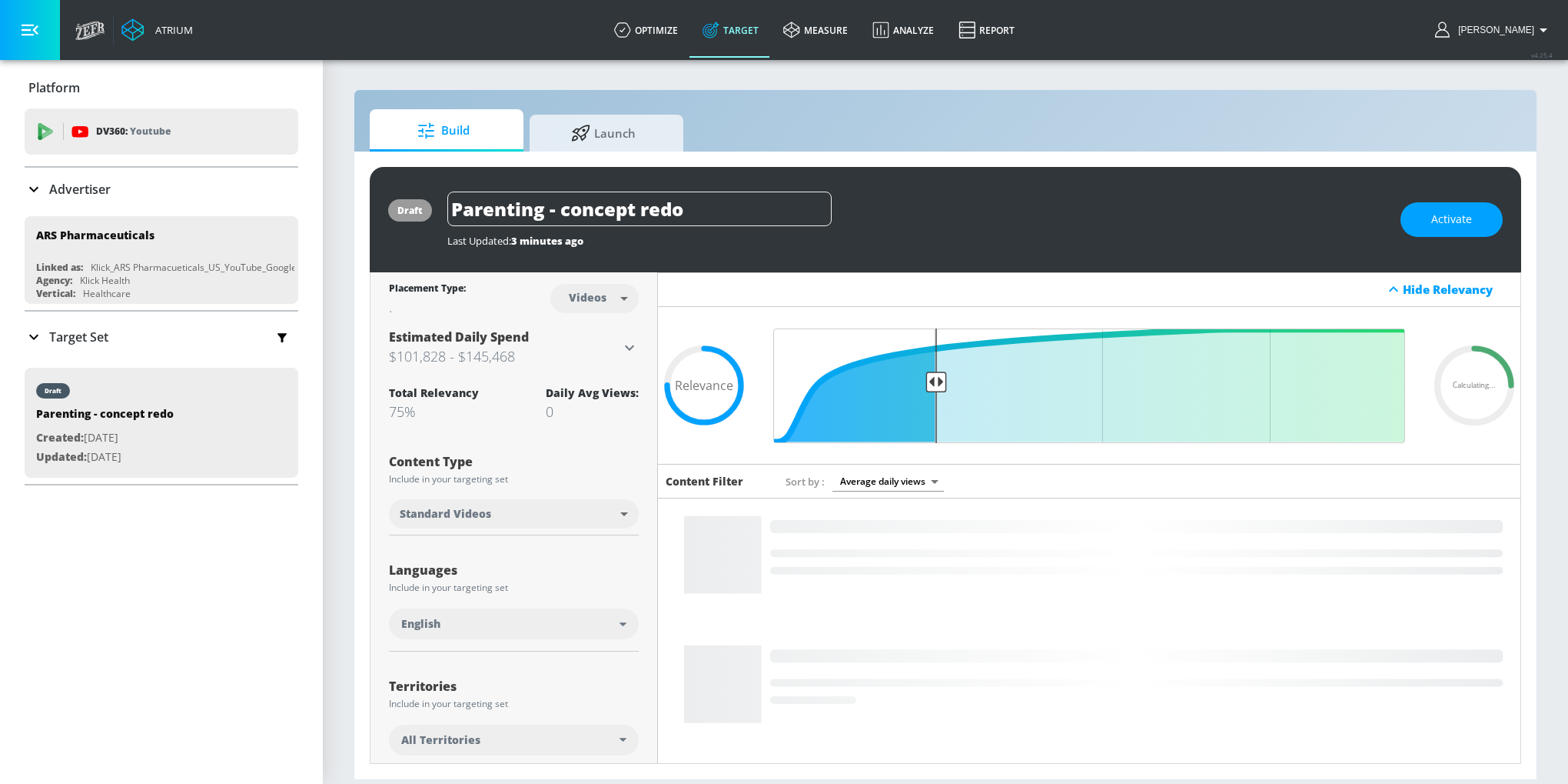
click at [68, 333] on p "Target Set" at bounding box center [78, 337] width 59 height 17
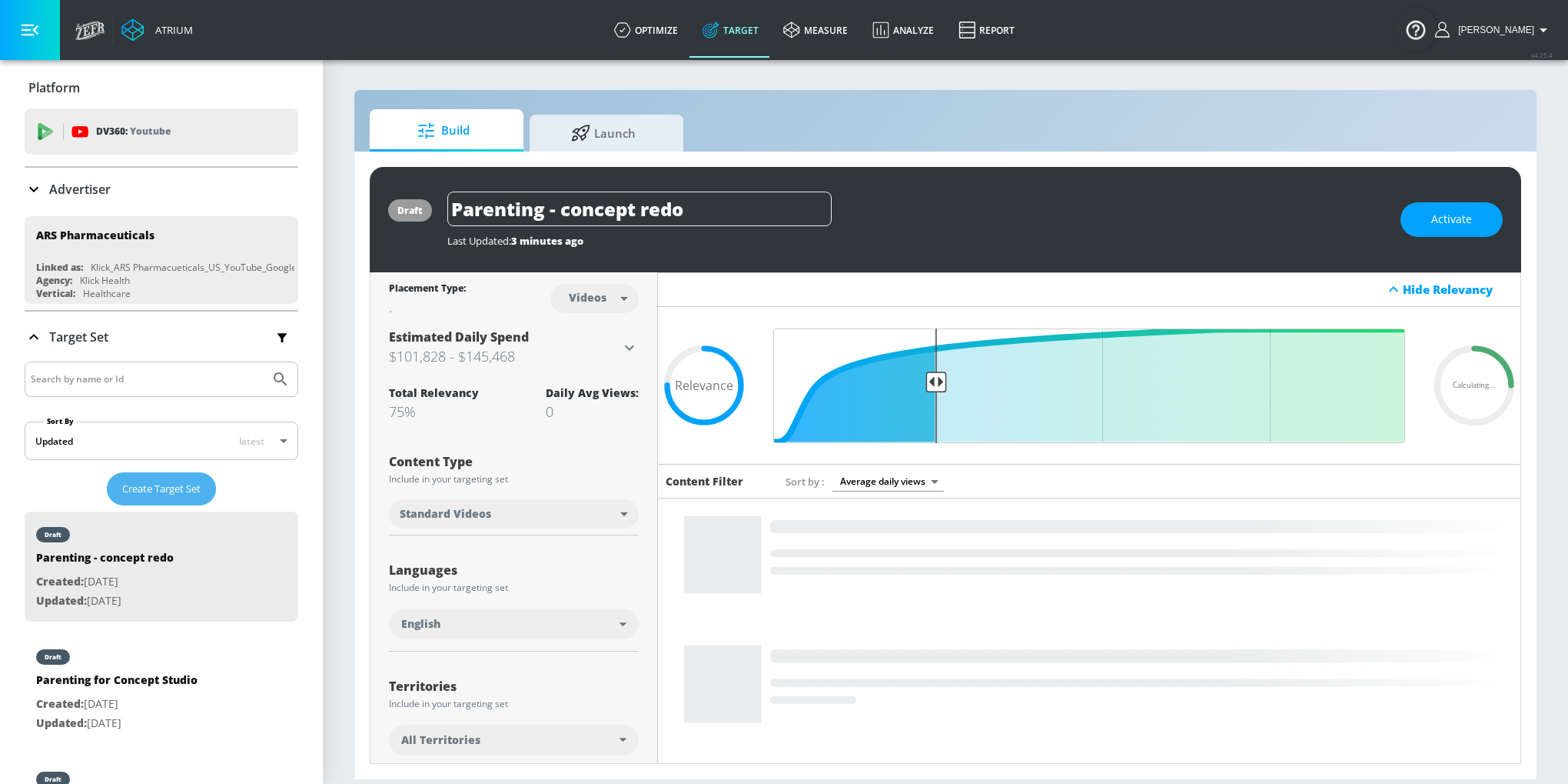
click at [144, 476] on button "Create Target Set" at bounding box center [161, 489] width 109 height 33
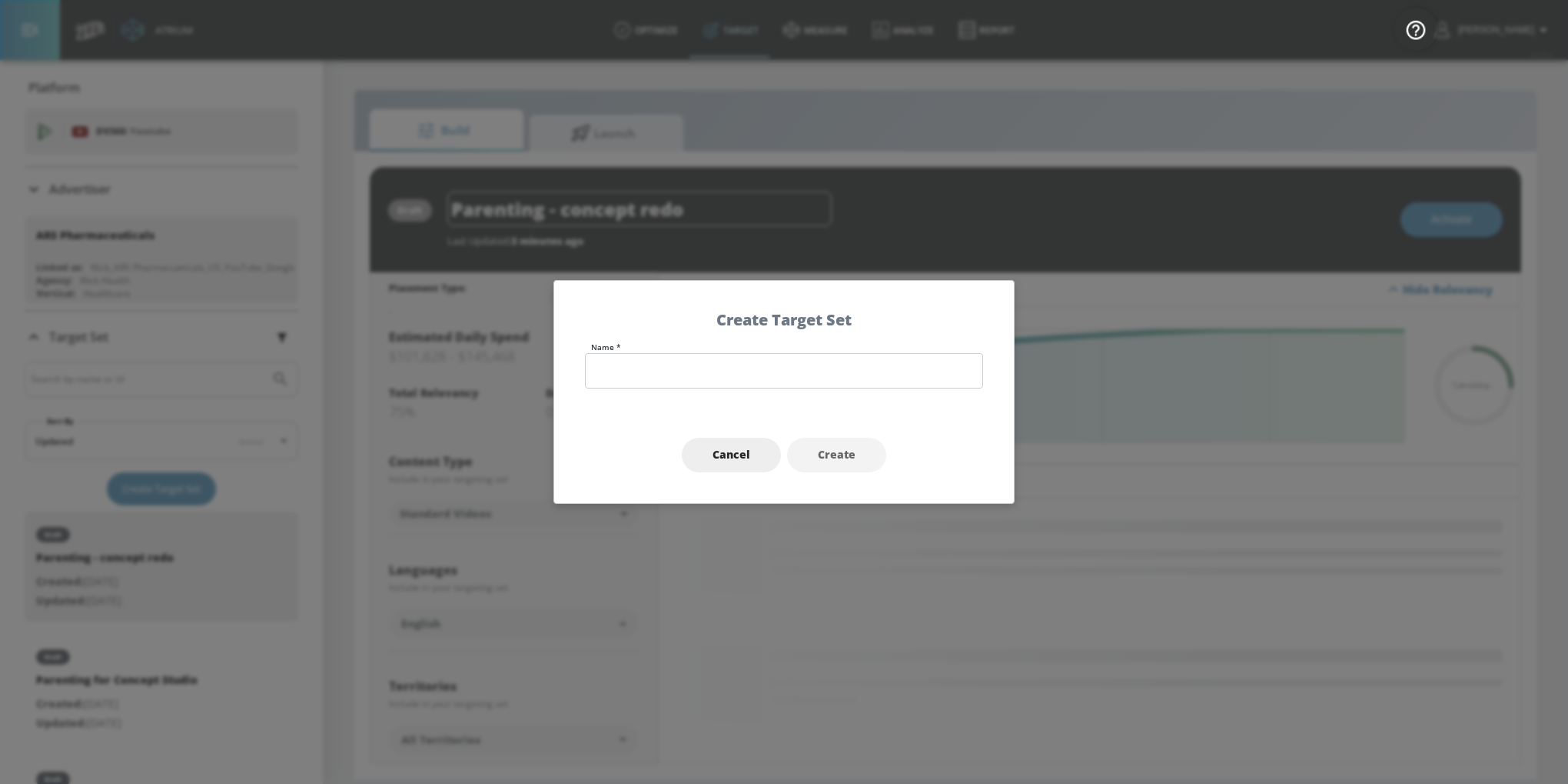
click at [705, 388] on div "Name *" at bounding box center [784, 375] width 460 height 64
click at [703, 377] on input "text" at bounding box center [784, 371] width 398 height 36
type input "parenting 2"
click at [869, 456] on button "Create" at bounding box center [836, 455] width 99 height 35
type input "parenting 2"
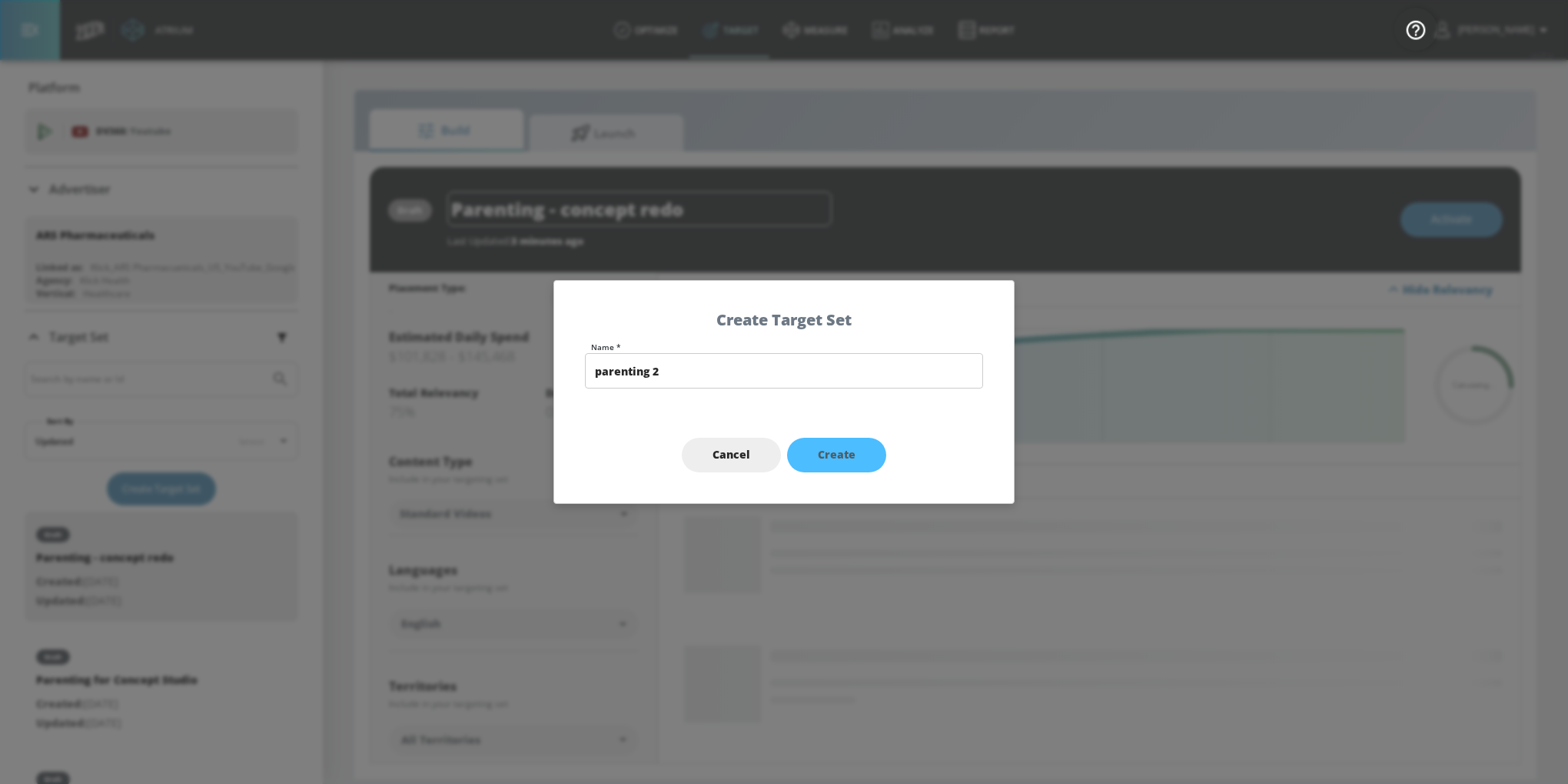
type input "channels"
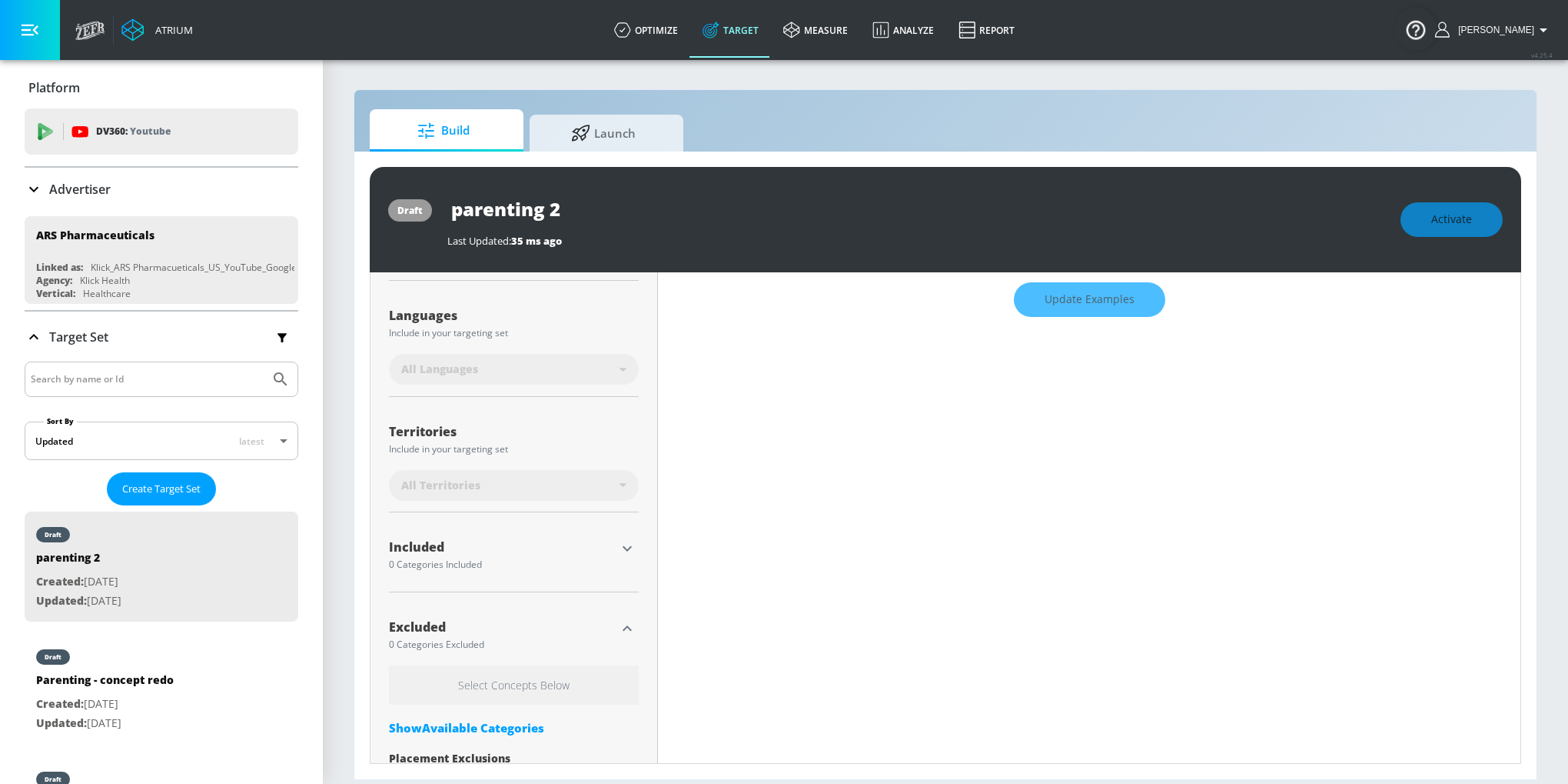
scroll to position [281, 0]
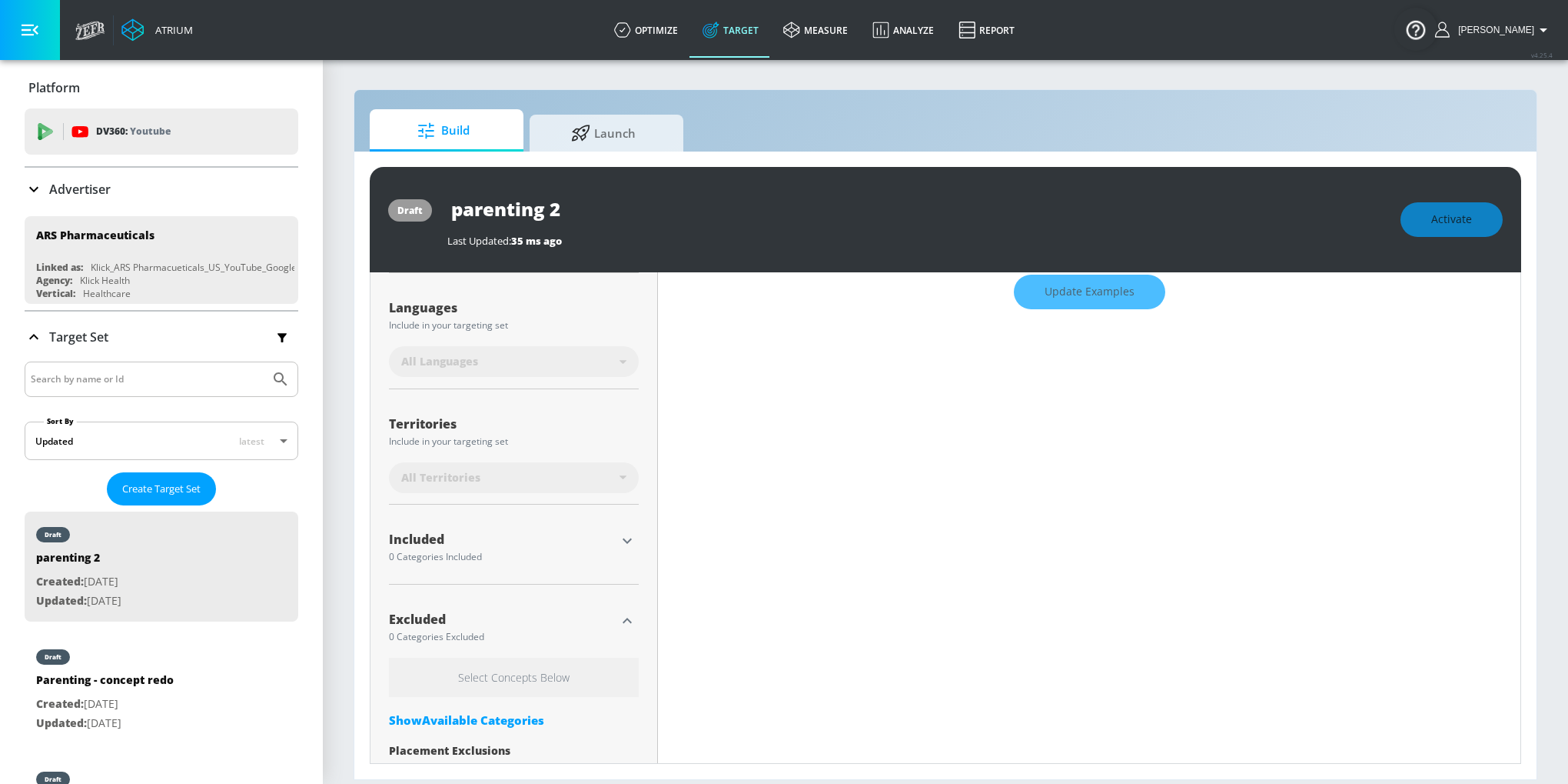
click at [618, 531] on icon "button" at bounding box center [627, 540] width 18 height 18
type input "0.6"
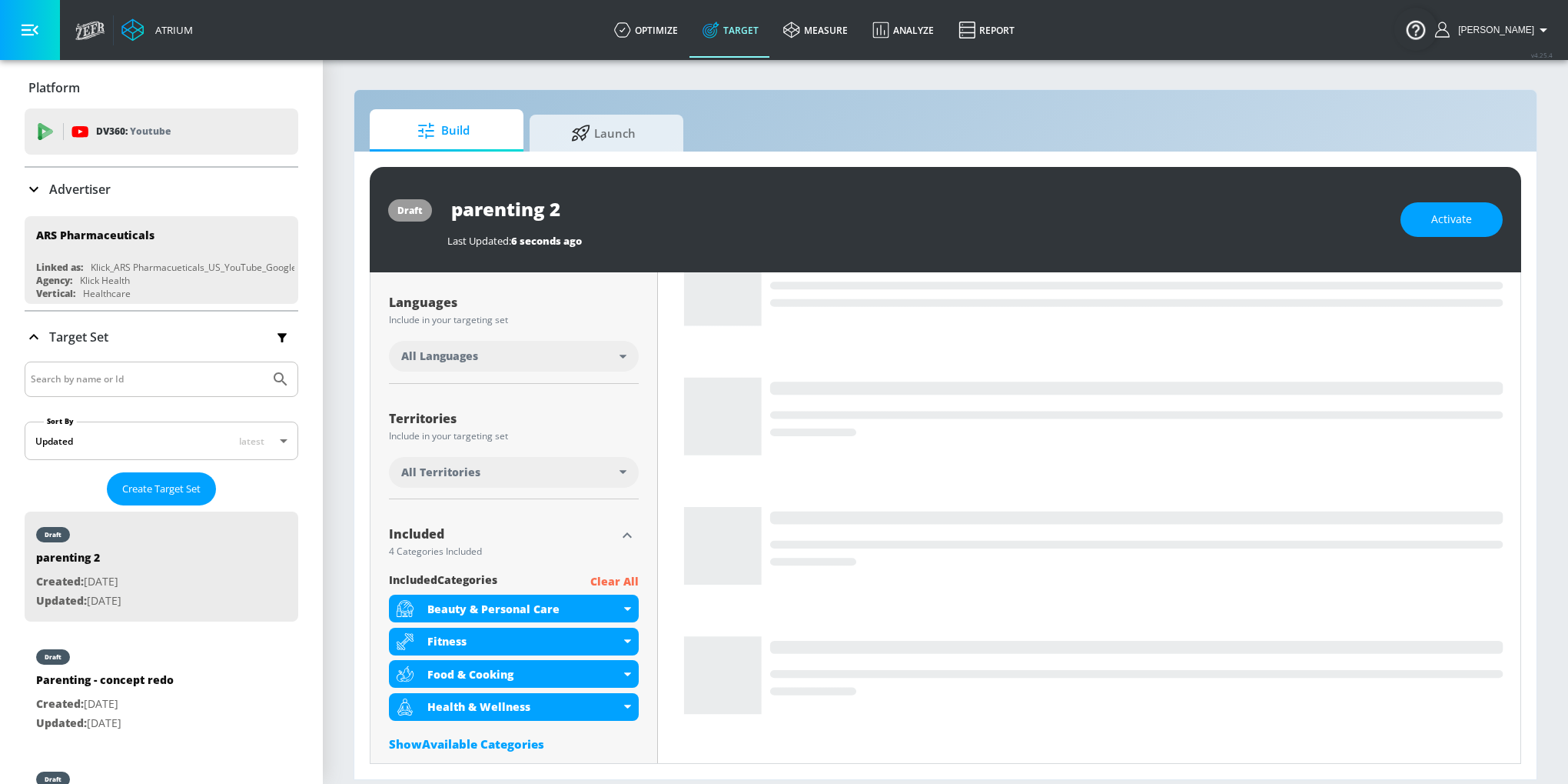
scroll to position [505, 0]
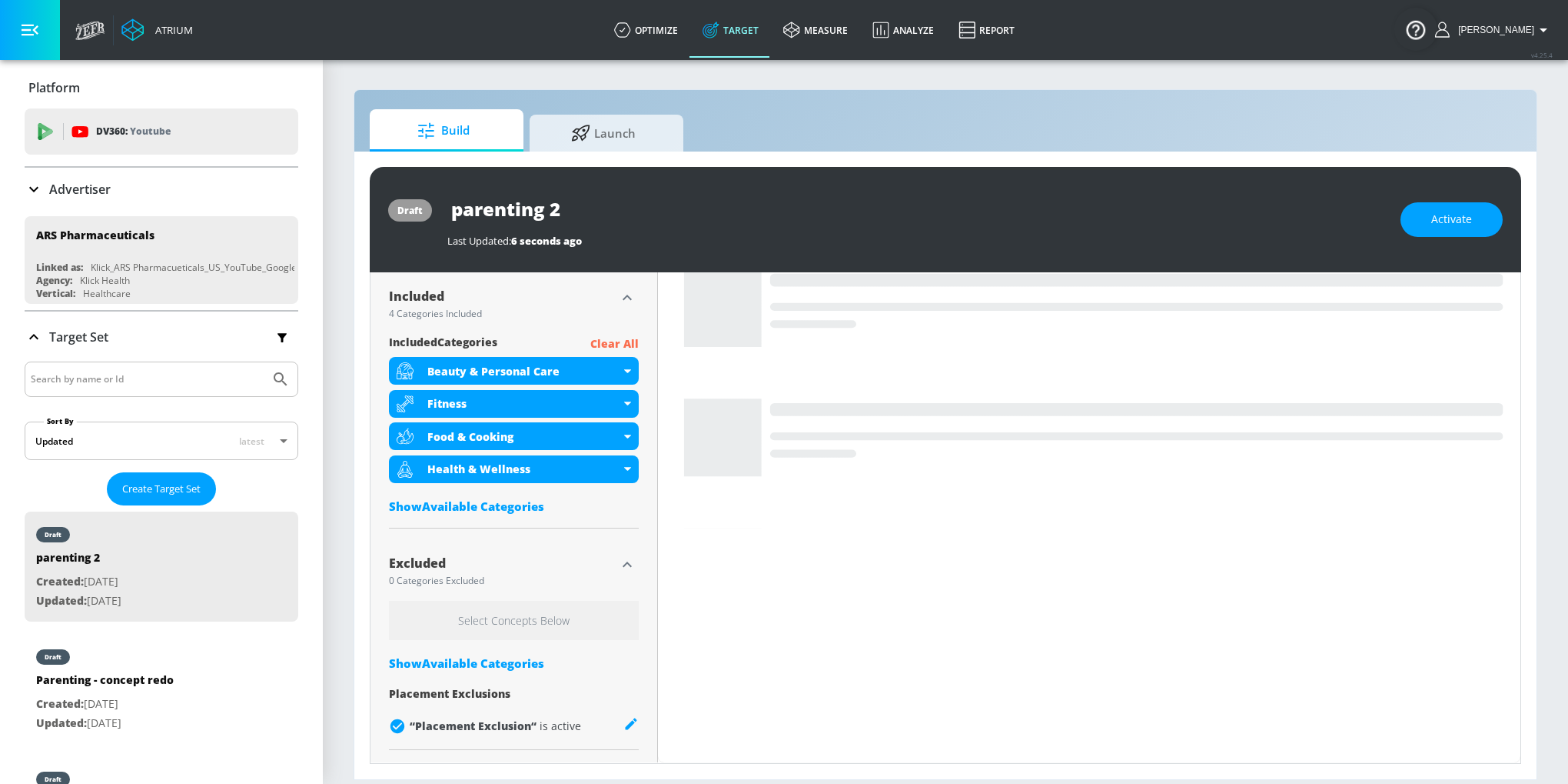
click at [528, 515] on div "included Categories Clear All Beauty & Personal Care Fitness Food & Cooking Hea…" at bounding box center [514, 427] width 250 height 187
click at [605, 343] on p "Clear All" at bounding box center [614, 343] width 48 height 19
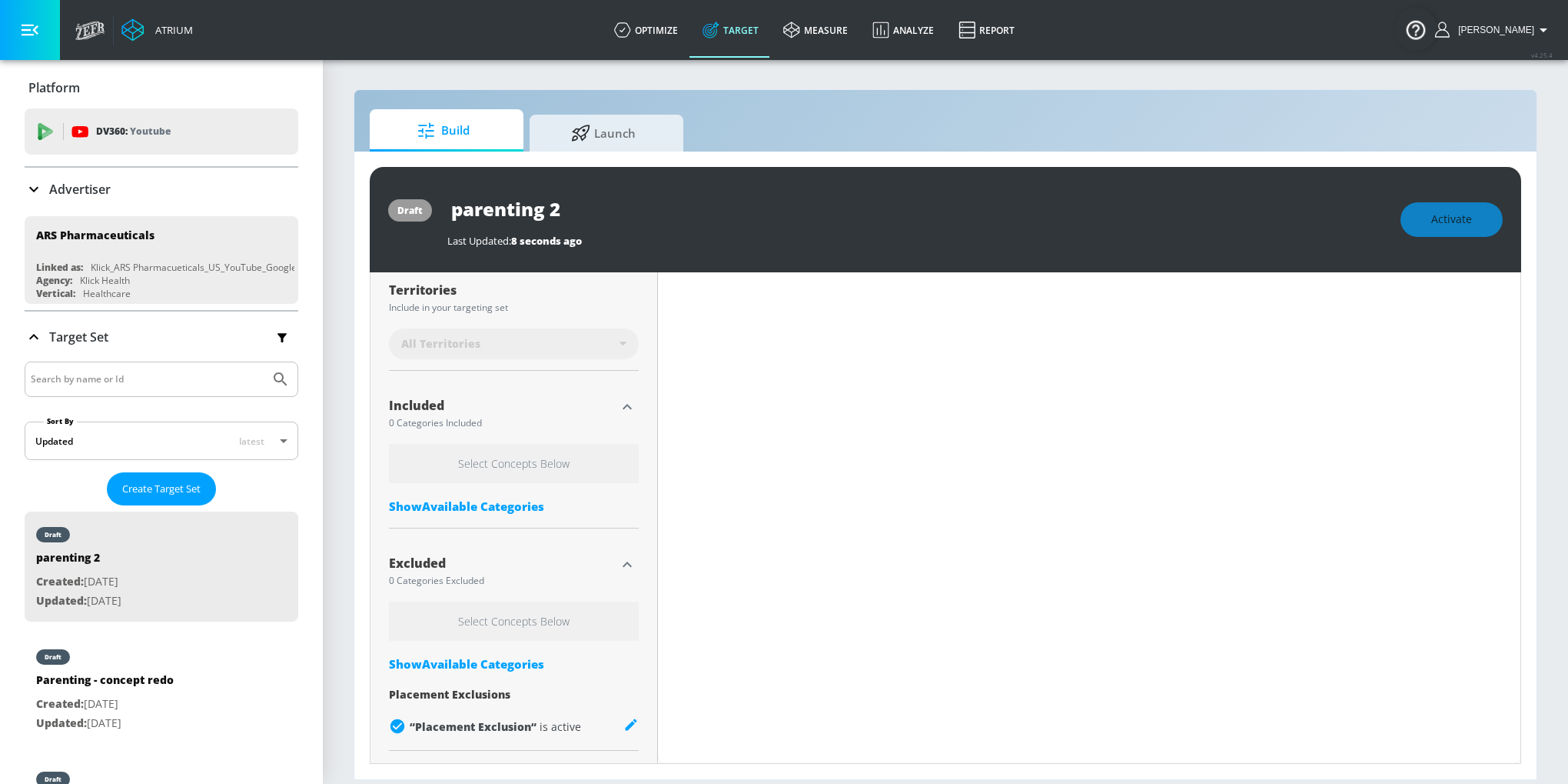
click at [492, 500] on div "Show Available Categories" at bounding box center [514, 505] width 250 height 15
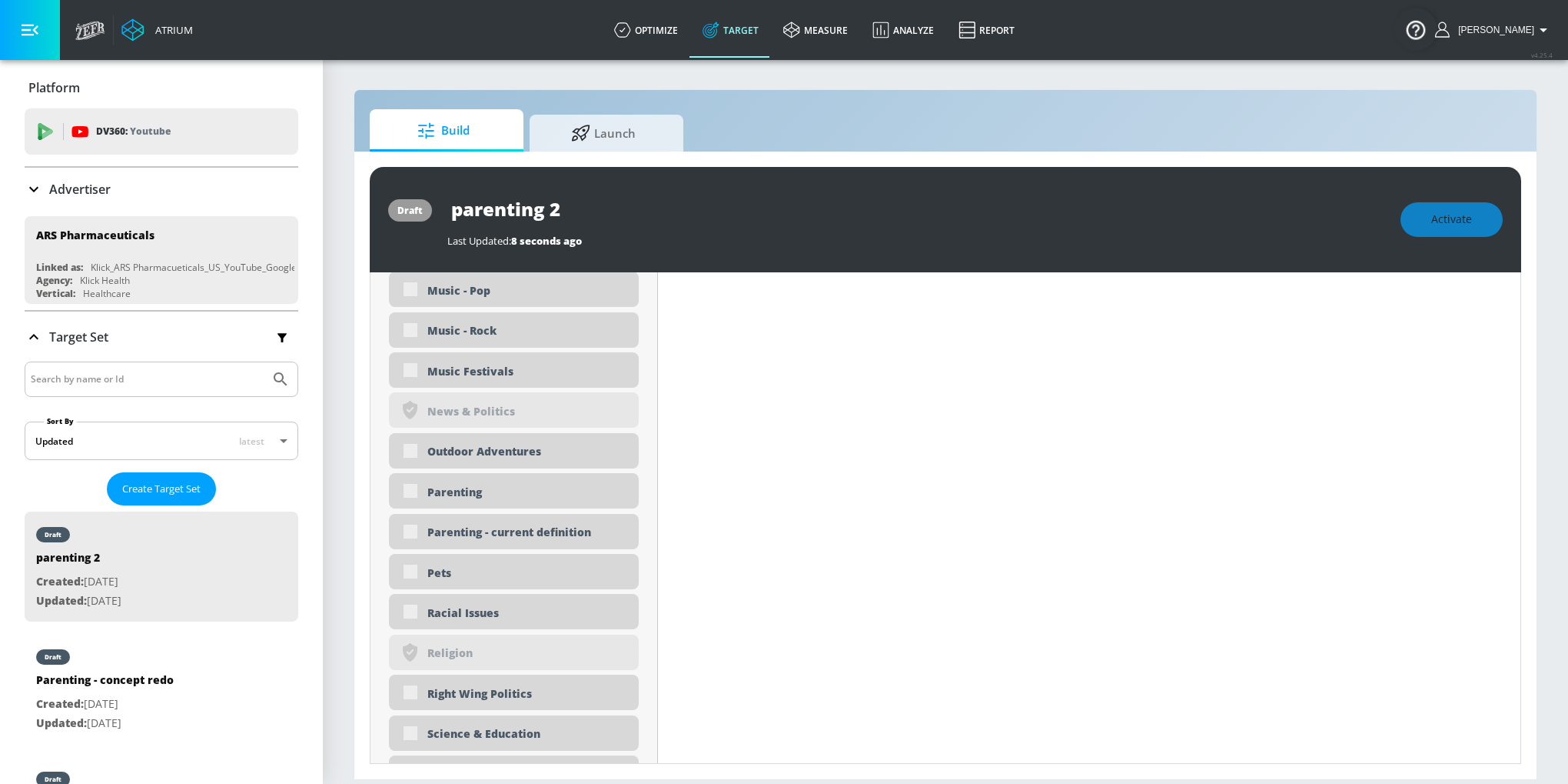
scroll to position [3514, 0]
click at [484, 531] on div "Parenting - current definition" at bounding box center [527, 535] width 199 height 15
click at [411, 535] on div "Parenting - current definition" at bounding box center [514, 535] width 250 height 36
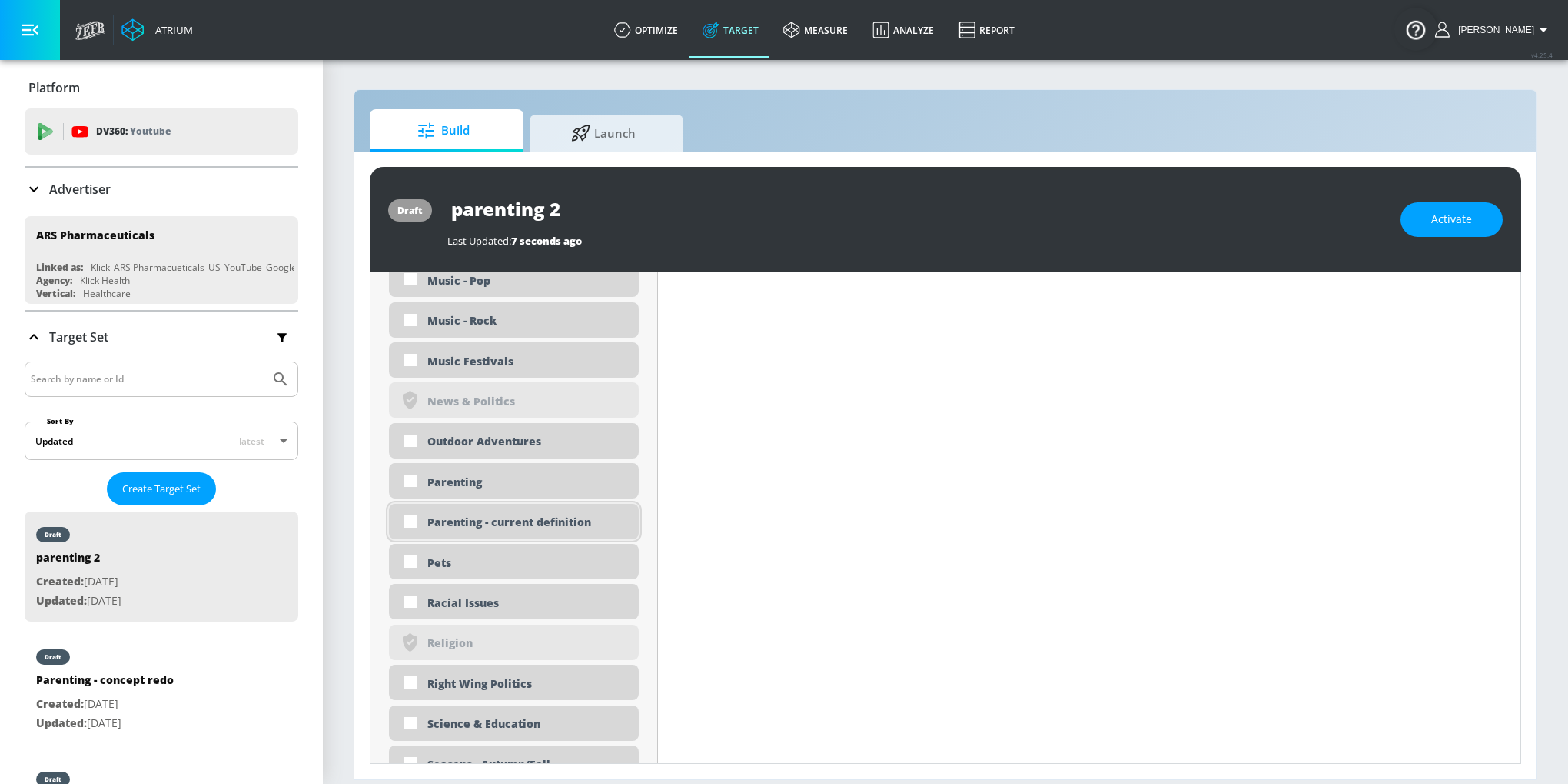
scroll to position [3501, 0]
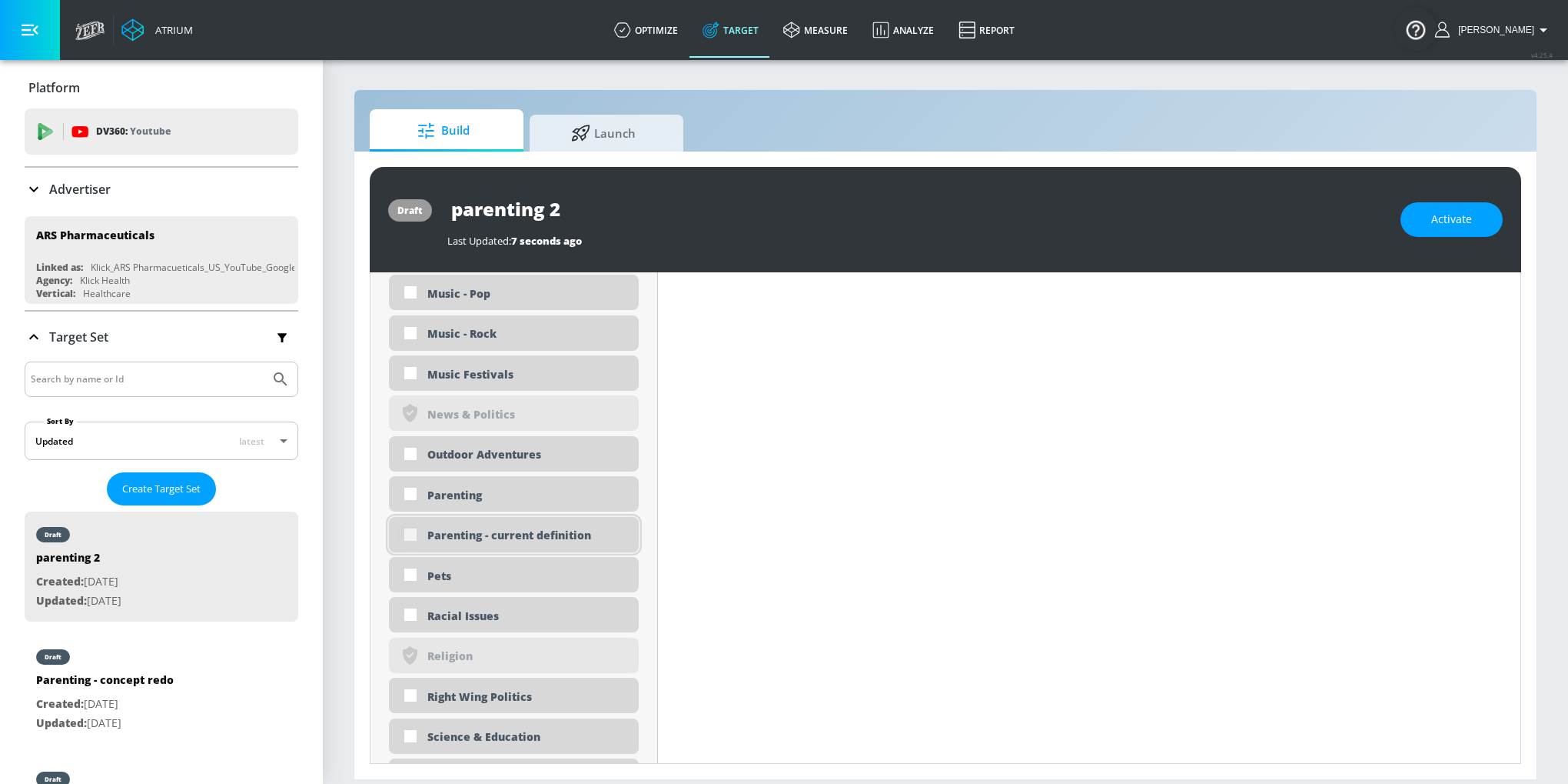
click at [414, 531] on input "checkbox" at bounding box center [410, 534] width 27 height 27
checkbox input "true"
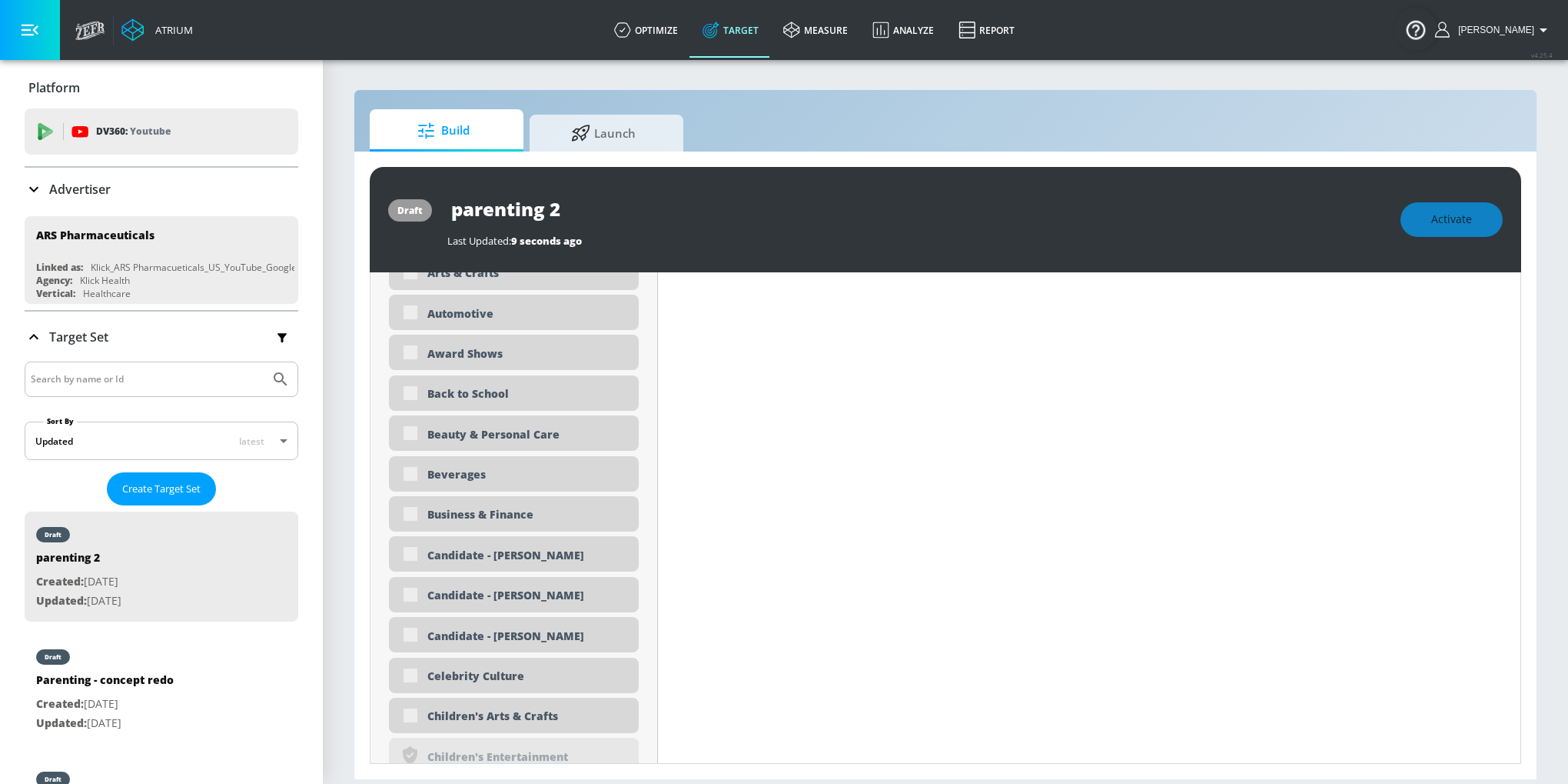
scroll to position [0, 0]
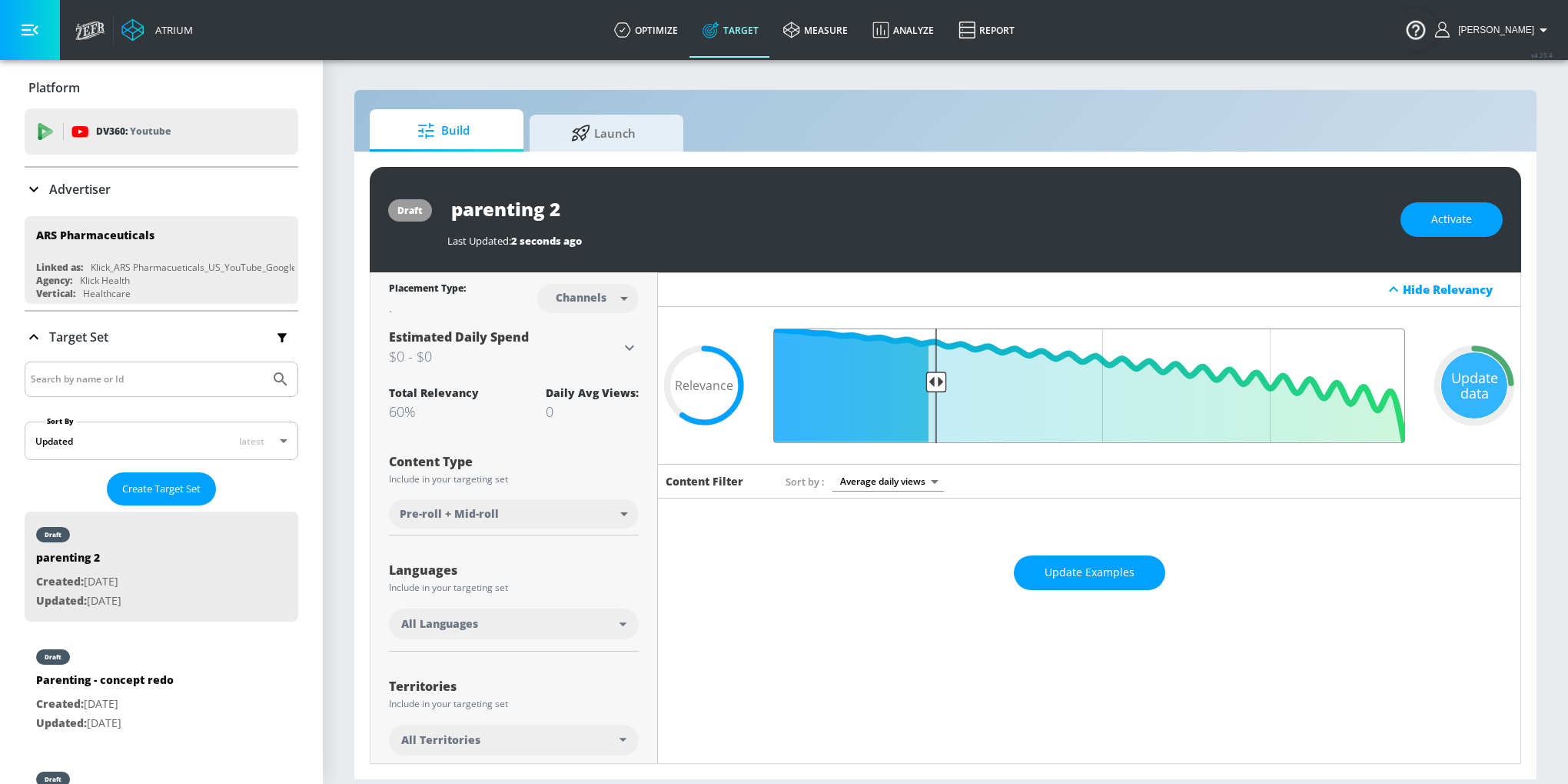
drag, startPoint x: 1033, startPoint y: 374, endPoint x: 934, endPoint y: 371, distance: 99.0
click at [934, 371] on input "Final Threshold" at bounding box center [1089, 386] width 647 height 115
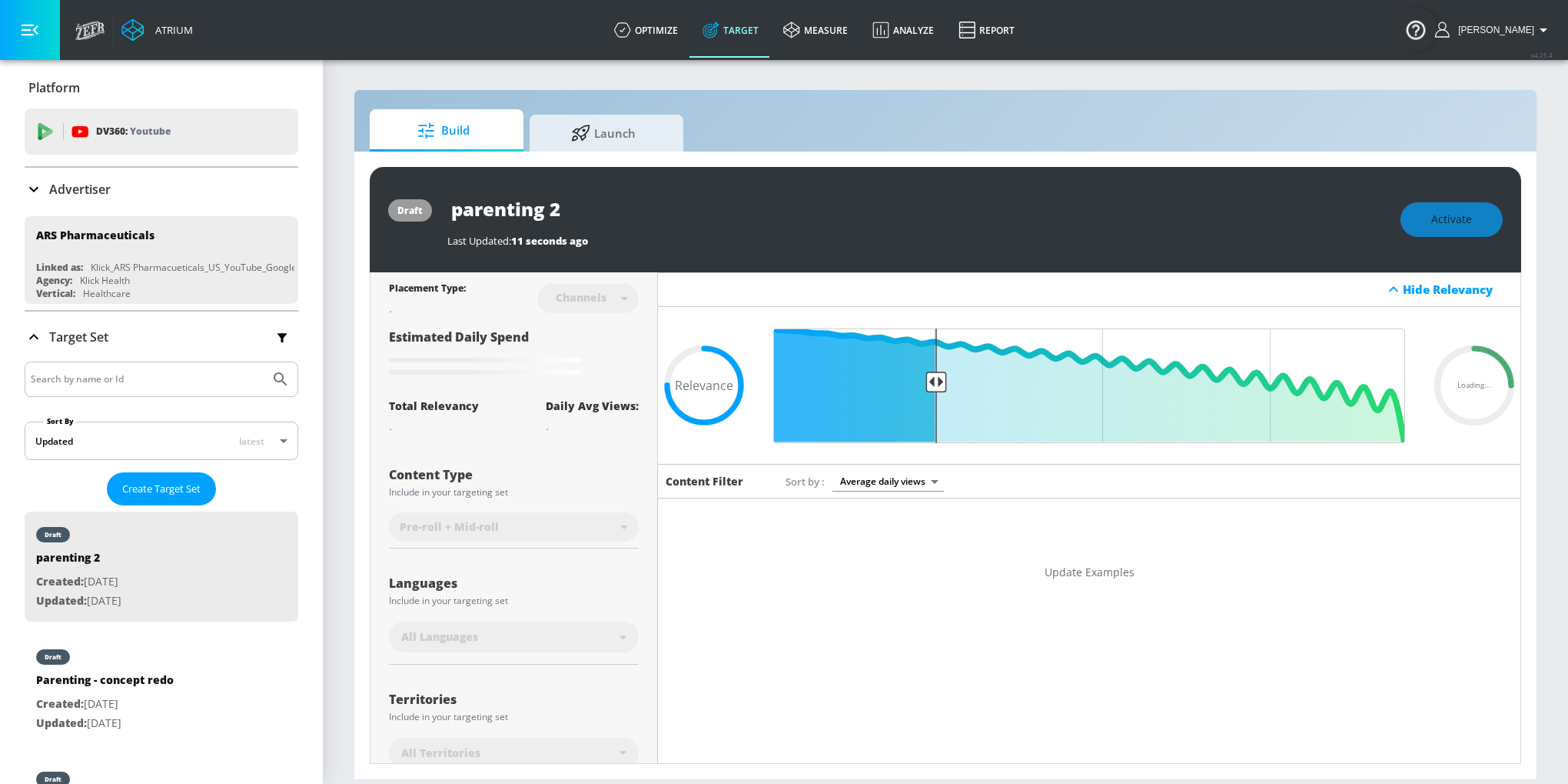
click at [1060, 560] on div "Update Examples" at bounding box center [1089, 572] width 863 height 54
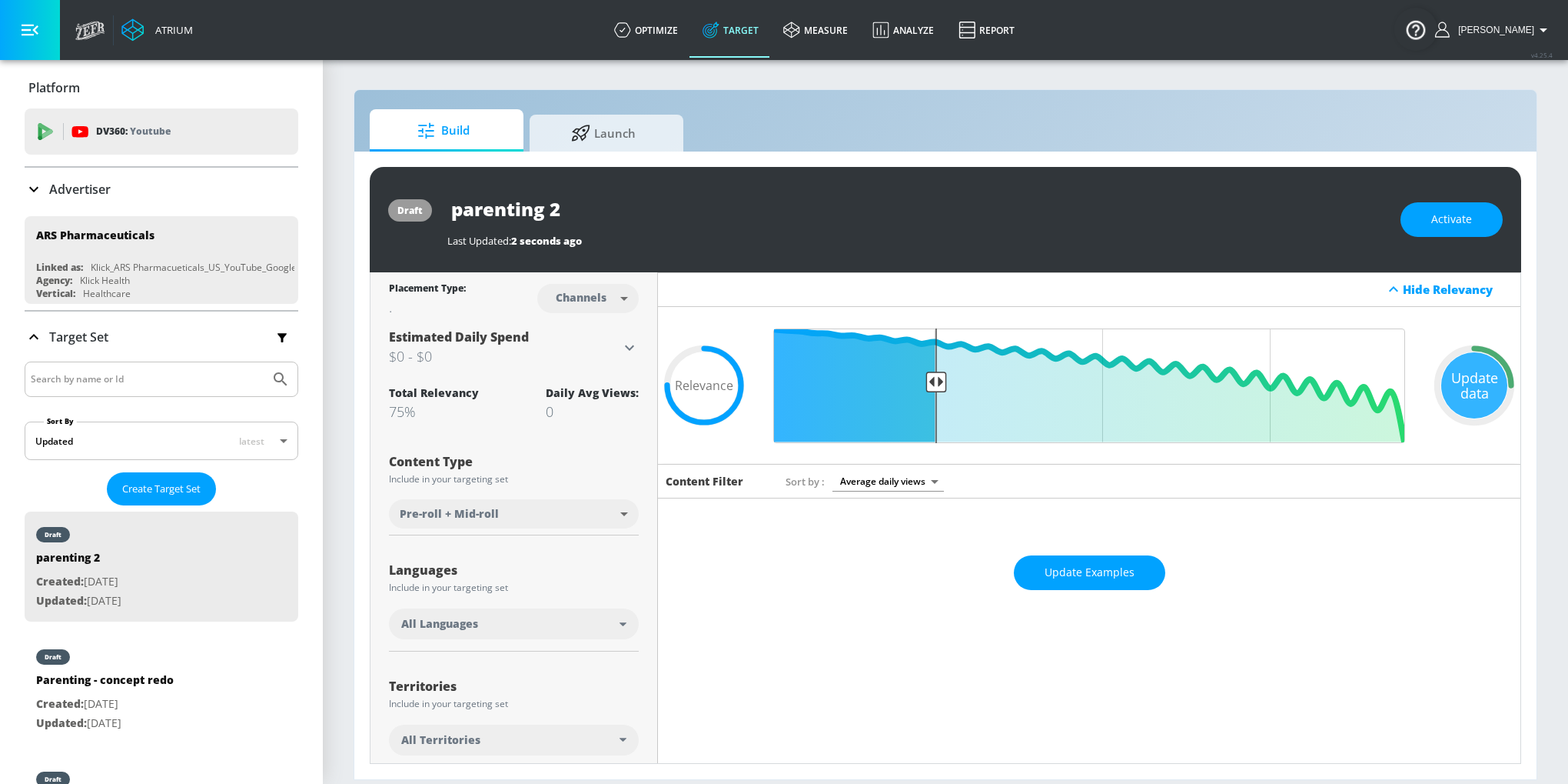
click at [1094, 553] on div "Update Examples" at bounding box center [1089, 572] width 863 height 54
click at [1094, 563] on span "Update Examples" at bounding box center [1089, 572] width 90 height 19
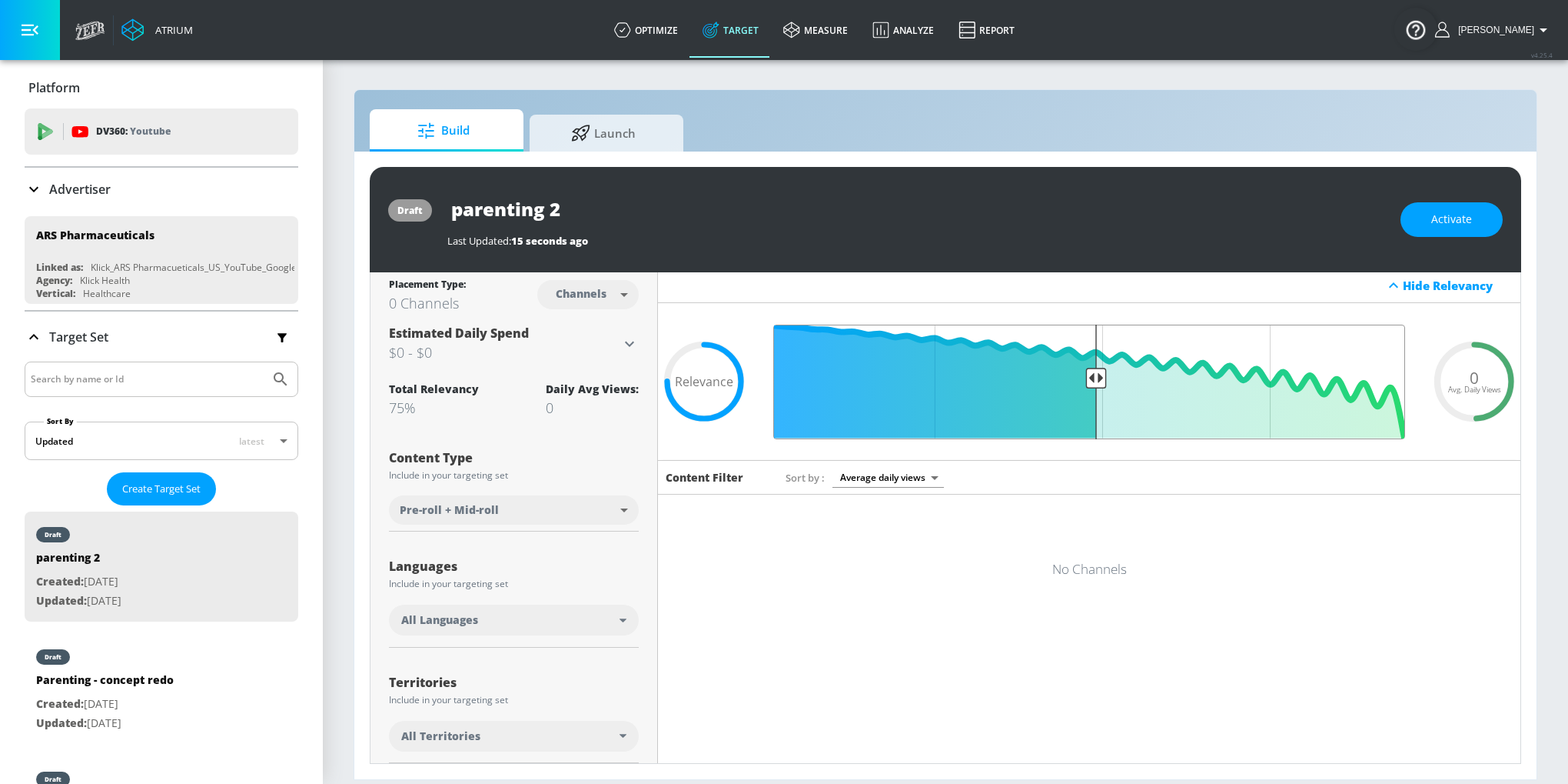
drag, startPoint x: 936, startPoint y: 382, endPoint x: 1098, endPoint y: 378, distance: 162.0
click at [1099, 380] on input "Final Threshold" at bounding box center [1089, 382] width 647 height 115
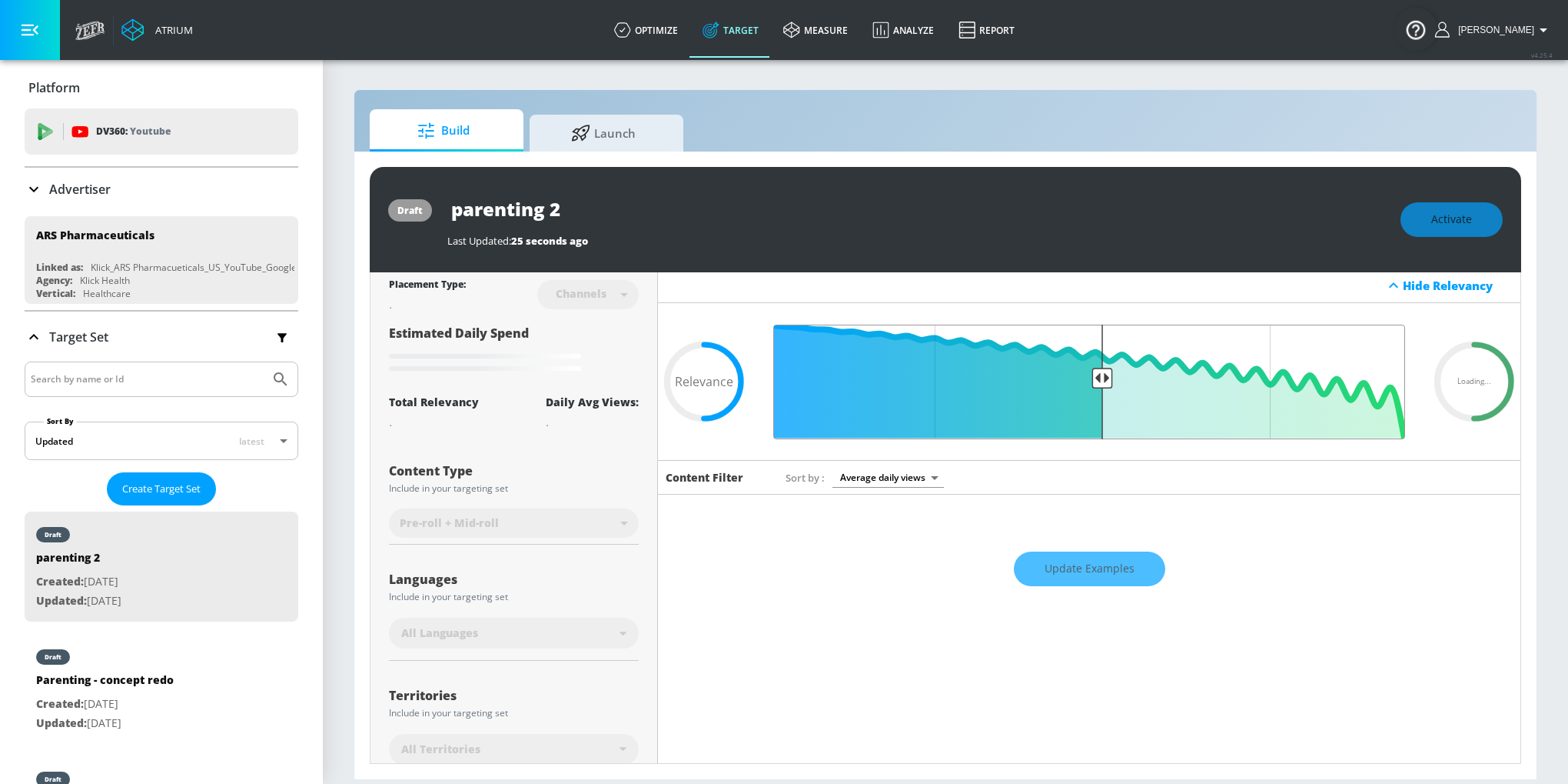
click at [1101, 378] on input "Final Threshold" at bounding box center [1089, 382] width 647 height 115
type input "0.51"
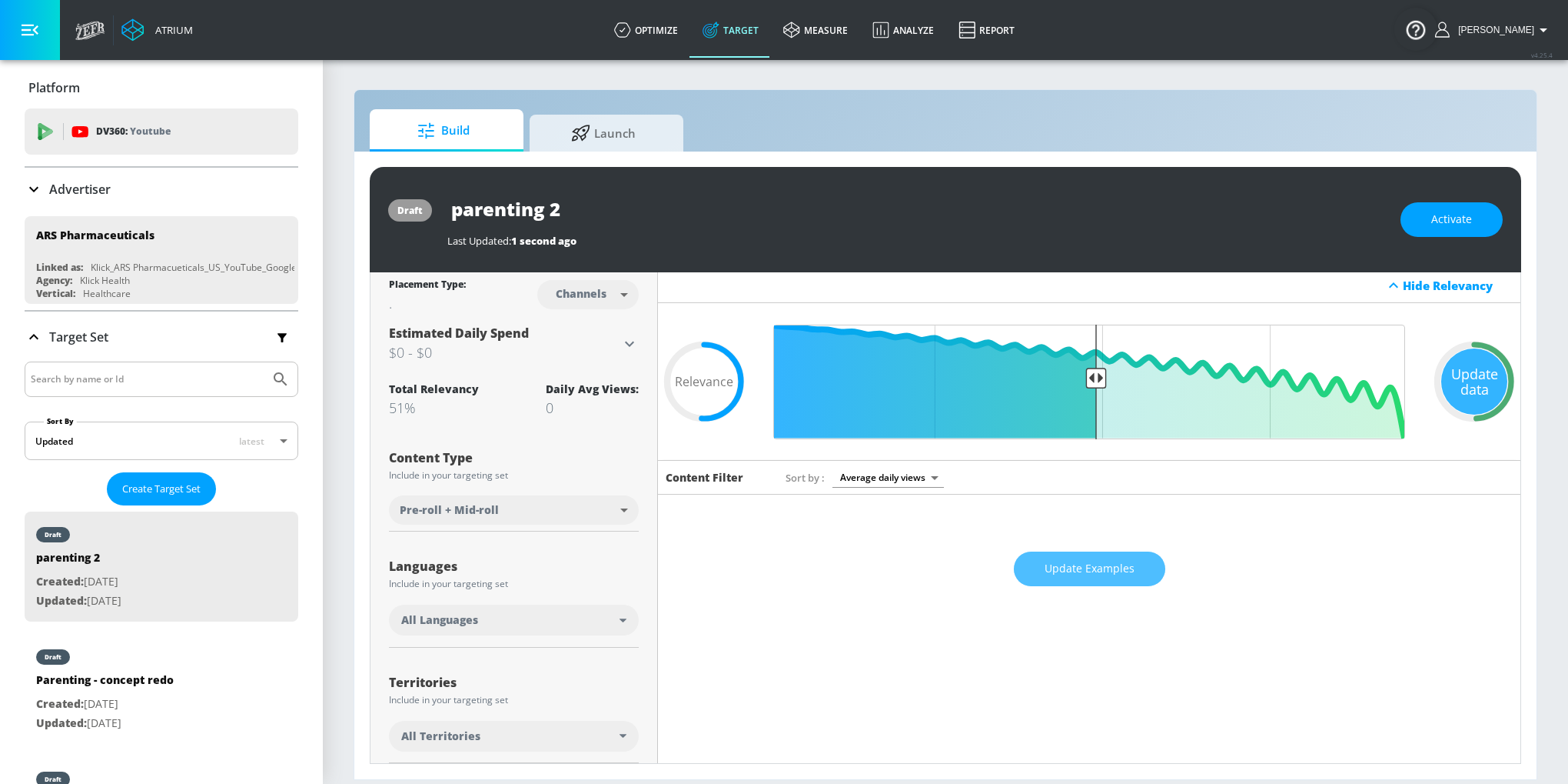
click at [1059, 579] on button "Update Examples" at bounding box center [1089, 569] width 151 height 35
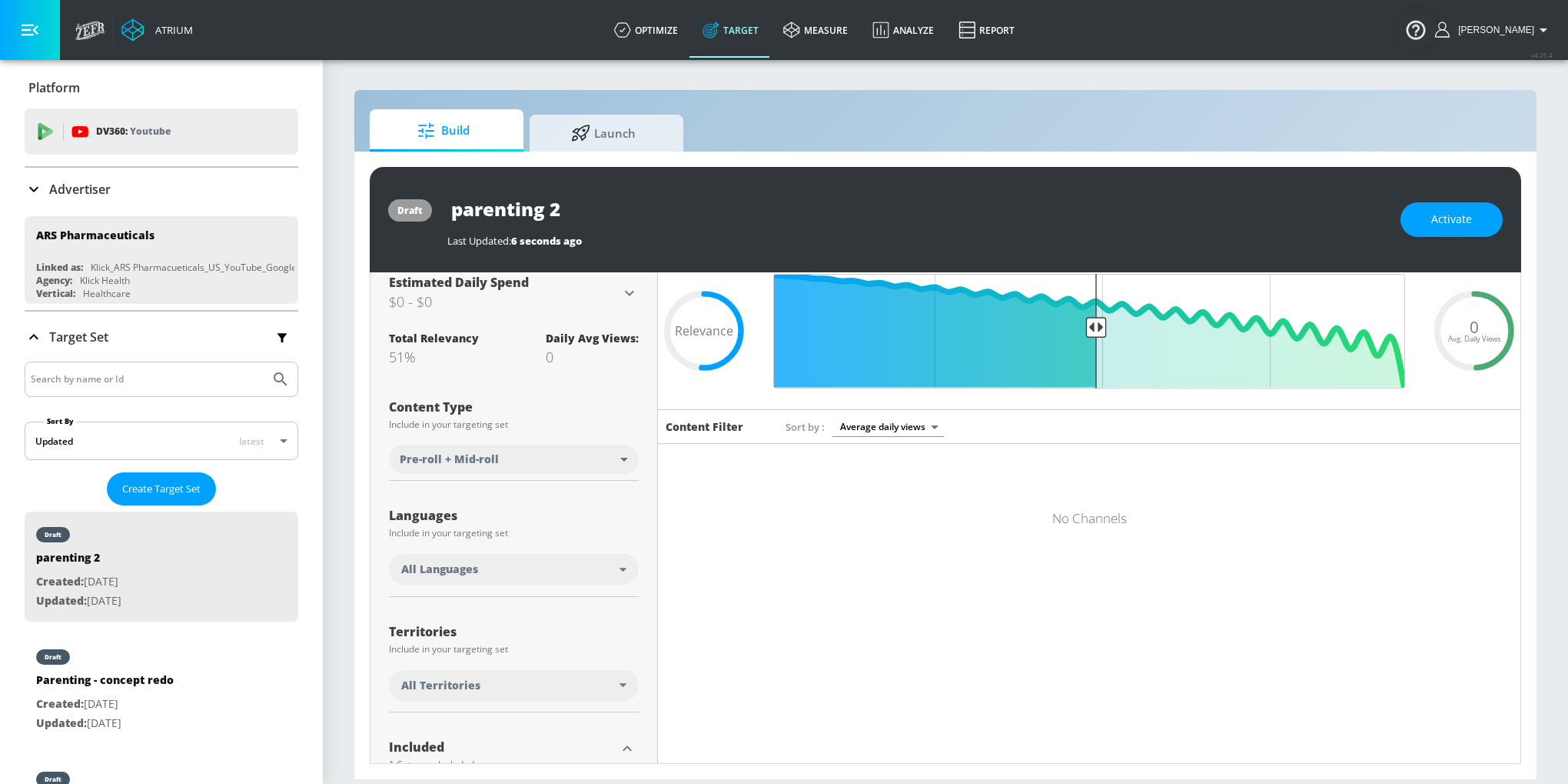
scroll to position [0, 0]
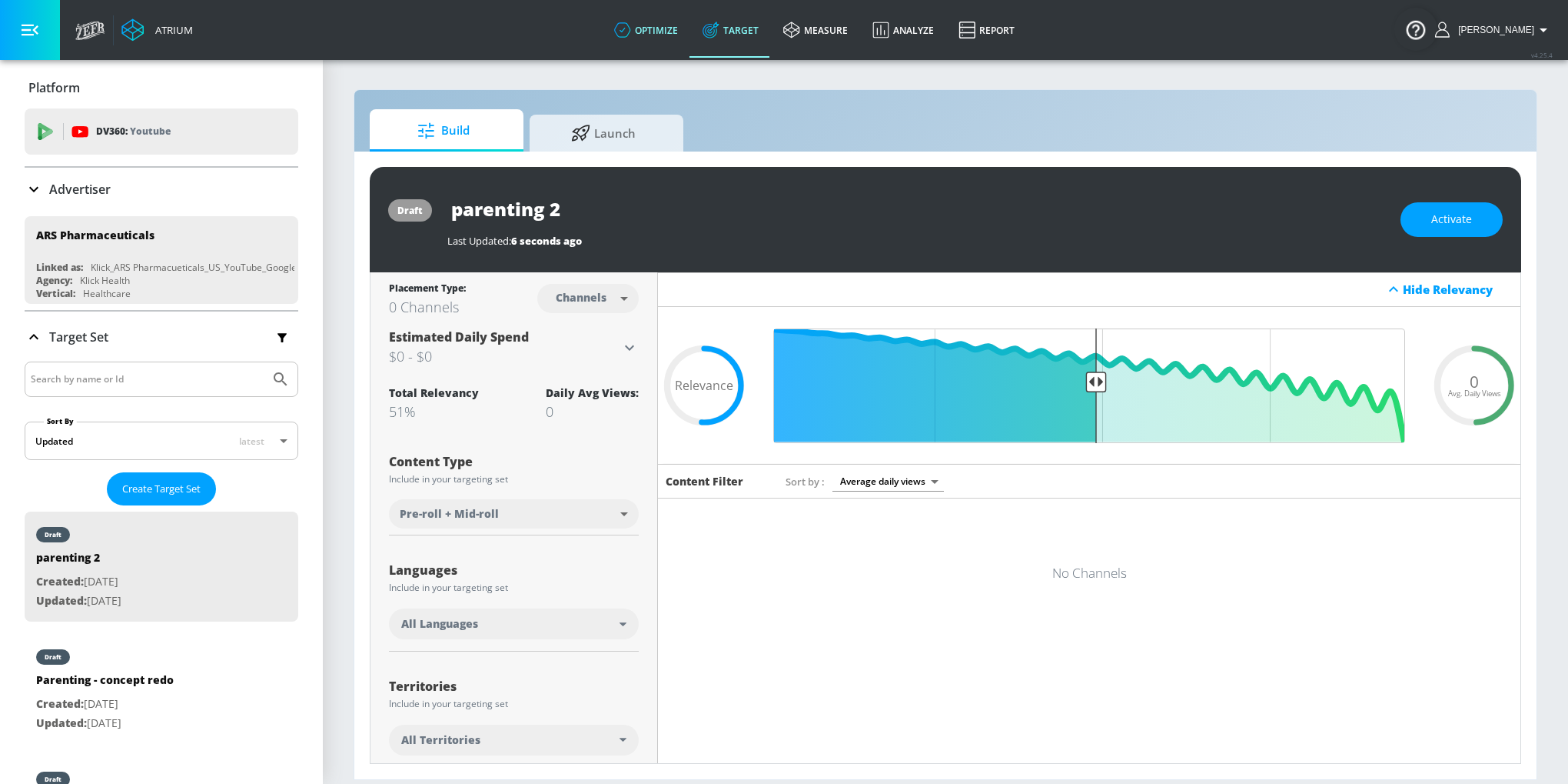
click at [631, 36] on icon at bounding box center [622, 30] width 17 height 17
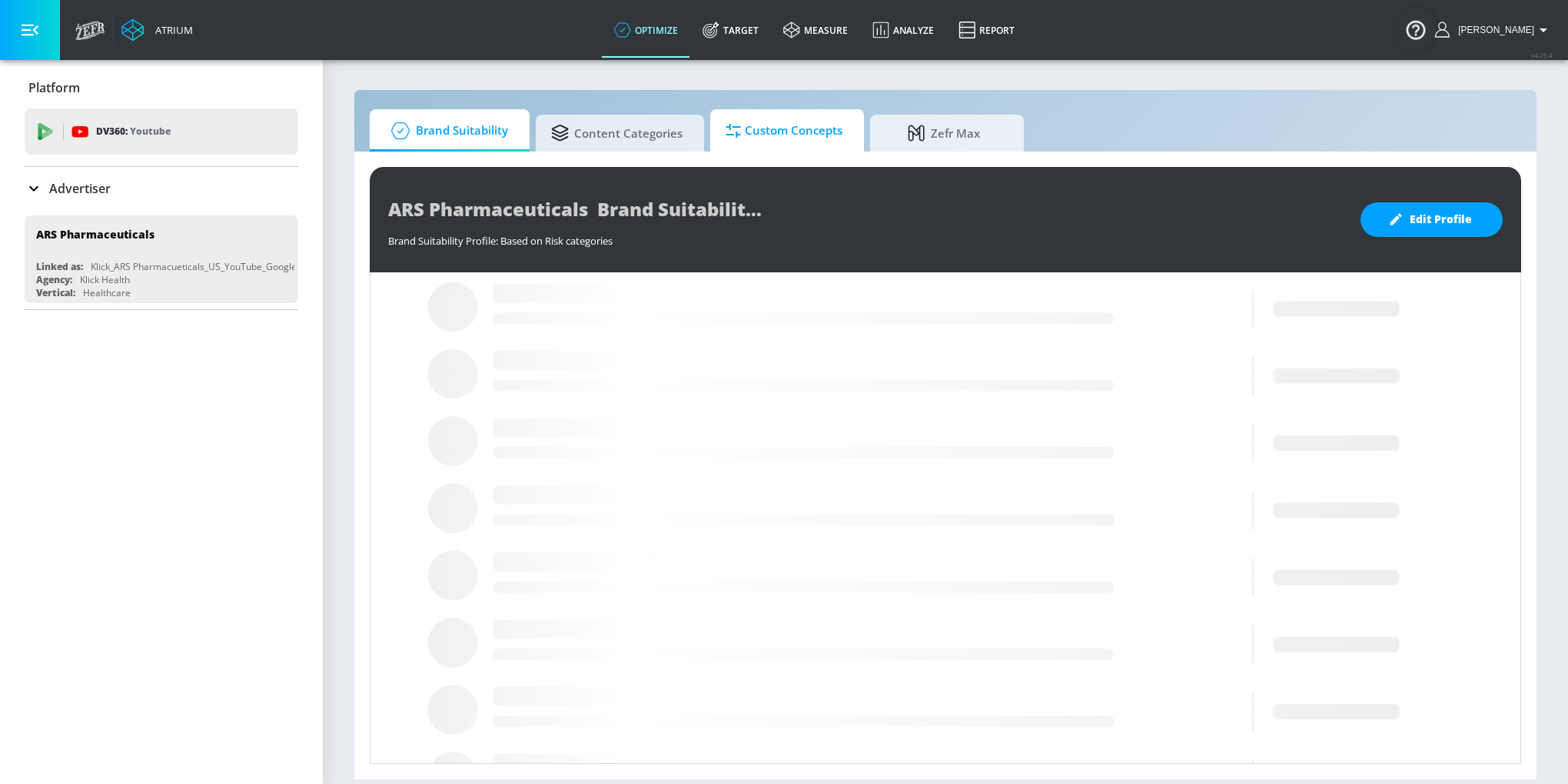
click at [752, 116] on span "Custom Concepts" at bounding box center [784, 131] width 117 height 37
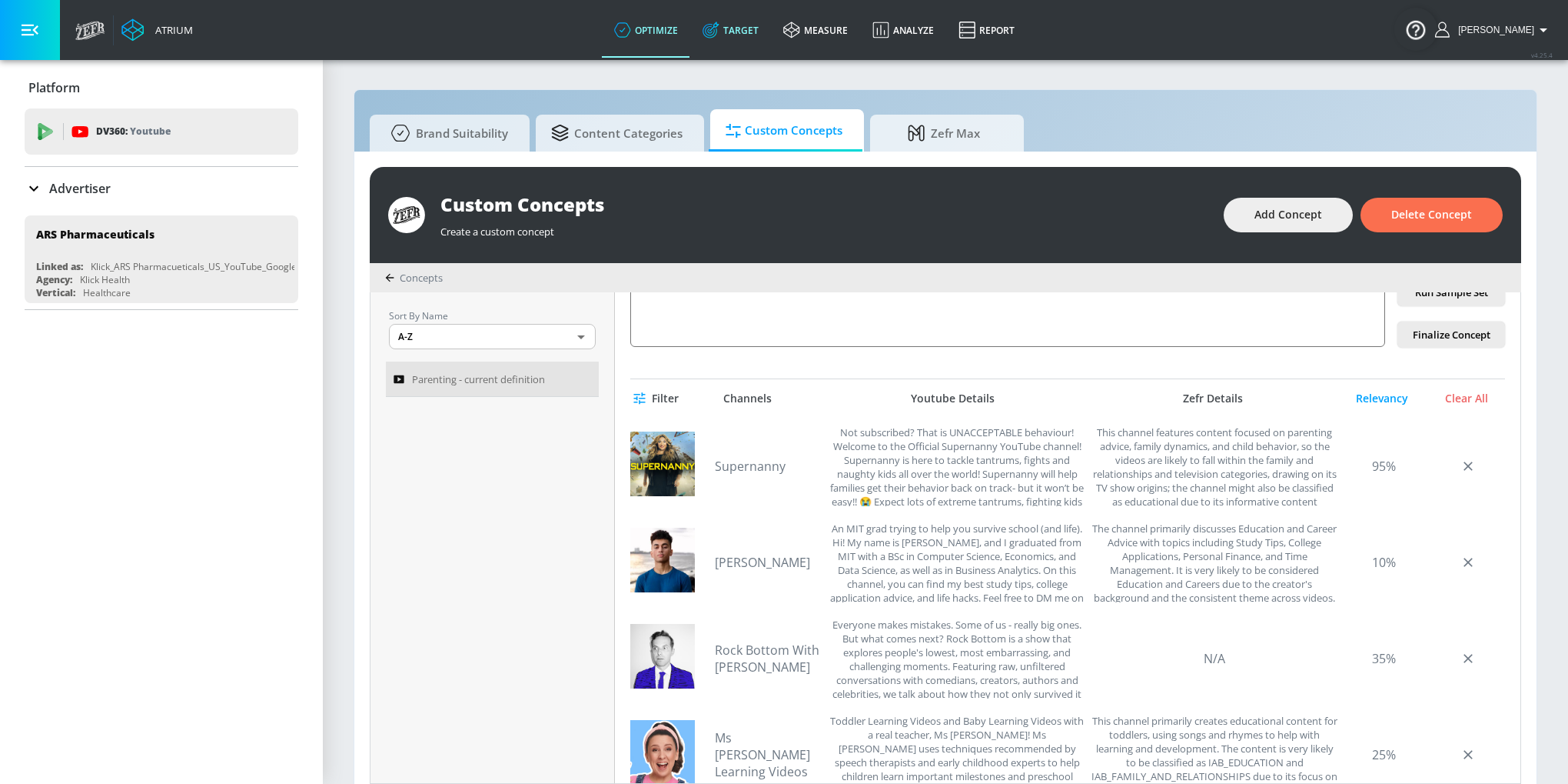
click at [725, 47] on link "Target" at bounding box center [730, 30] width 81 height 56
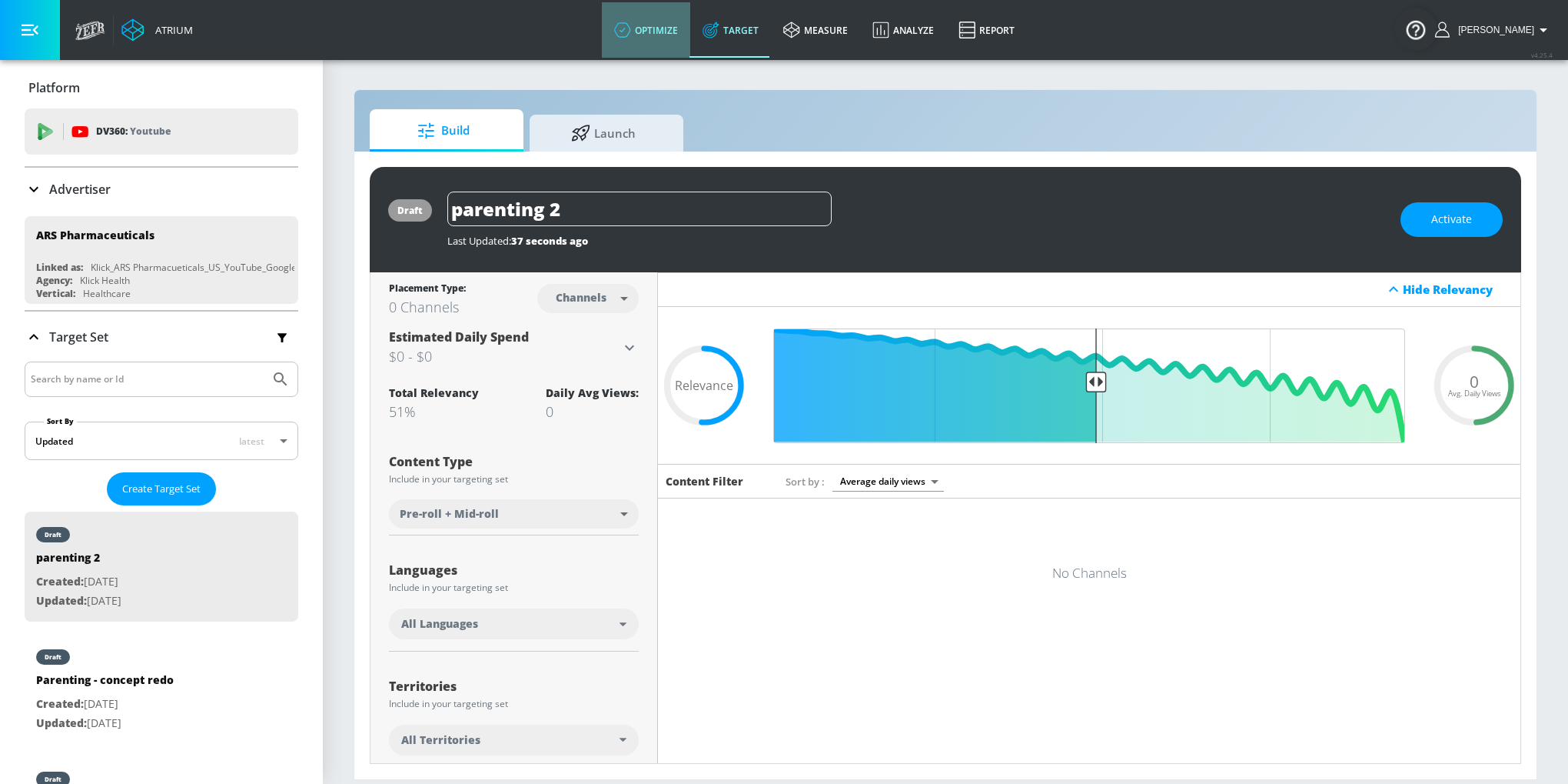
click at [668, 40] on link "optimize" at bounding box center [646, 30] width 88 height 56
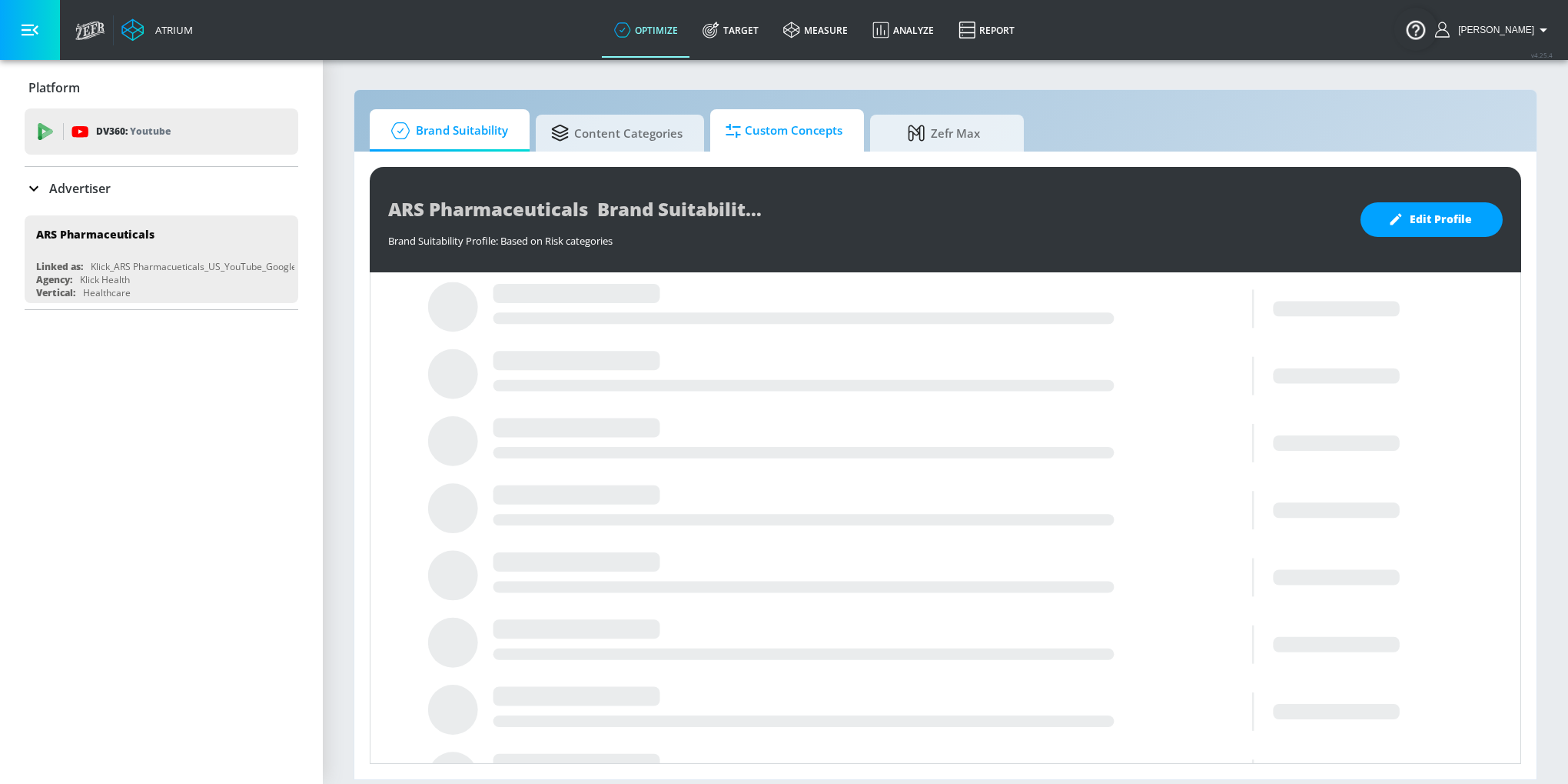
click at [767, 136] on span "Custom Concepts" at bounding box center [784, 131] width 117 height 37
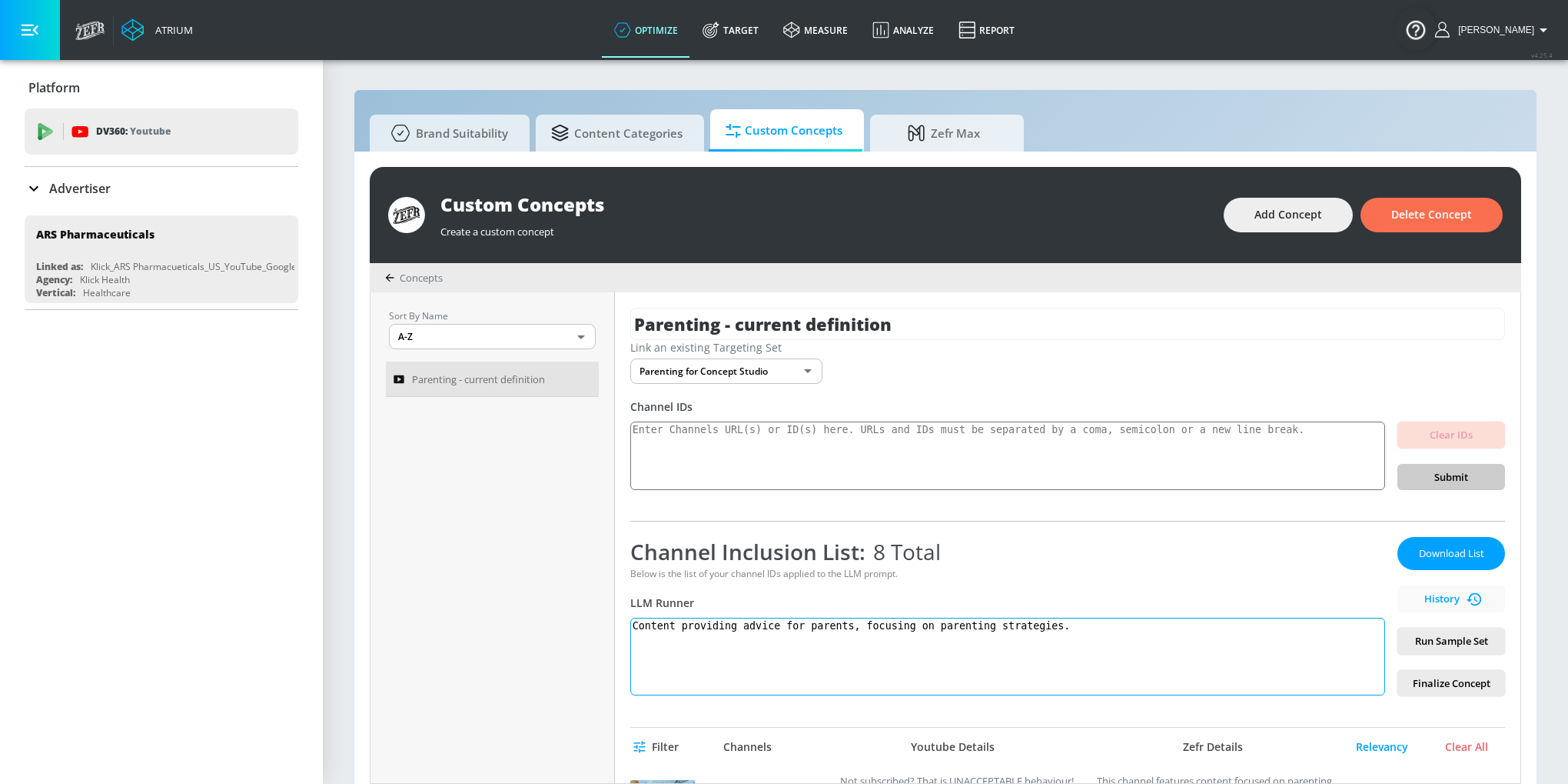
click at [767, 628] on textarea "Content providing advice for parents, focusing on parenting strategies." at bounding box center [1007, 656] width 755 height 77
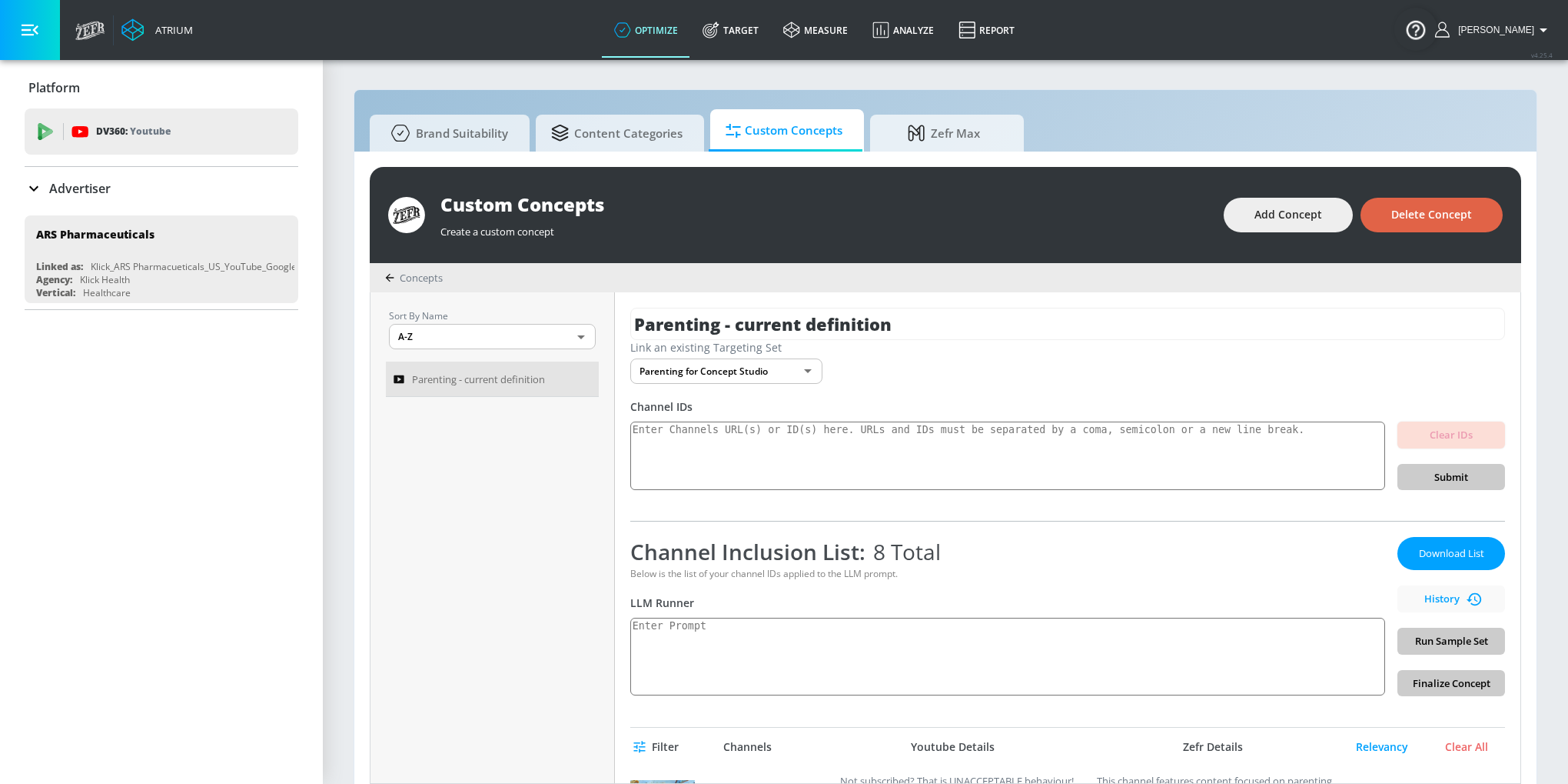
click at [1384, 204] on button "Delete Concept" at bounding box center [1431, 215] width 142 height 35
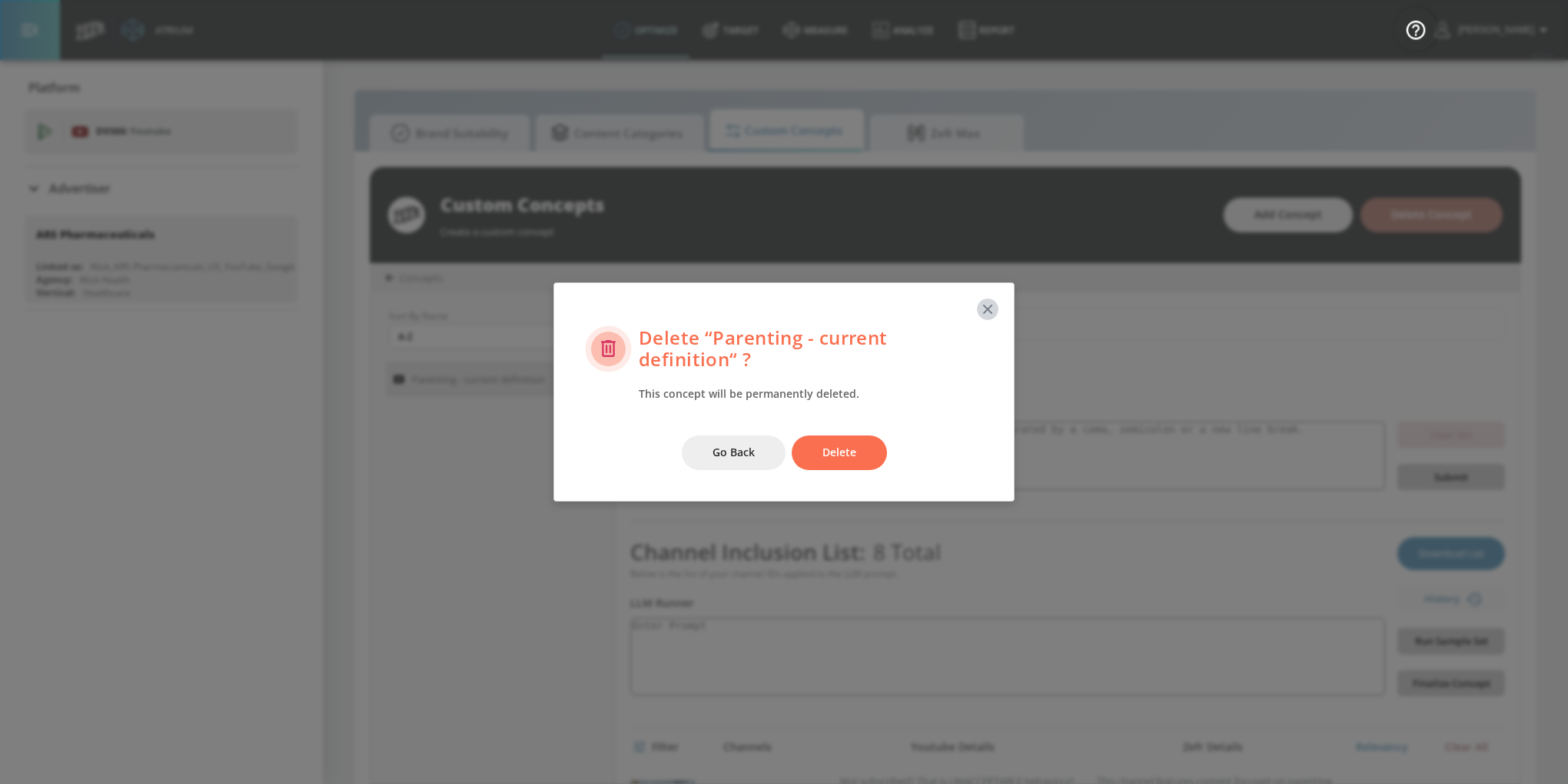
click at [990, 313] on icon "button" at bounding box center [987, 309] width 17 height 17
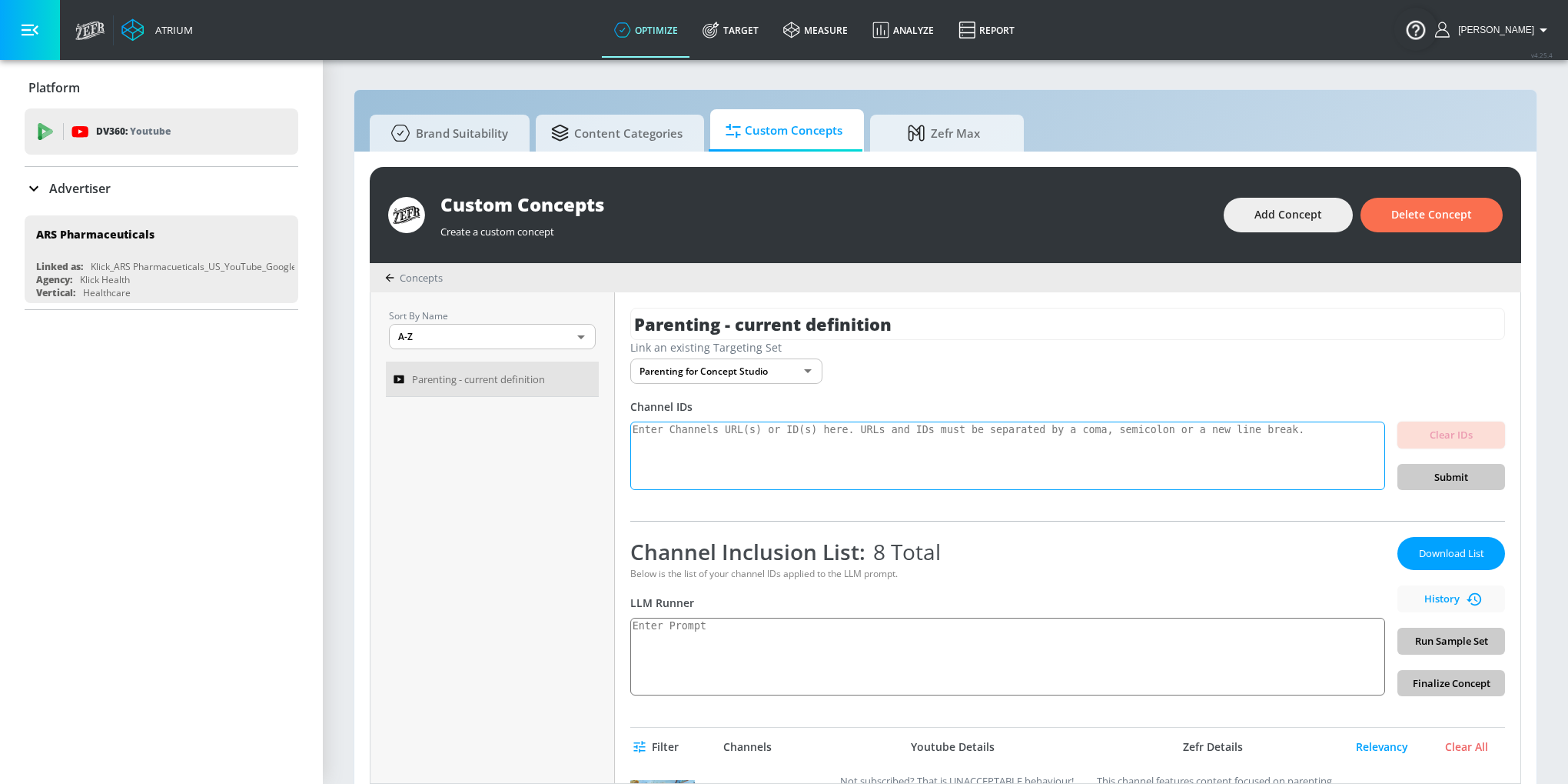
click at [828, 456] on textarea at bounding box center [1007, 456] width 755 height 69
click at [745, 337] on input "Parenting - current definition" at bounding box center [1067, 323] width 875 height 32
click at [745, 337] on input "Parenting - current definition" at bounding box center [1067, 323] width 875 height 32
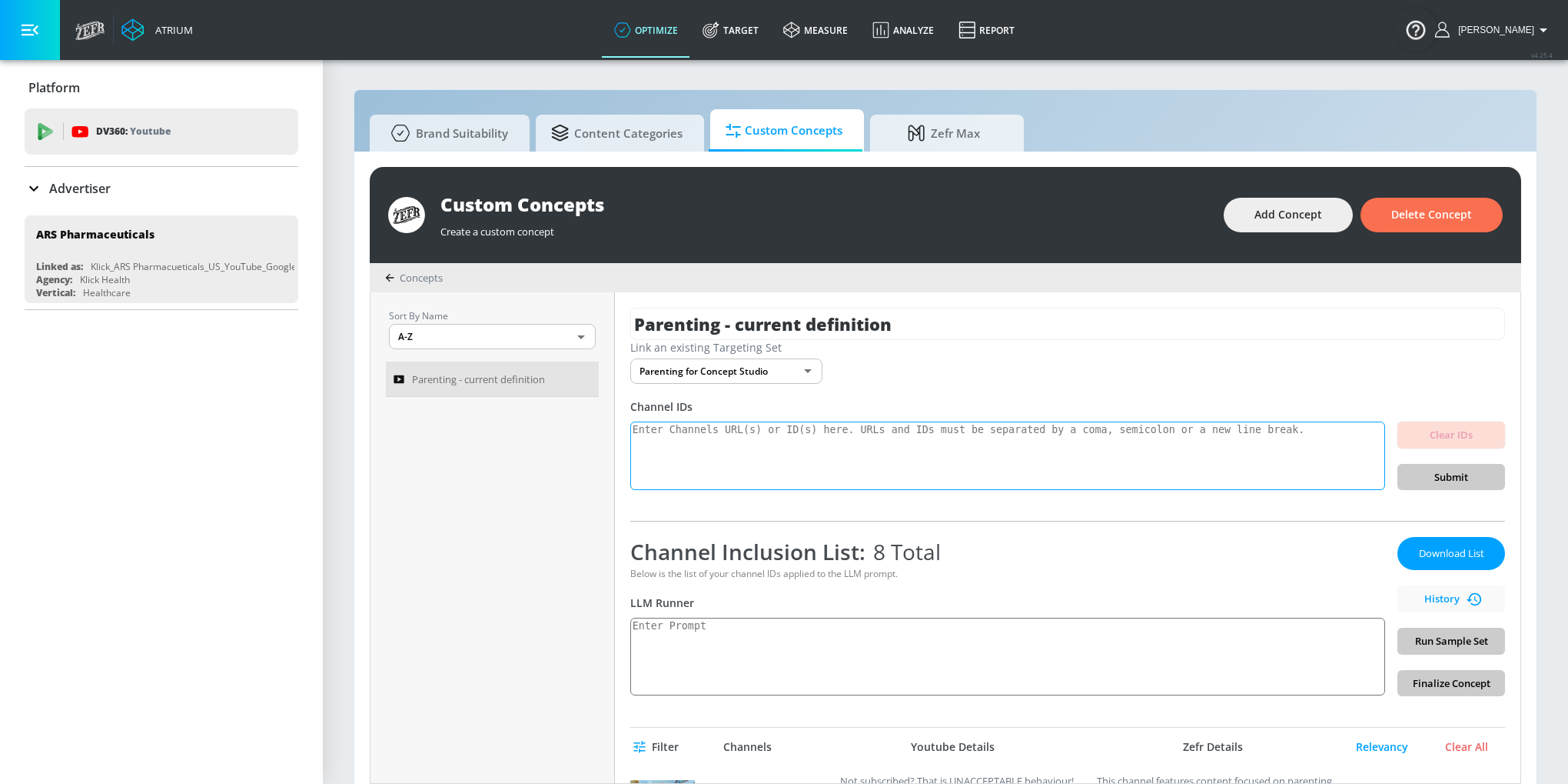
click at [728, 476] on textarea at bounding box center [1007, 456] width 755 height 69
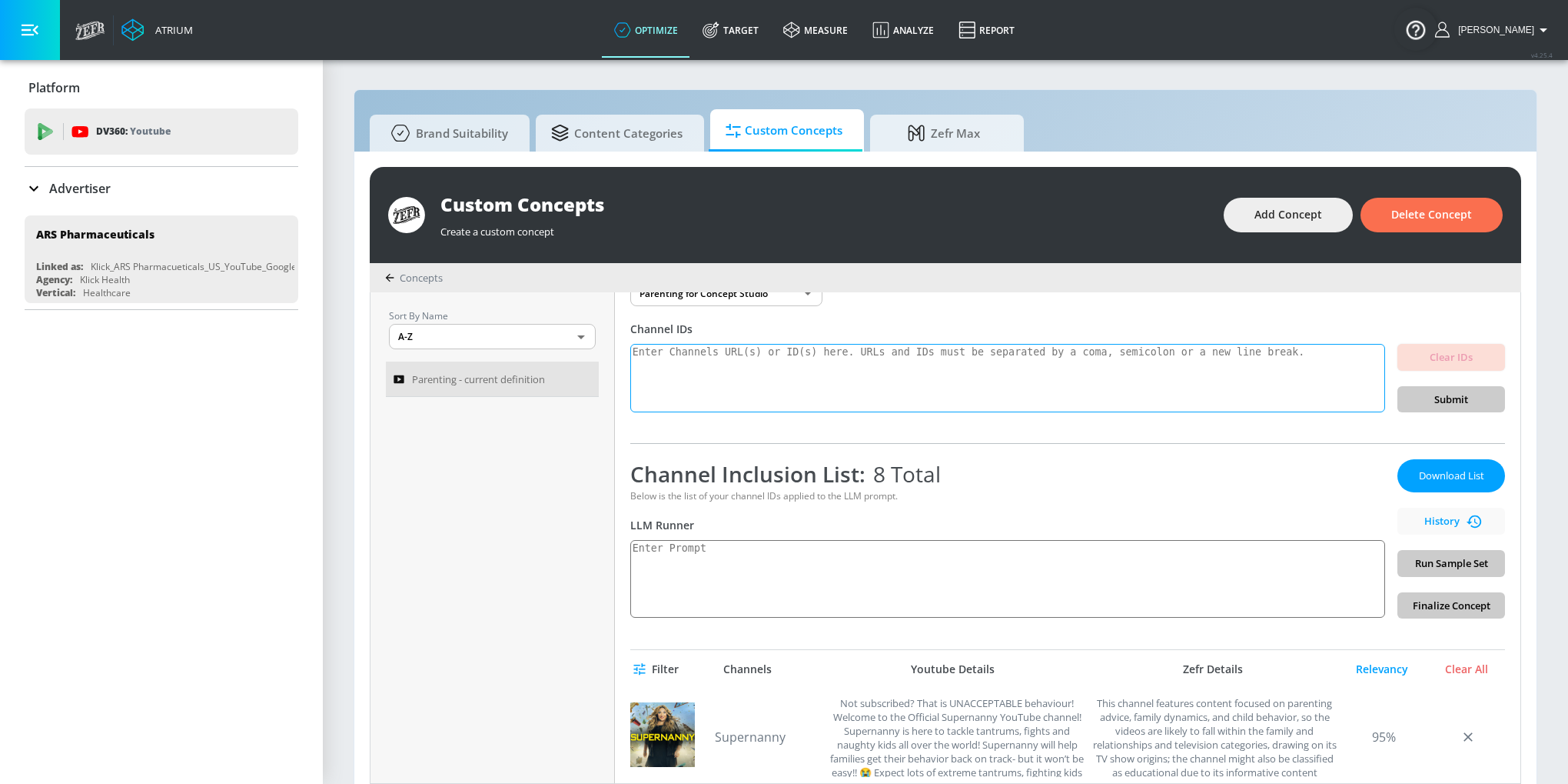
scroll to position [81, 0]
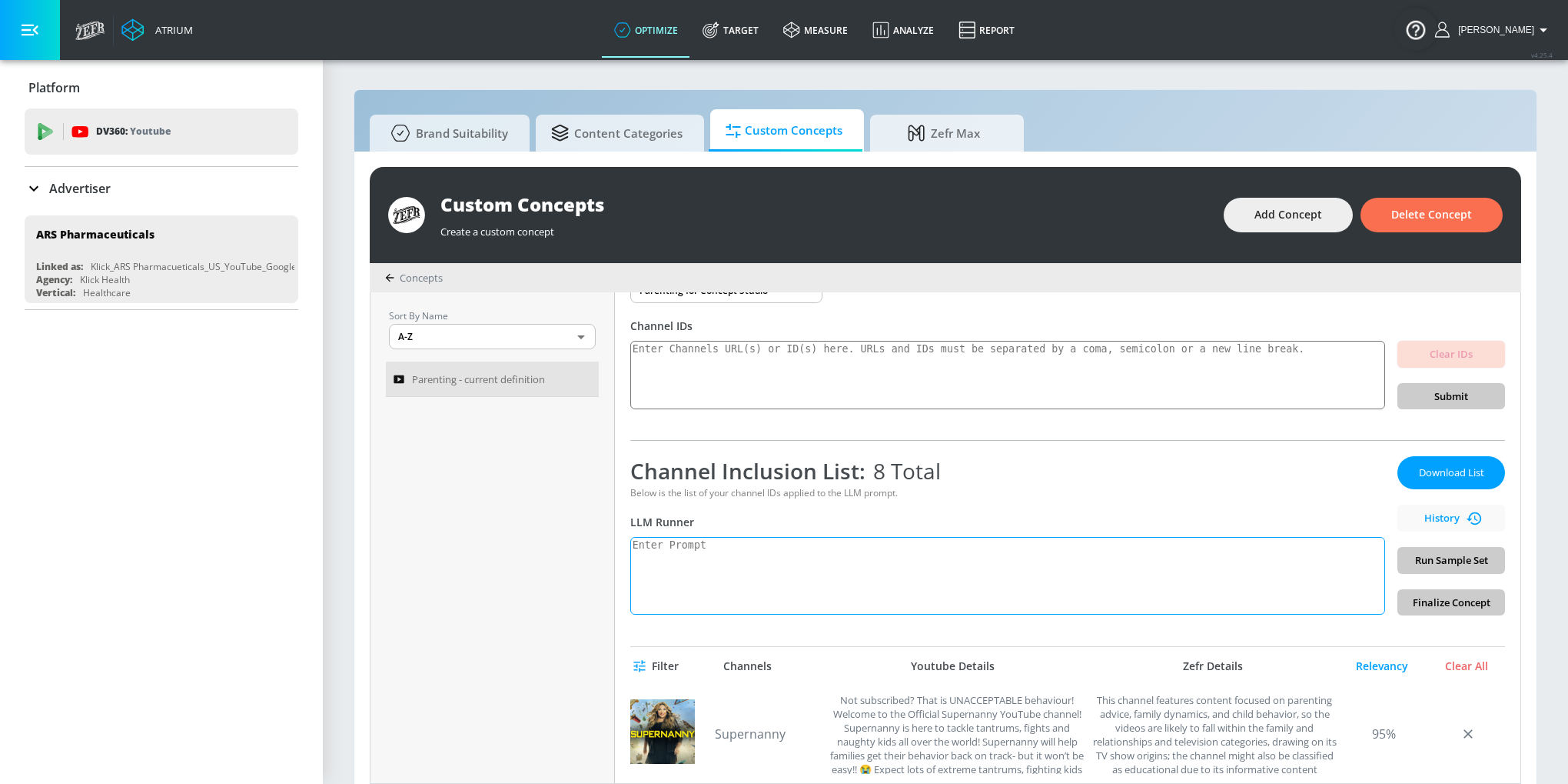
click at [718, 577] on textarea at bounding box center [1007, 575] width 755 height 77
click at [735, 385] on textarea at bounding box center [1007, 375] width 755 height 69
click at [1465, 606] on div "Download List History Run Sample Set Finalize Concept" at bounding box center [1451, 535] width 107 height 159
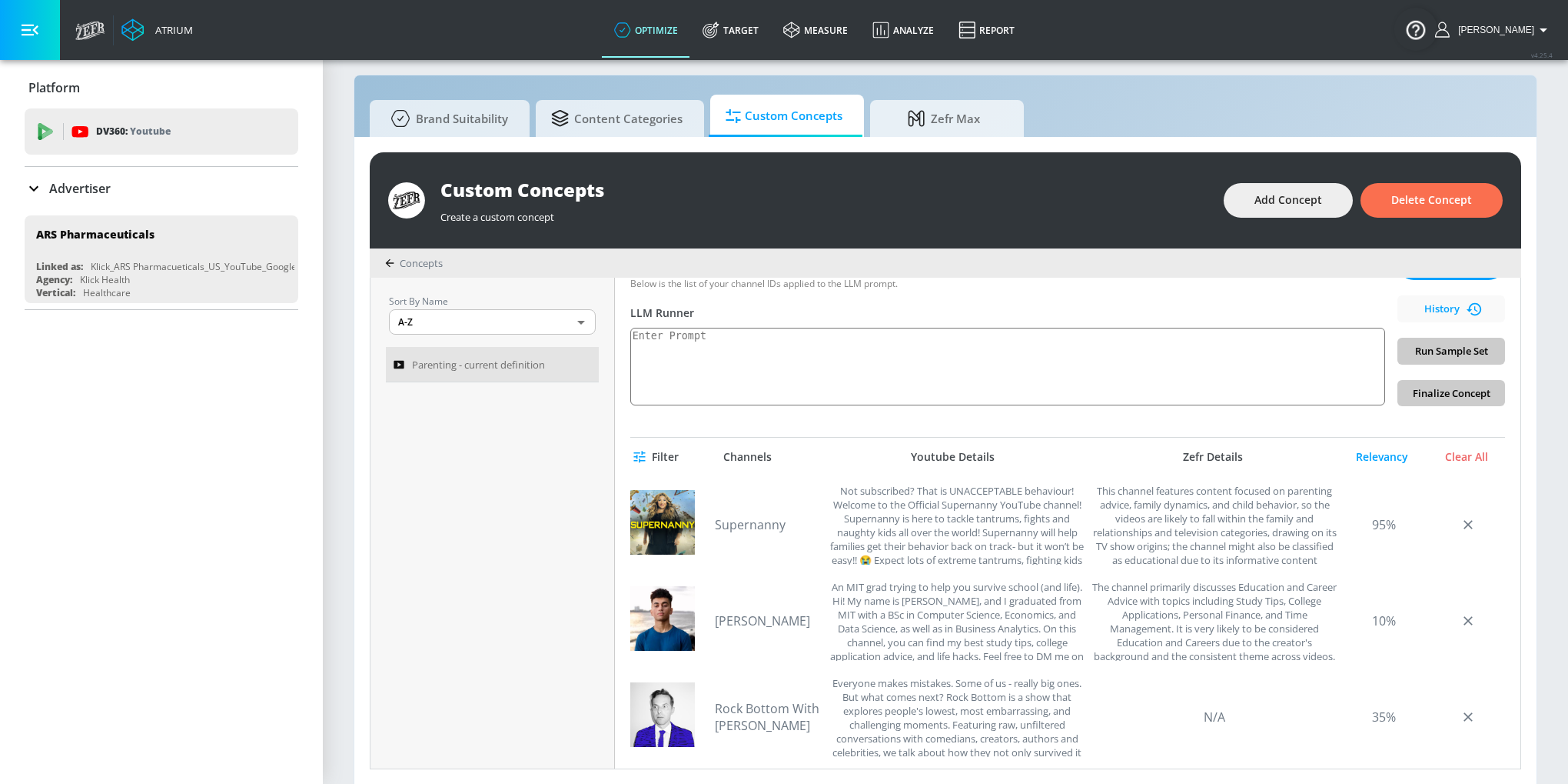
scroll to position [0, 0]
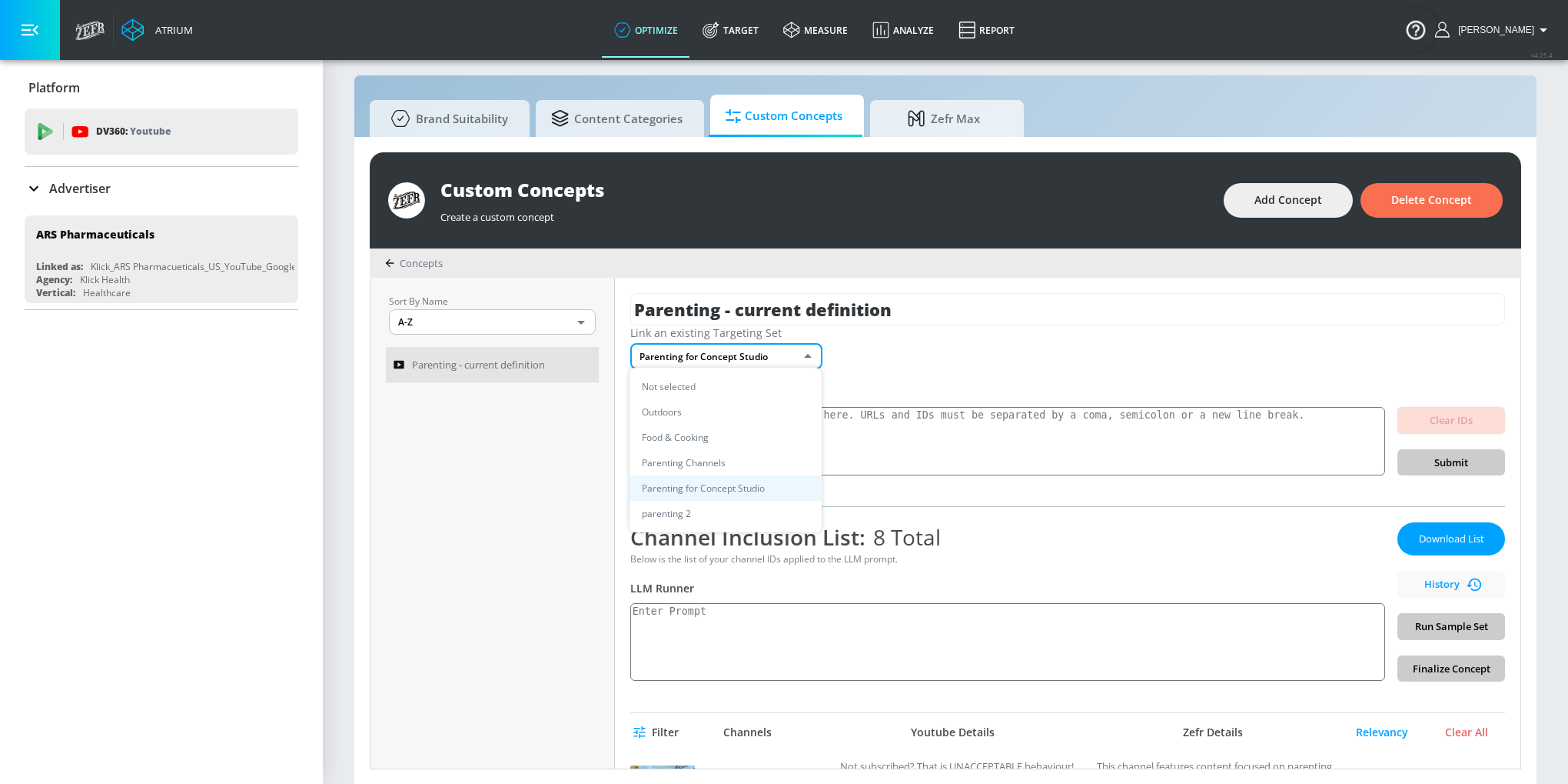
click at [803, 353] on body "Atrium optimize Target measure Analyze Report optimize Target measure Analyze R…" at bounding box center [784, 385] width 1568 height 800
click at [953, 359] on div at bounding box center [784, 392] width 1568 height 784
click at [805, 357] on body "Atrium optimize Target measure Analyze Report optimize Target measure Analyze R…" at bounding box center [784, 385] width 1568 height 800
click at [954, 381] on div at bounding box center [784, 392] width 1568 height 784
click at [804, 359] on body "Atrium optimize Target measure Analyze Report optimize Target measure Analyze R…" at bounding box center [784, 385] width 1568 height 800
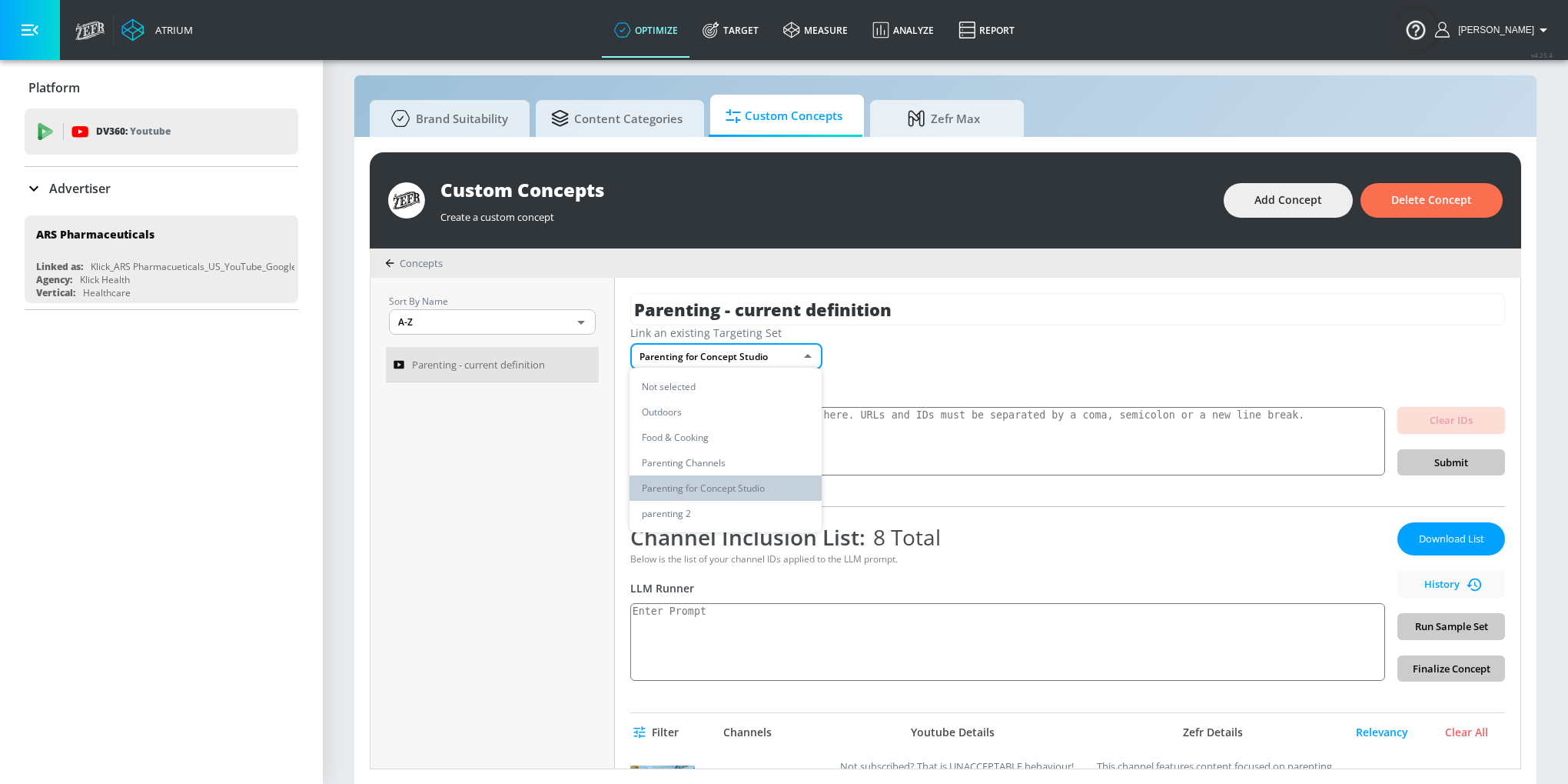
click at [776, 492] on li "Parenting for Concept Studio" at bounding box center [725, 488] width 192 height 26
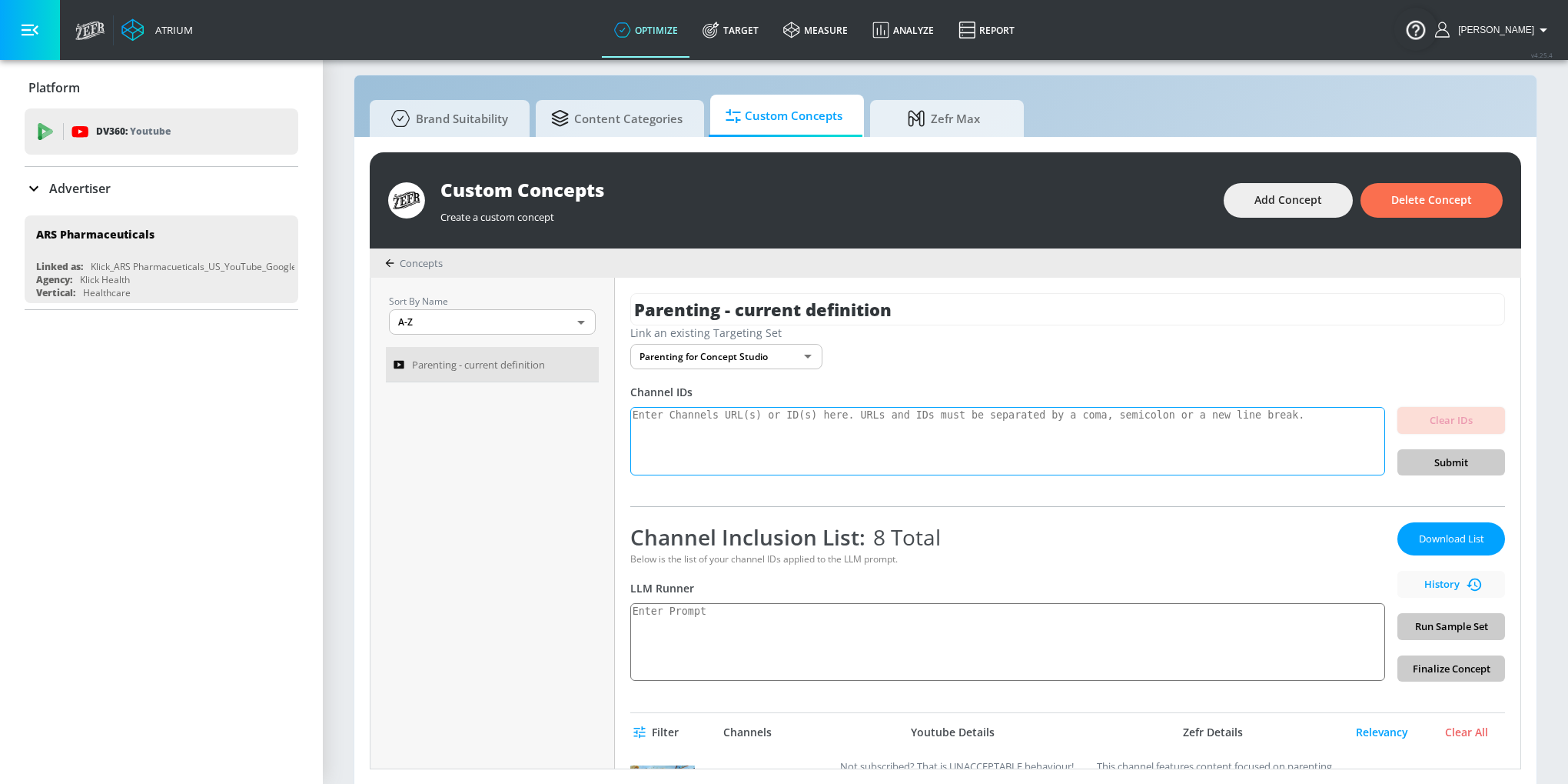
click at [886, 456] on textarea at bounding box center [1007, 441] width 755 height 69
click at [1154, 627] on textarea at bounding box center [1007, 641] width 755 height 77
click at [1246, 658] on textarea at bounding box center [1007, 641] width 755 height 77
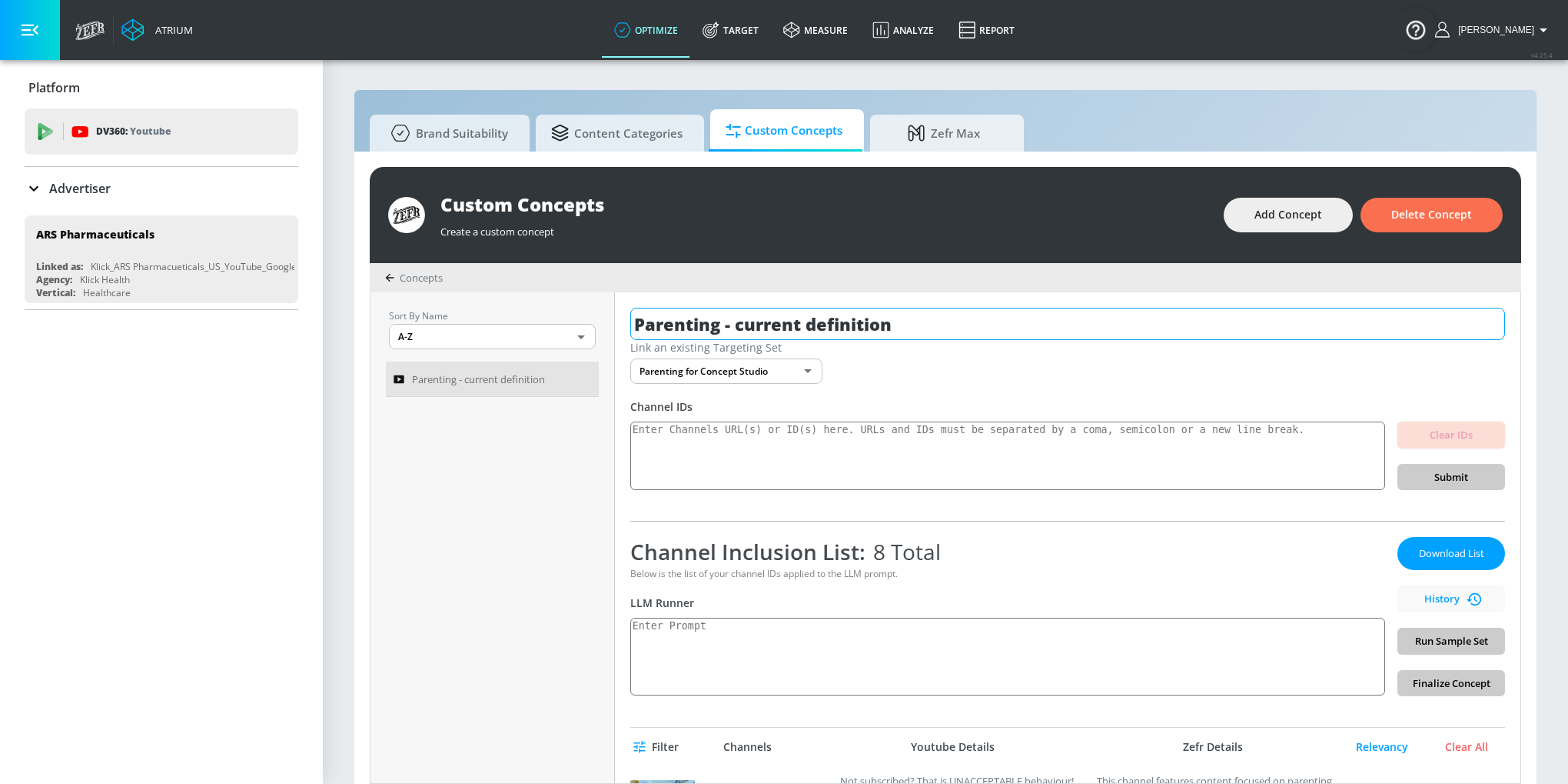
click at [739, 326] on input "Parenting - current definition" at bounding box center [1067, 323] width 875 height 32
click at [734, 326] on input "Parenting - current definition" at bounding box center [1067, 323] width 875 height 32
drag, startPoint x: 734, startPoint y: 326, endPoint x: 810, endPoint y: 326, distance: 76.0
click at [811, 326] on input "Parenting - current definition" at bounding box center [1067, 323] width 875 height 32
click at [757, 468] on textarea at bounding box center [1007, 456] width 755 height 69
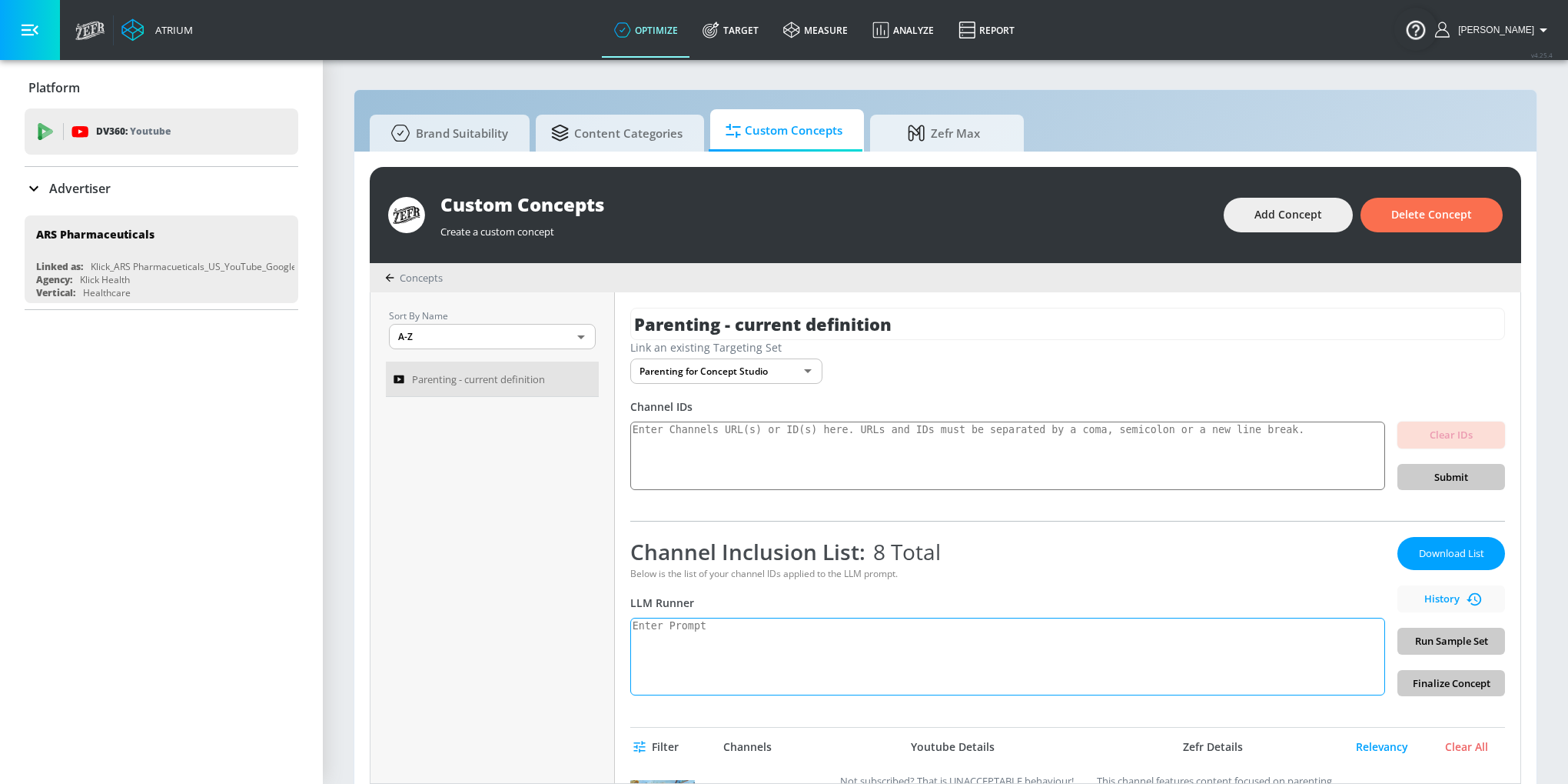
click at [808, 650] on textarea at bounding box center [1007, 656] width 755 height 77
paste textarea "Content providing advice for parents, focusing on parenting strategies."
type textarea "Content providing advice for parents, focusing on parenting strategies."
click at [764, 34] on link "Target" at bounding box center [730, 30] width 81 height 56
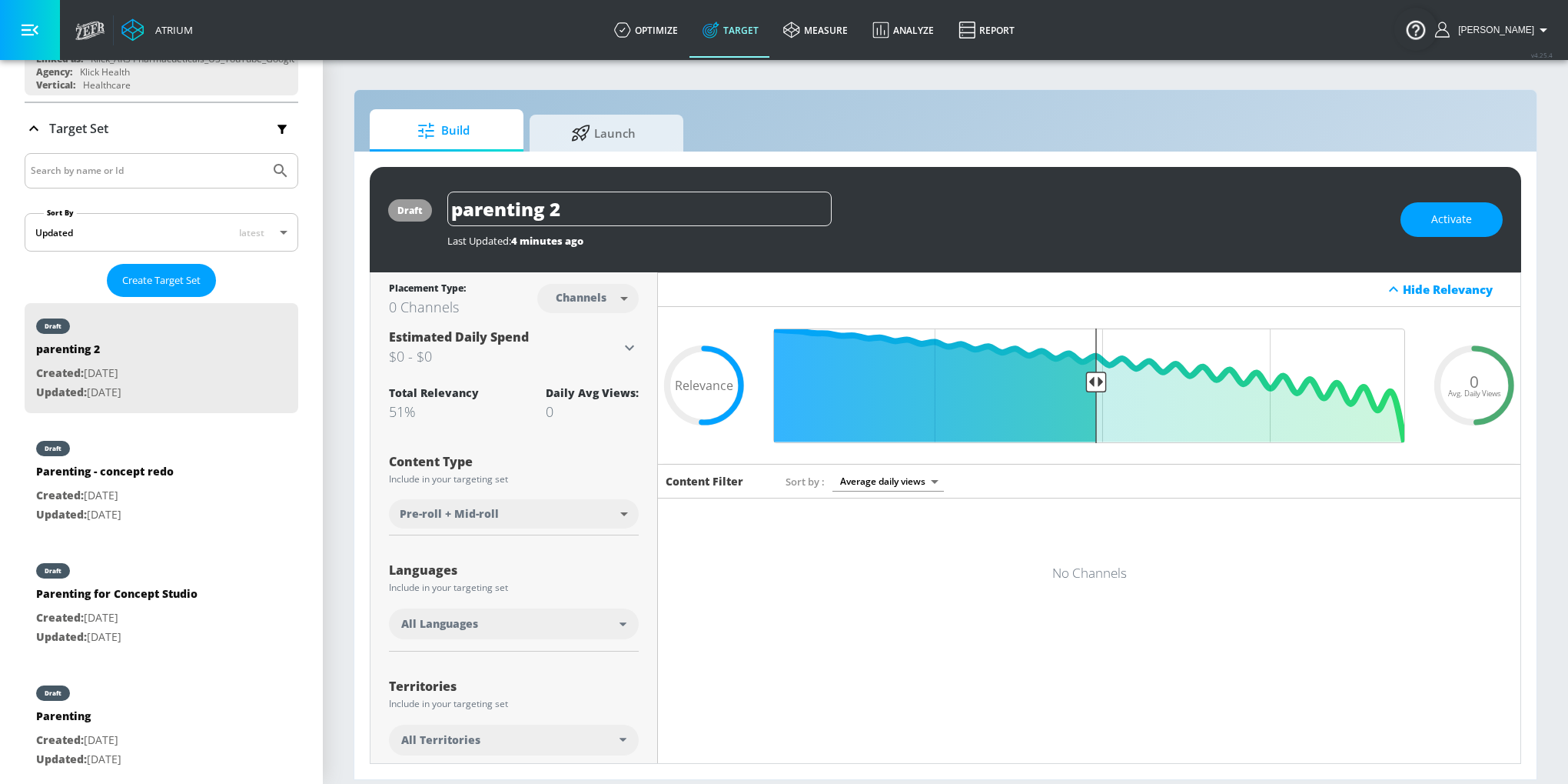
scroll to position [212, 0]
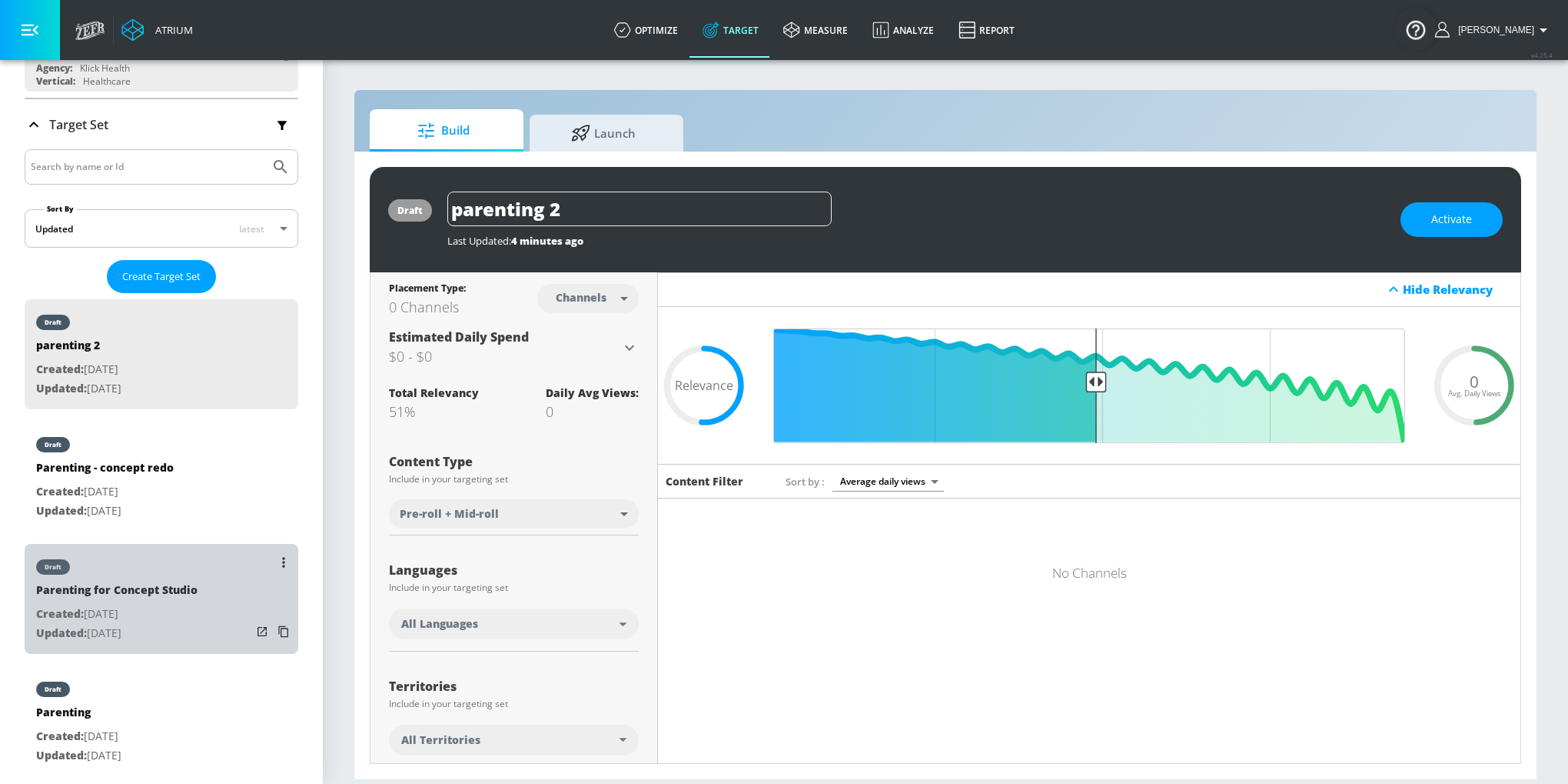
click at [145, 589] on div "Parenting for Concept Studio" at bounding box center [116, 593] width 161 height 22
type input "Parenting for Concept Studio"
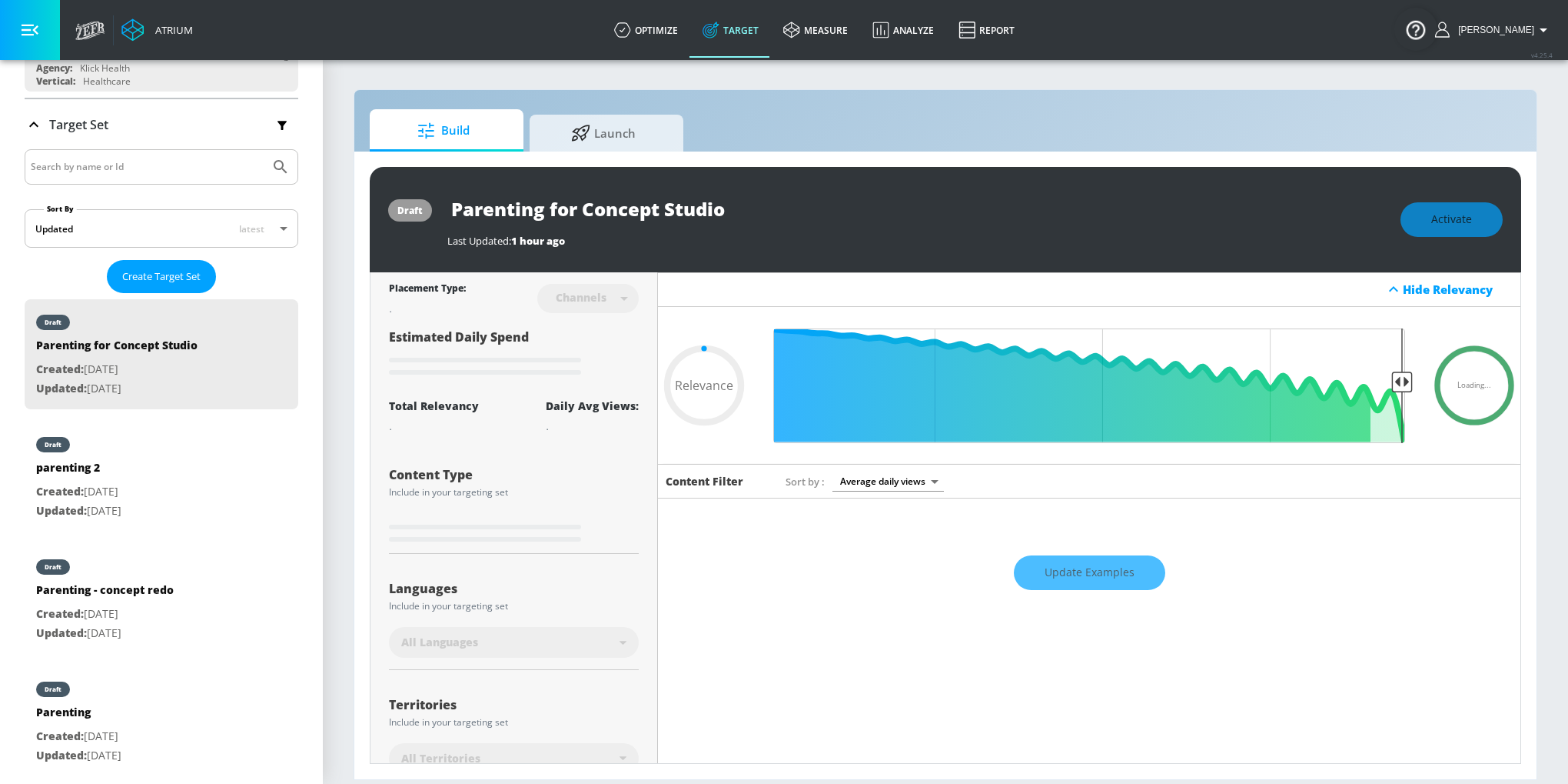
type input "0.62"
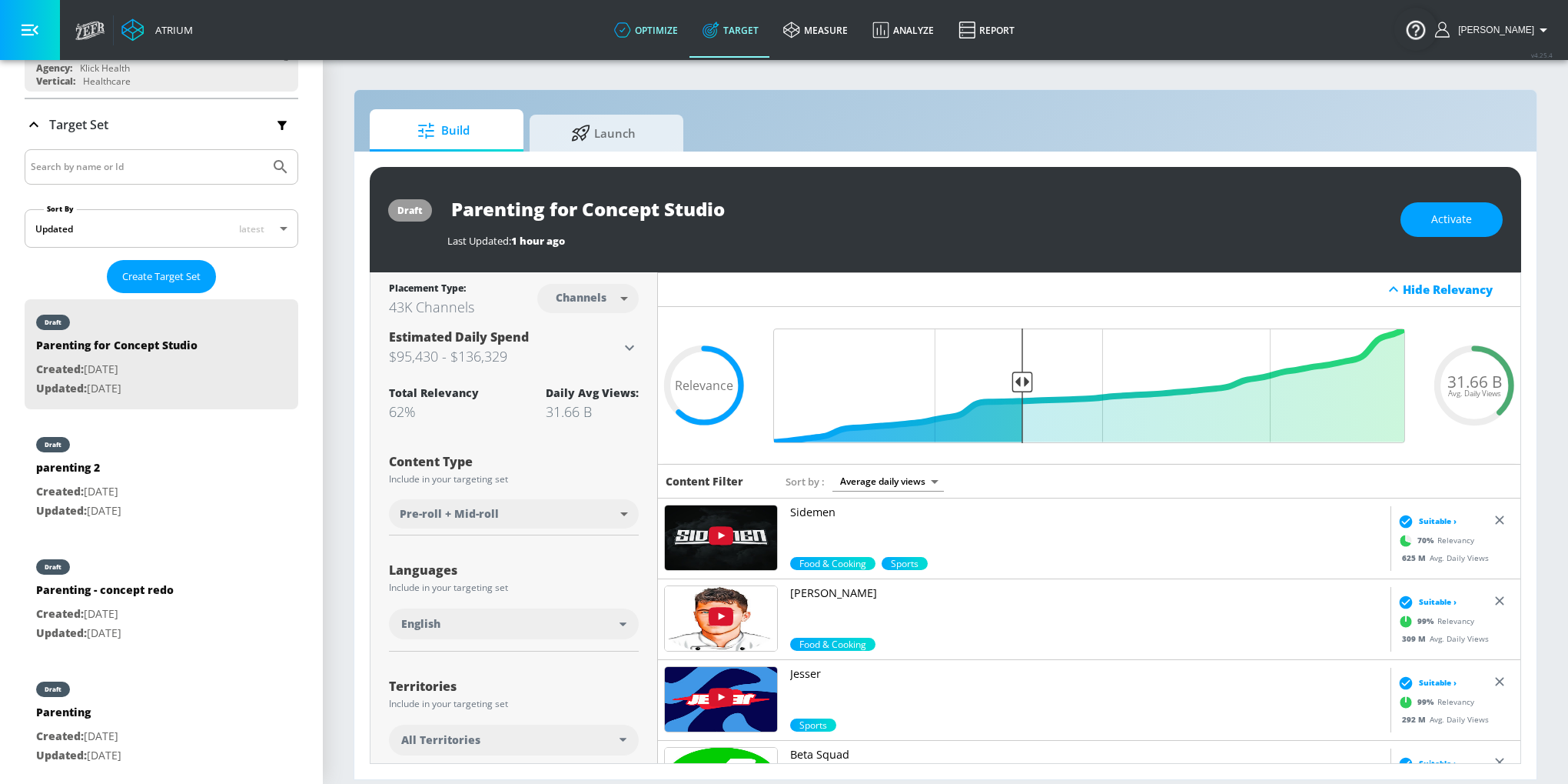
click at [672, 24] on link "optimize" at bounding box center [646, 30] width 88 height 56
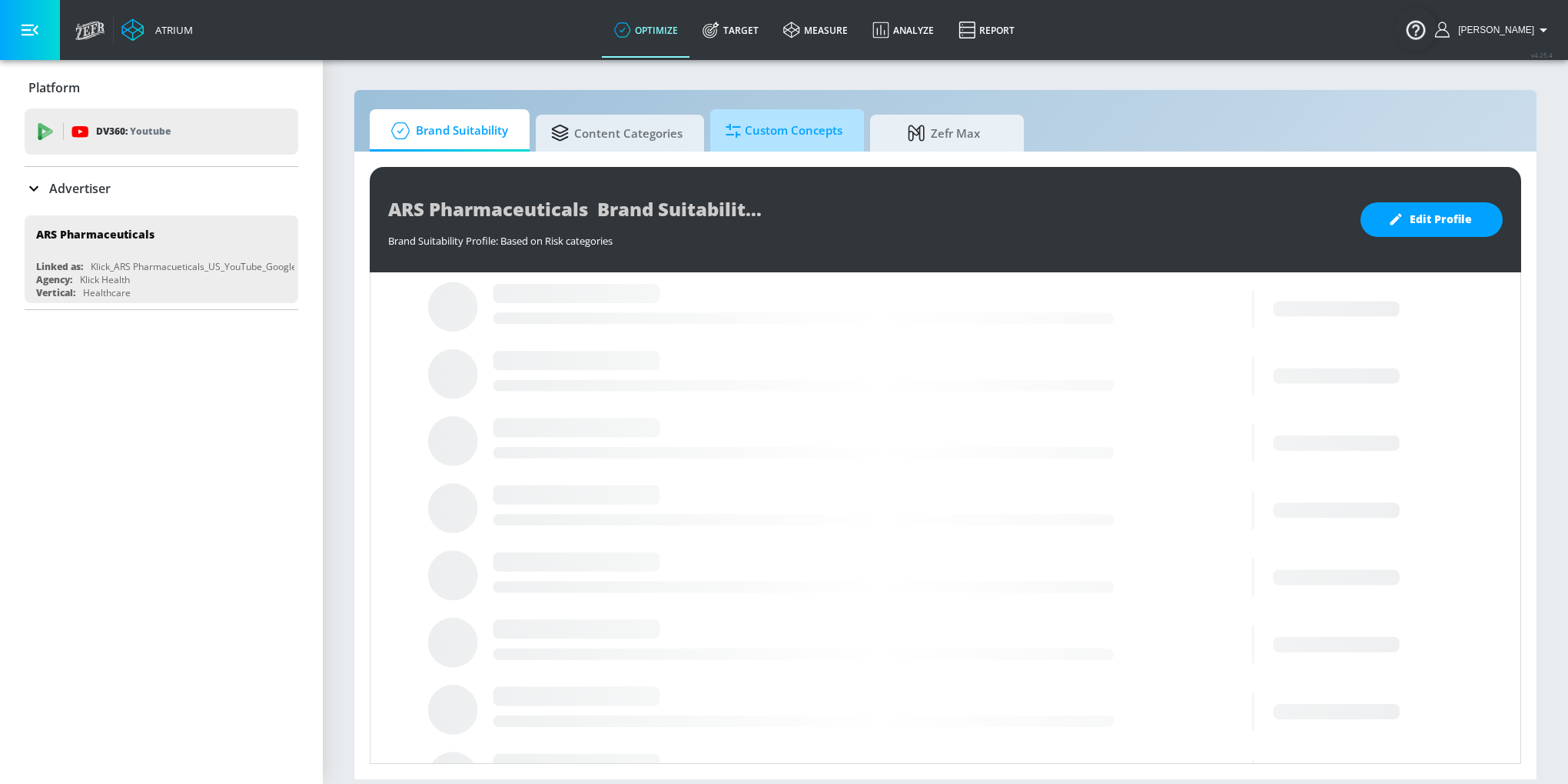
click at [767, 149] on link "Custom Concepts" at bounding box center [787, 130] width 154 height 42
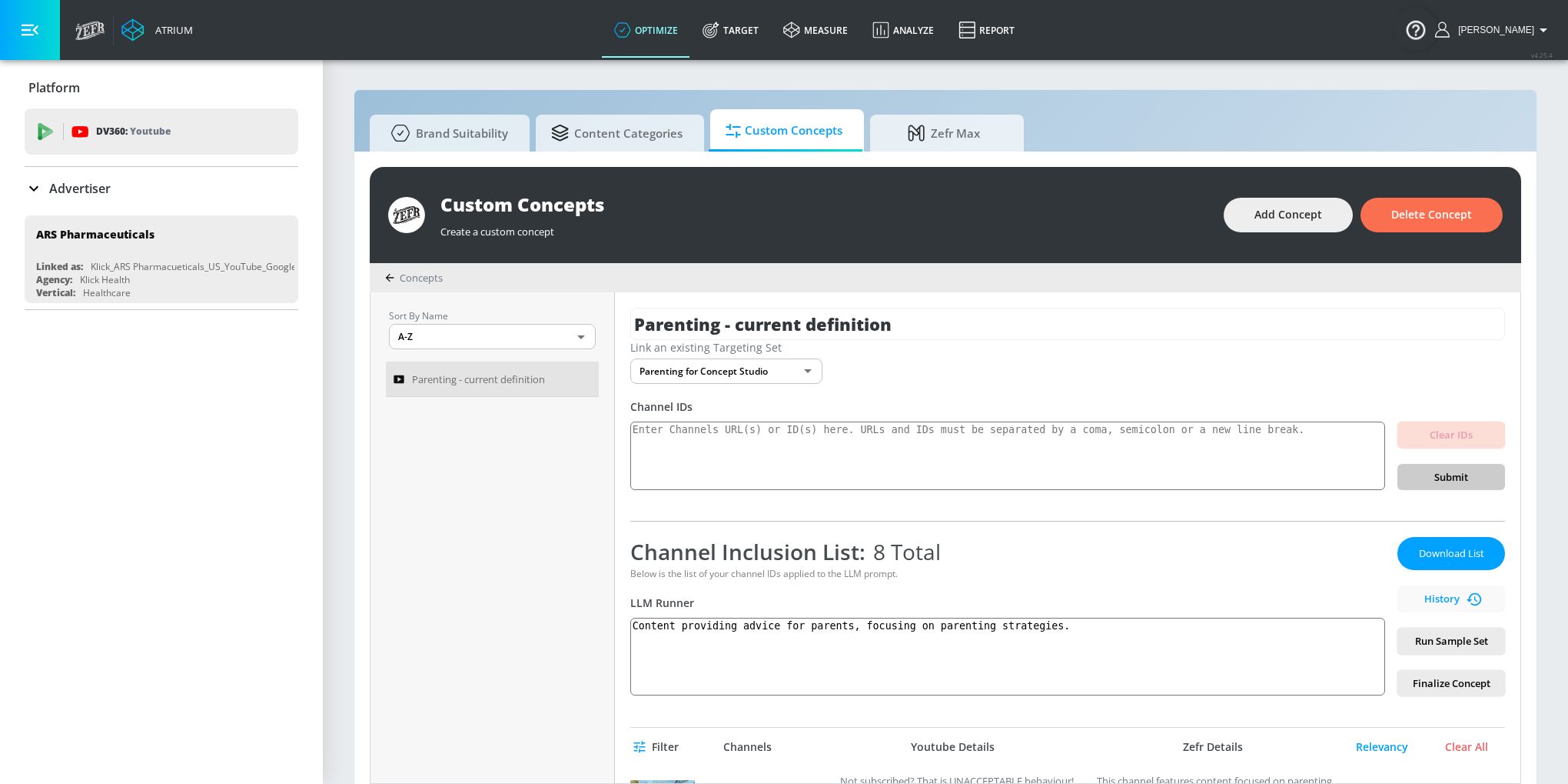
click at [808, 368] on body "Atrium optimize Target measure Analyze Report optimize Target measure Analyze R…" at bounding box center [784, 400] width 1568 height 800
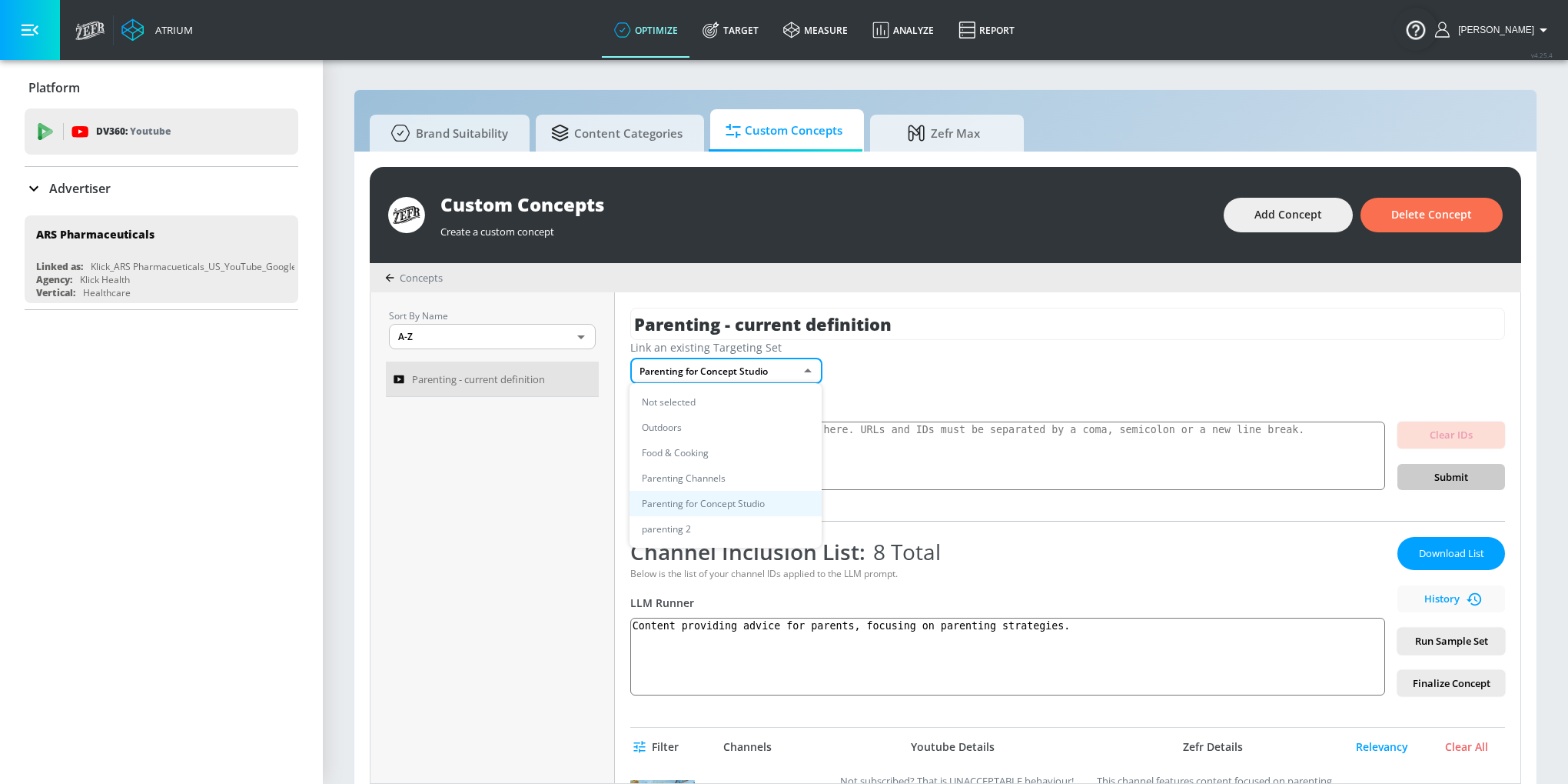
click at [759, 505] on li "Parenting for Concept Studio" at bounding box center [725, 503] width 192 height 26
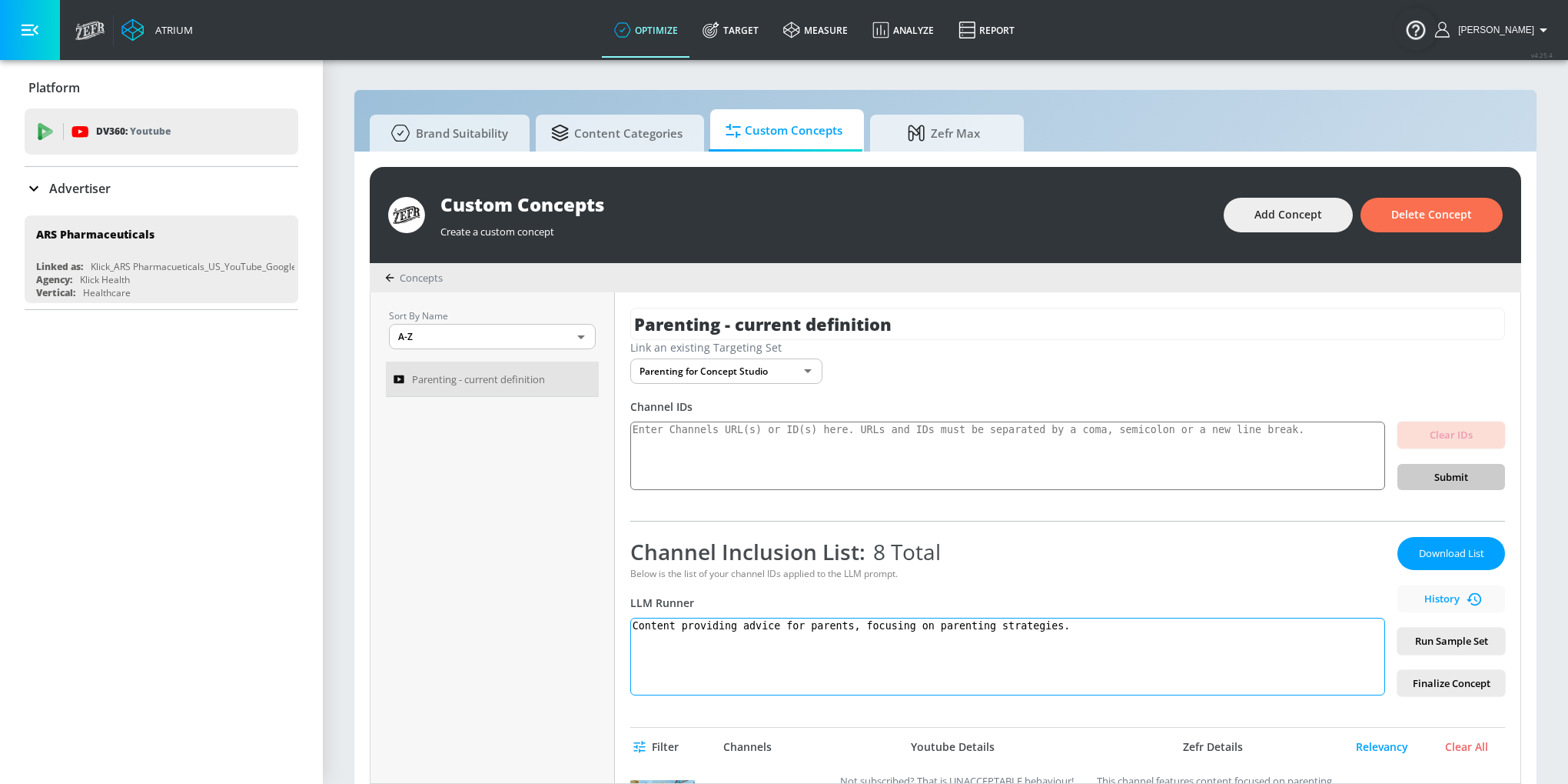
click at [776, 684] on textarea "Content providing advice for parents, focusing on parenting strategies." at bounding box center [1007, 656] width 755 height 77
click at [1442, 681] on span "Finalize Concept" at bounding box center [1451, 683] width 83 height 17
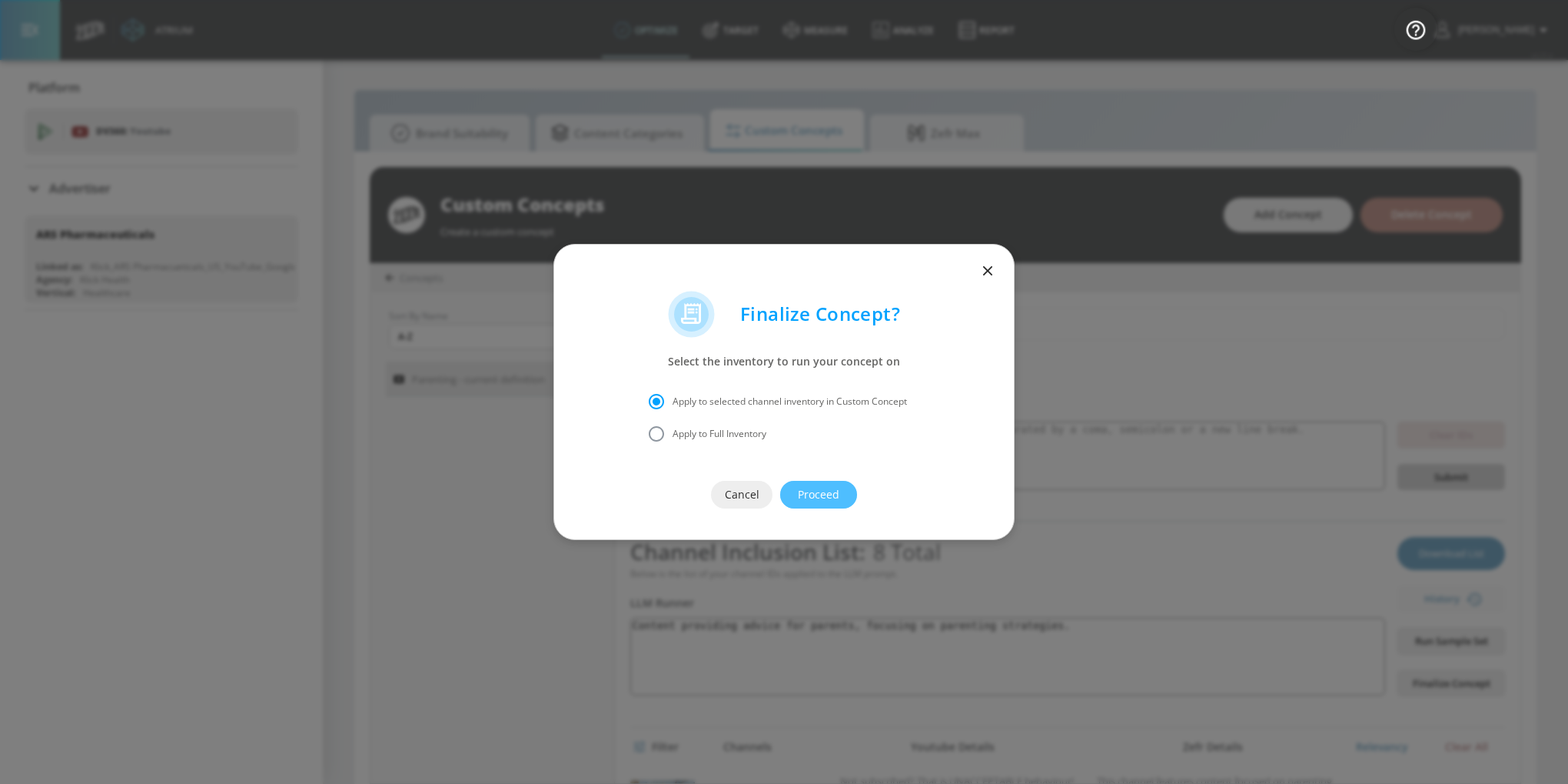
click at [813, 486] on span "Proceed" at bounding box center [818, 495] width 15 height 19
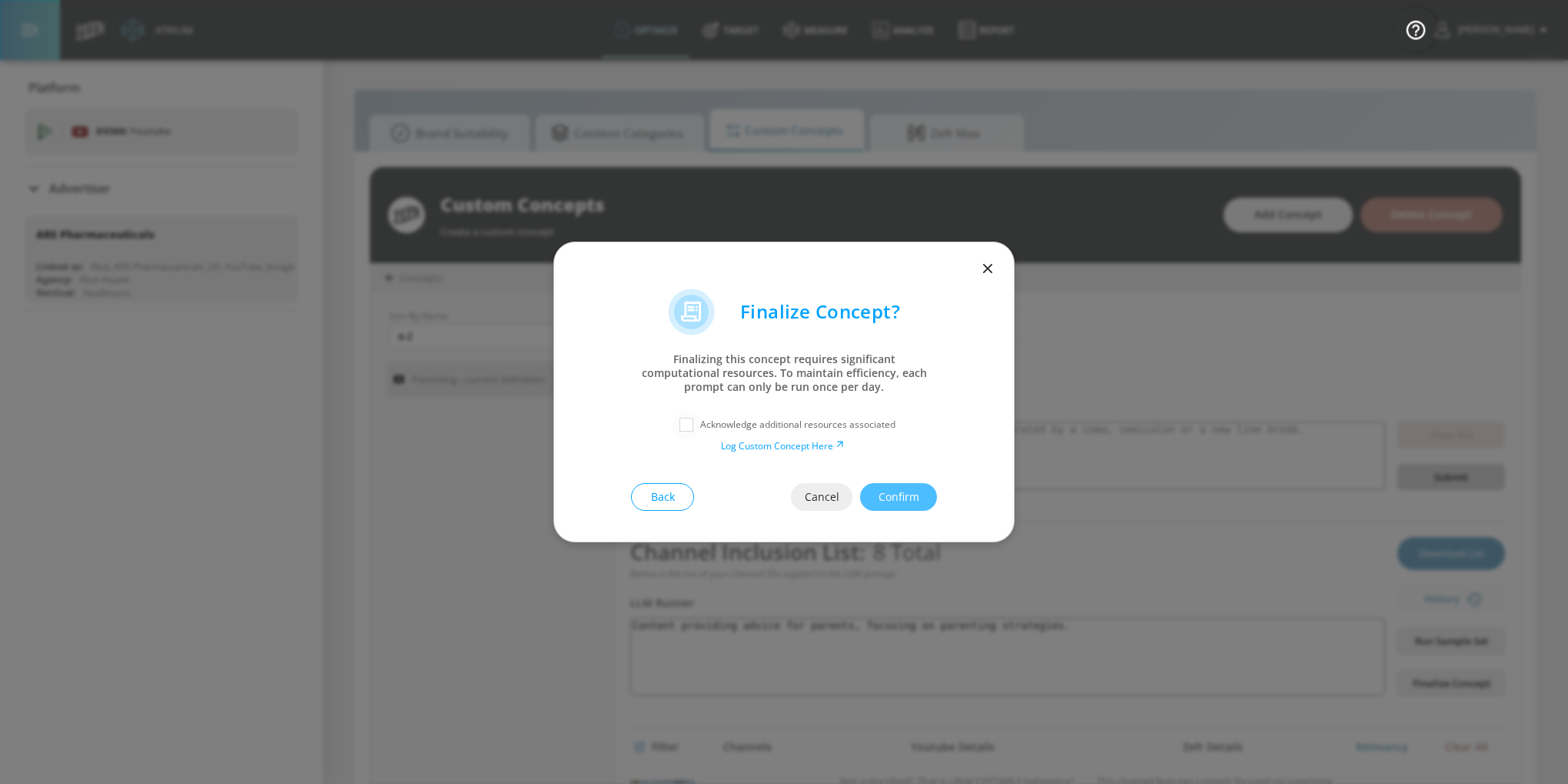
click at [677, 428] on input "checkbox" at bounding box center [686, 424] width 27 height 27
checkbox input "true"
click at [907, 503] on span "Confirm" at bounding box center [898, 496] width 15 height 19
